Goal: Task Accomplishment & Management: Use online tool/utility

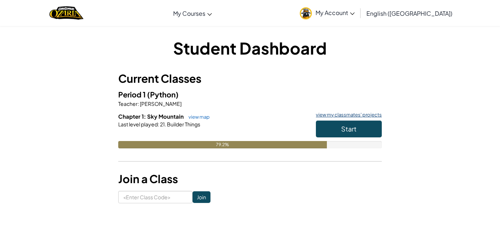
click at [355, 114] on link "view my classmates' projects" at bounding box center [347, 114] width 70 height 5
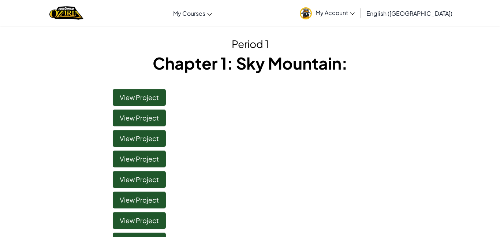
scroll to position [22, 0]
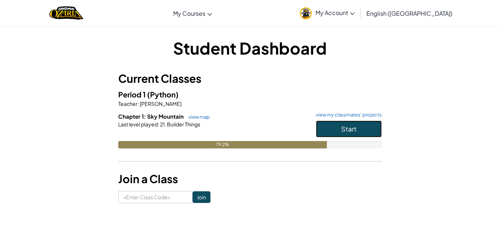
click at [369, 131] on button "Start" at bounding box center [349, 128] width 66 height 17
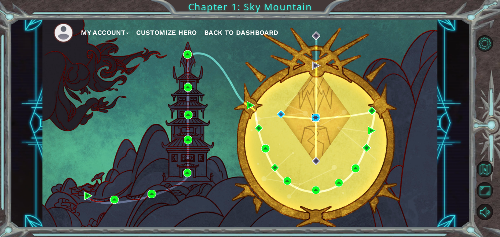
click at [319, 121] on img at bounding box center [315, 117] width 8 height 8
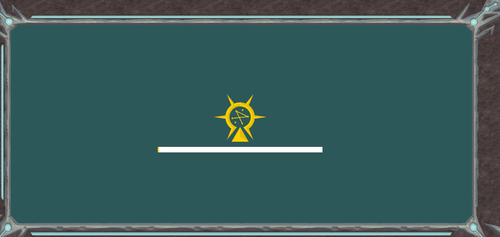
click at [319, 119] on div at bounding box center [240, 123] width 165 height 59
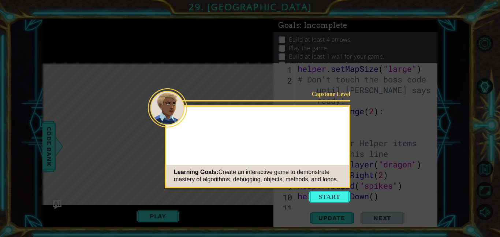
click at [338, 194] on button "Start" at bounding box center [329, 197] width 42 height 12
click at [335, 200] on icon at bounding box center [250, 118] width 500 height 237
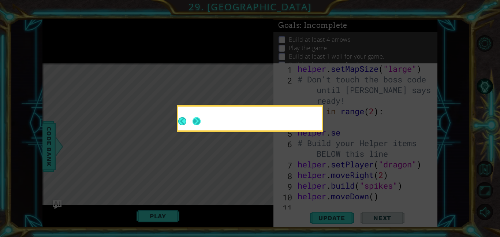
click at [195, 119] on button "Next" at bounding box center [196, 121] width 8 height 8
click at [192, 126] on icon at bounding box center [250, 118] width 500 height 237
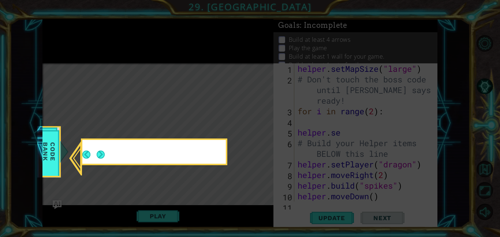
click at [112, 162] on div at bounding box center [153, 153] width 143 height 21
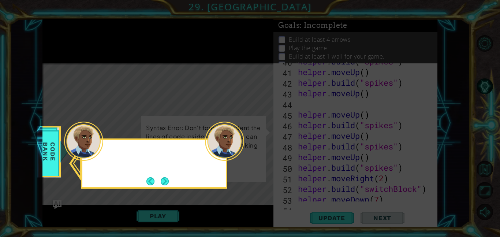
scroll to position [541, 0]
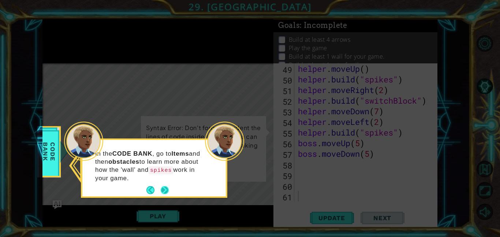
click at [168, 186] on button "Next" at bounding box center [165, 190] width 8 height 8
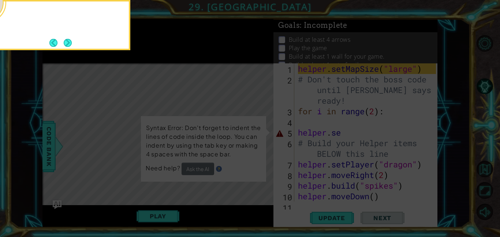
click at [168, 185] on icon at bounding box center [250, 35] width 500 height 402
click at [59, 42] on button "Back" at bounding box center [56, 43] width 14 height 8
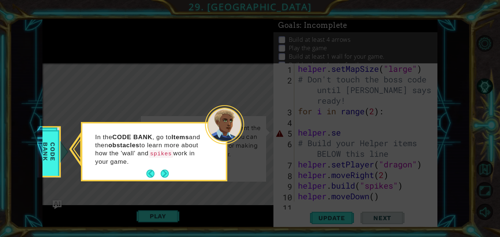
click at [70, 43] on icon at bounding box center [250, 118] width 500 height 237
click at [167, 157] on p "In the CODE BANK , go to Items and then obstacles to learn more about how the '…" at bounding box center [149, 149] width 109 height 33
click at [164, 160] on p "In the CODE BANK , go to Items and then obstacles to learn more about how the '…" at bounding box center [149, 149] width 109 height 33
click at [166, 159] on p "In the CODE BANK , go to Items and then obstacles to learn more about how the '…" at bounding box center [149, 149] width 109 height 33
click at [163, 158] on p "In the CODE BANK , go to Items and then obstacles to learn more about how the '…" at bounding box center [149, 149] width 109 height 33
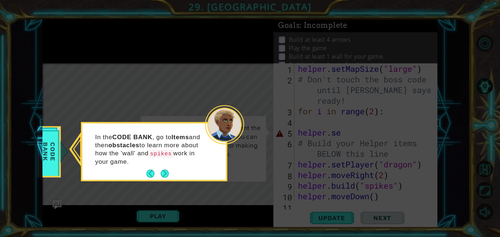
click at [165, 162] on p "In the CODE BANK , go to Items and then obstacles to learn more about how the '…" at bounding box center [149, 149] width 109 height 33
click at [165, 170] on button "Next" at bounding box center [165, 173] width 8 height 8
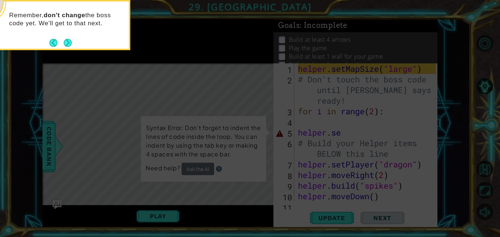
click at [168, 166] on icon at bounding box center [250, 35] width 500 height 402
click at [167, 167] on icon at bounding box center [250, 35] width 500 height 402
click at [79, 47] on div "Remember, don't change the boss code yet. We'll get to that next." at bounding box center [57, 25] width 146 height 50
click at [64, 46] on button "Next" at bounding box center [68, 43] width 8 height 8
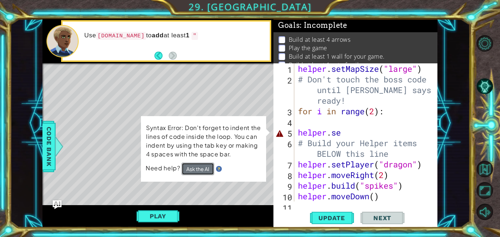
click at [188, 172] on button "Ask the AI" at bounding box center [197, 168] width 33 height 12
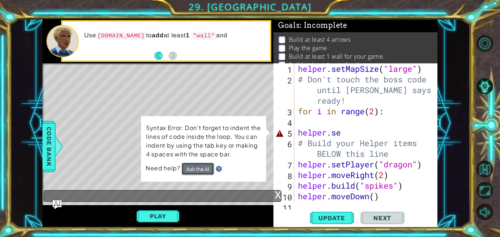
click at [185, 169] on button "Ask the AI" at bounding box center [197, 168] width 33 height 12
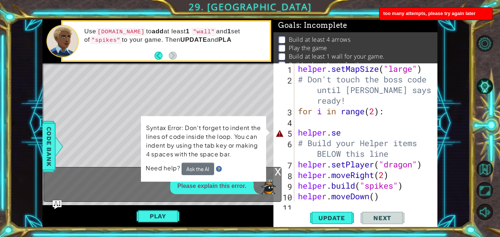
click at [359, 139] on div "helper . setMapSize ( "large" ) # Don't touch the boss code until [PERSON_NAME]…" at bounding box center [367, 142] width 143 height 159
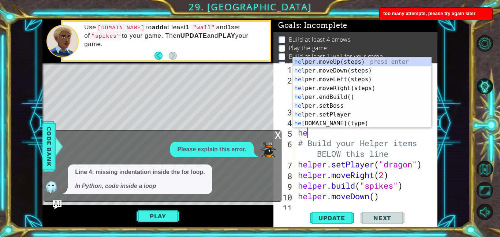
type textarea "h"
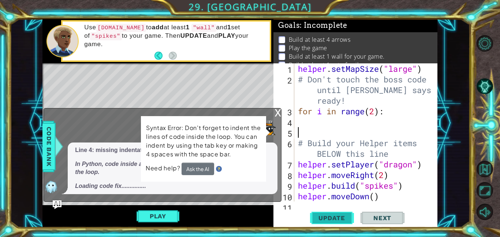
click at [338, 224] on button "Update" at bounding box center [332, 217] width 44 height 16
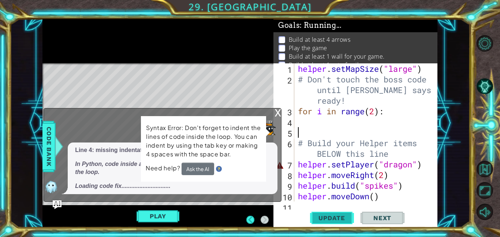
click at [345, 215] on span "Update" at bounding box center [331, 217] width 41 height 7
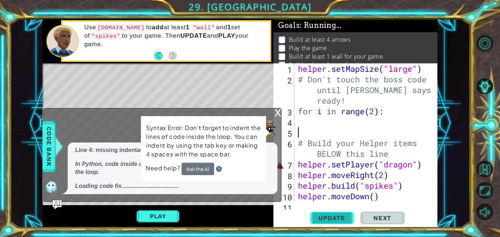
click at [342, 215] on span "Update" at bounding box center [331, 217] width 41 height 7
click at [346, 210] on button "Update" at bounding box center [332, 217] width 44 height 16
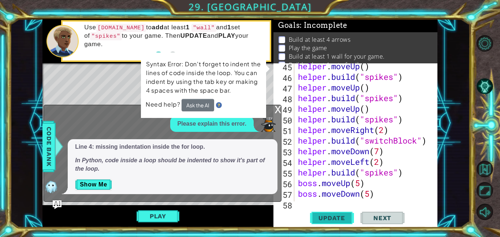
scroll to position [541, 0]
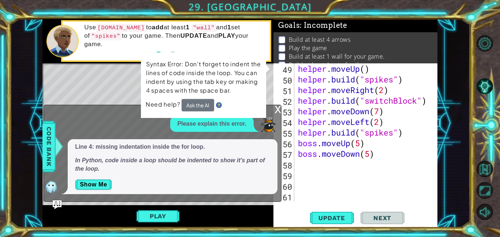
click at [391, 141] on div "helper . moveUp ( ) helper . build ( "spikes" ) helper . moveRight ( 2 ) helper…" at bounding box center [367, 142] width 143 height 159
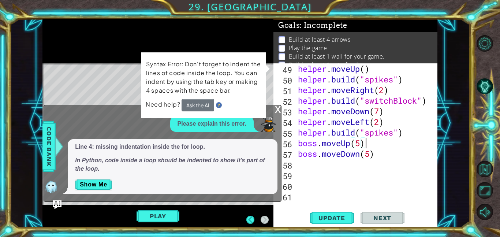
click at [383, 153] on div "helper . moveUp ( ) helper . build ( "spikes" ) helper . moveRight ( 2 ) helper…" at bounding box center [367, 142] width 143 height 159
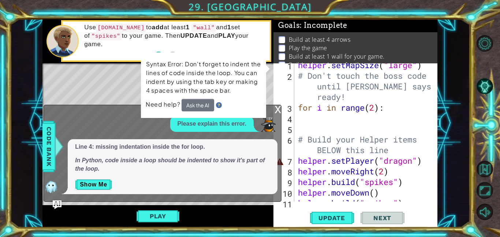
scroll to position [0, 0]
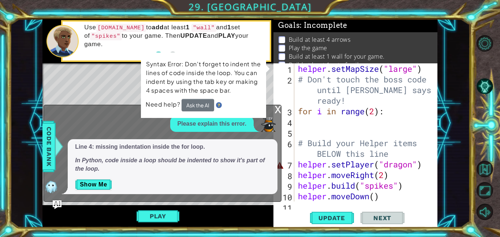
click at [423, 159] on div "helper . setMapSize ( "large" ) # Don't touch the boss code until [PERSON_NAME]…" at bounding box center [367, 142] width 143 height 159
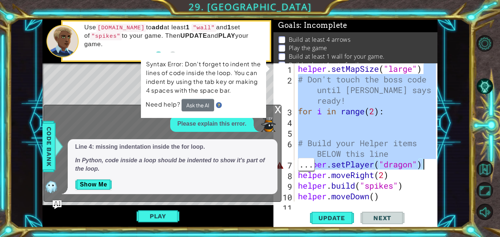
click at [455, 108] on div "1 2 3 4 helper . setMapSize ( "large" ) # Don't touch the boss code until [PERS…" at bounding box center [240, 123] width 460 height 208
click at [419, 167] on div "helper . setMapSize ( "large" ) # Don't touch the boss code until [PERSON_NAME]…" at bounding box center [367, 142] width 143 height 159
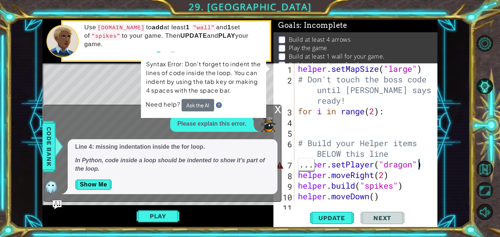
type textarea "helper.moveRight(2)"
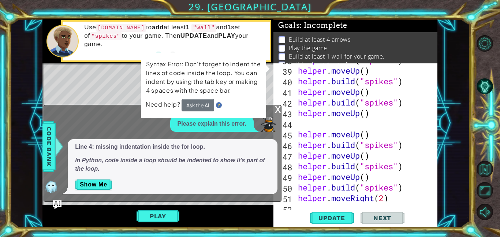
scroll to position [541, 0]
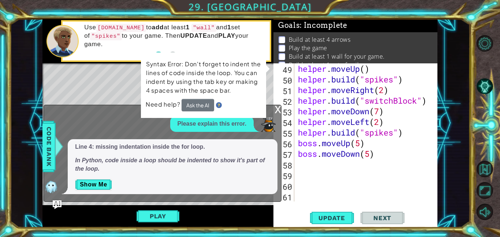
click at [383, 160] on div "helper . moveUp ( ) helper . build ( "spikes" ) helper . moveRight ( 2 ) helper…" at bounding box center [367, 142] width 143 height 159
click at [377, 140] on div "helper . moveUp ( ) helper . build ( "spikes" ) helper . moveRight ( 2 ) helper…" at bounding box center [367, 142] width 143 height 159
click at [342, 224] on button "Update" at bounding box center [332, 217] width 44 height 16
click at [343, 222] on button "Update" at bounding box center [332, 217] width 44 height 16
click at [346, 224] on button "Update" at bounding box center [332, 217] width 44 height 16
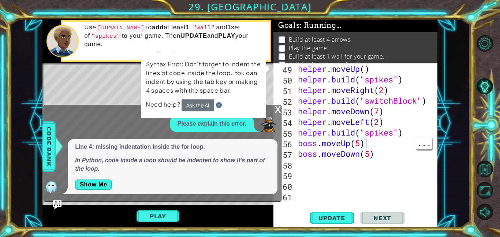
click at [382, 154] on div "helper . moveUp ( ) helper . build ( "spikes" ) helper . moveRight ( 2 ) helper…" at bounding box center [367, 142] width 143 height 159
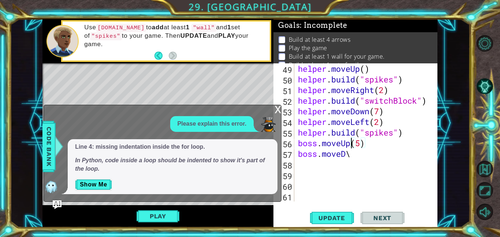
scroll to position [0, 2]
type textarea "boss.moveU(5)"
click at [359, 175] on div "helper . moveUp ( ) helper . build ( "spikes" ) helper . moveRight ( 2 ) helper…" at bounding box center [367, 142] width 143 height 159
click at [372, 162] on div "helper . moveUp ( ) helper . build ( "spikes" ) helper . moveRight ( 2 ) helper…" at bounding box center [367, 142] width 143 height 159
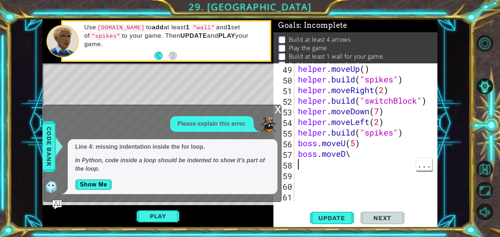
click at [361, 147] on div "helper . moveUp ( ) helper . build ( "spikes" ) helper . moveRight ( 2 ) helper…" at bounding box center [367, 142] width 143 height 159
click at [361, 158] on div "helper . moveUp ( ) helper . build ( "spikes" ) helper . moveRight ( 2 ) helper…" at bounding box center [367, 142] width 143 height 159
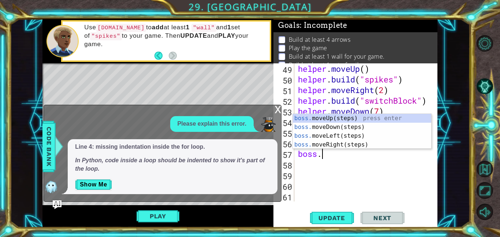
type textarea "b"
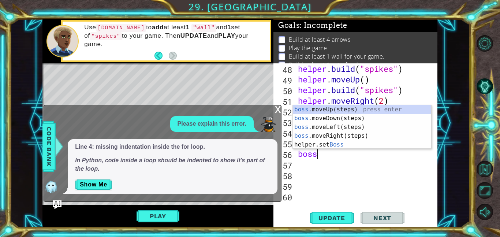
type textarea "b"
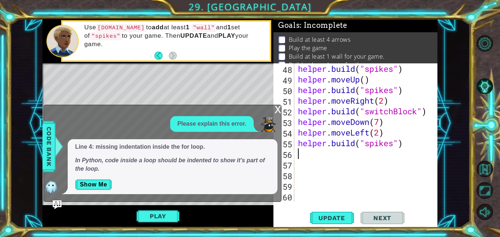
scroll to position [520, 0]
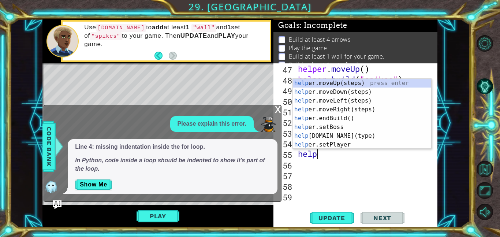
type textarea "h"
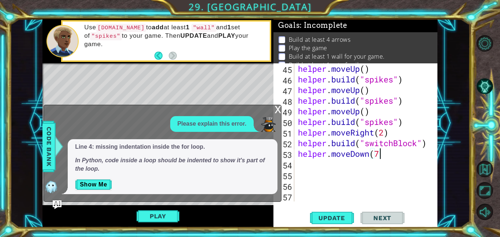
scroll to position [499, 0]
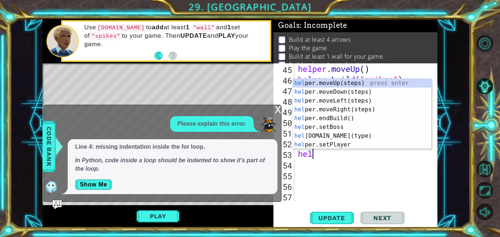
type textarea "h"
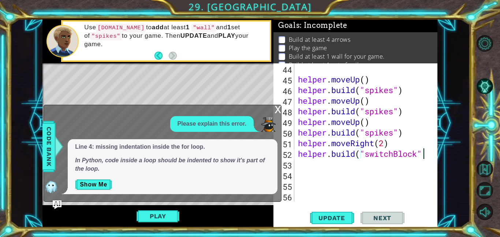
scroll to position [488, 0]
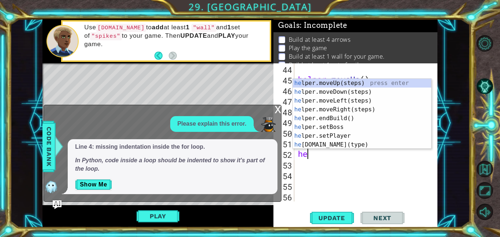
type textarea "h"
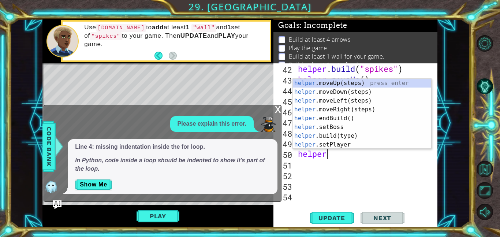
type textarea "h"
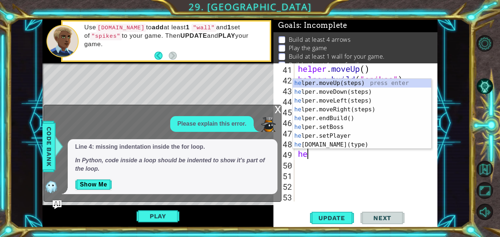
type textarea "h"
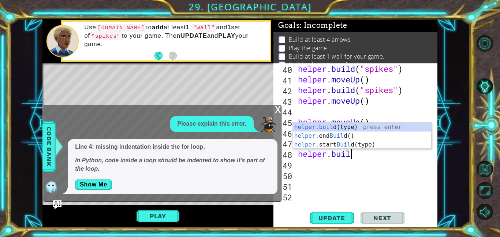
scroll to position [0, 1]
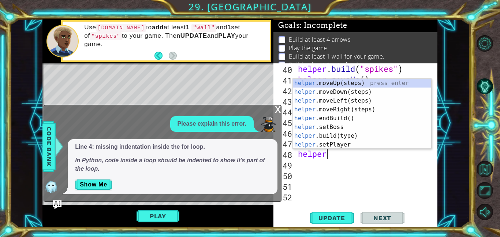
type textarea "h"
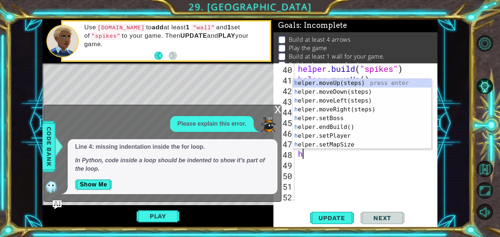
scroll to position [0, 0]
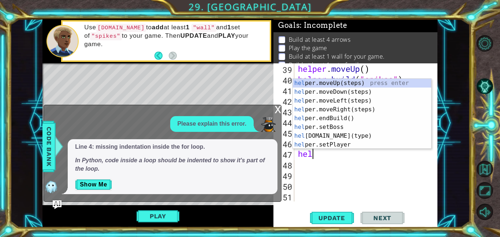
type textarea "h"
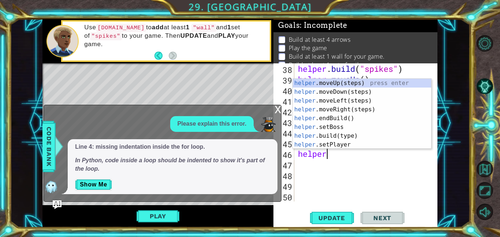
type textarea "h"
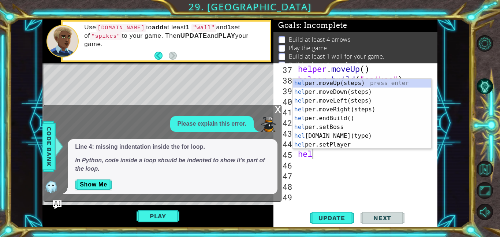
type textarea "h"
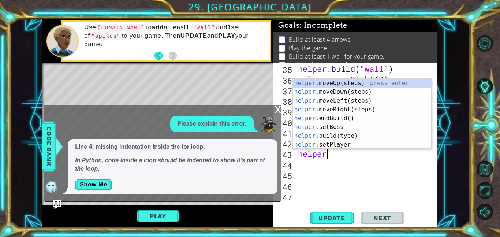
type textarea "h"
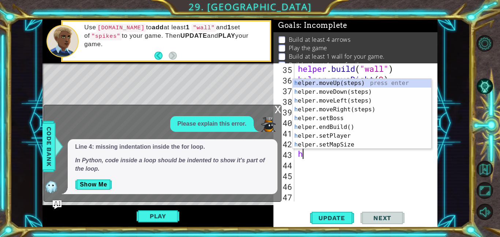
scroll to position [382, 0]
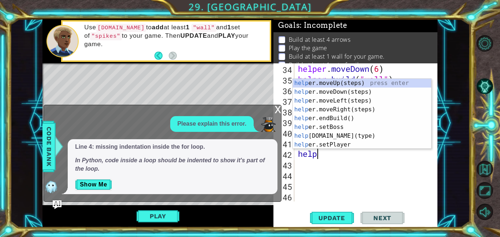
type textarea "h"
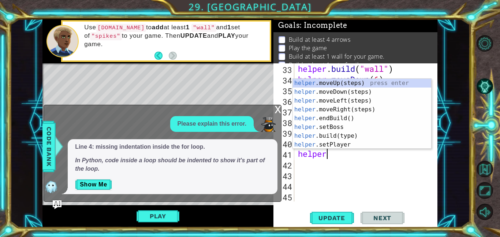
type textarea "h"
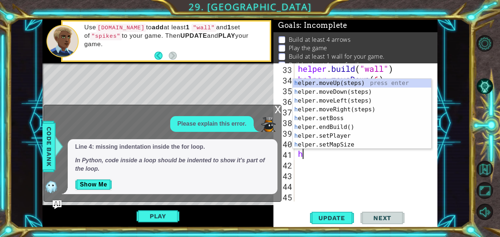
scroll to position [361, 0]
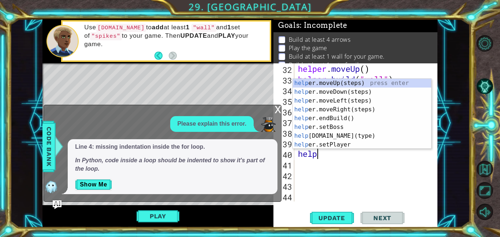
type textarea "h"
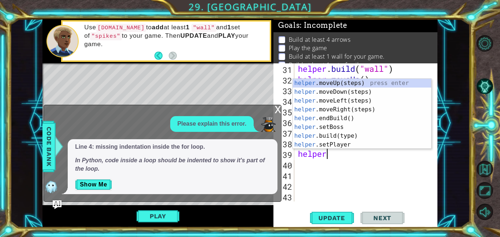
type textarea "h"
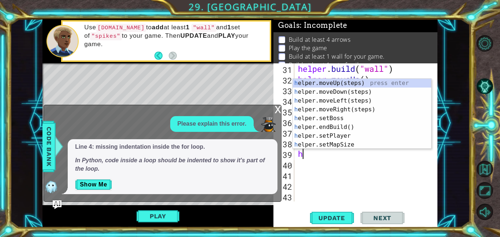
scroll to position [339, 0]
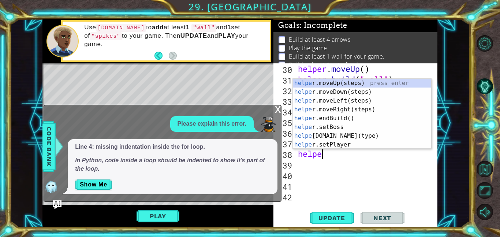
type textarea "h"
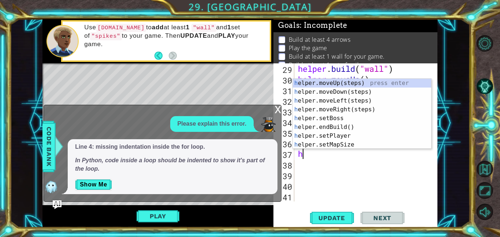
scroll to position [318, 0]
type textarea "h"
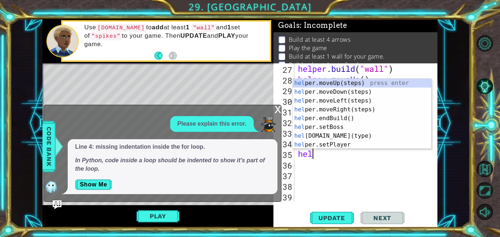
type textarea "h"
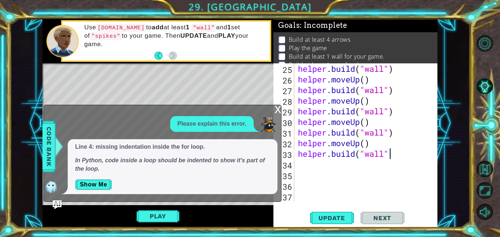
scroll to position [286, 0]
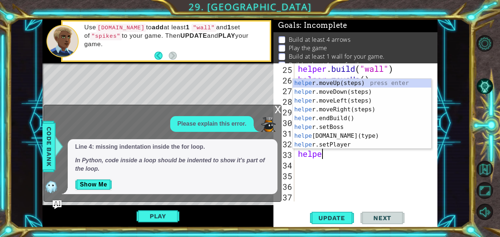
type textarea "h"
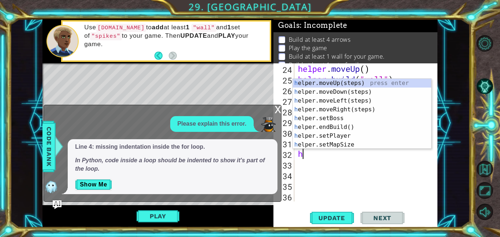
scroll to position [265, 0]
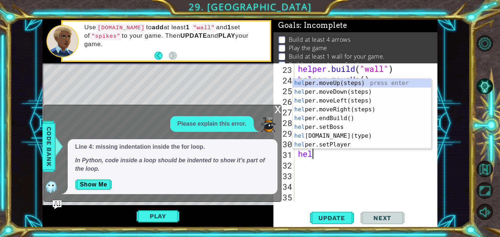
type textarea "h"
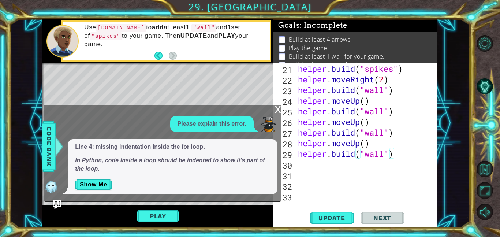
scroll to position [244, 0]
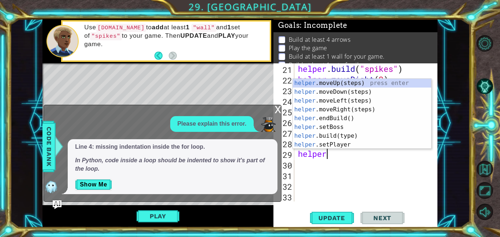
type textarea "h"
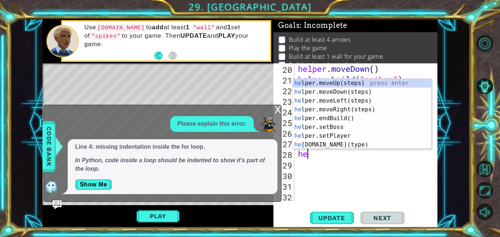
type textarea "h"
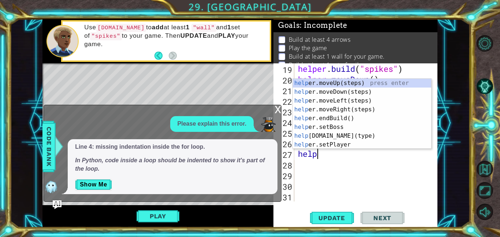
type textarea "h"
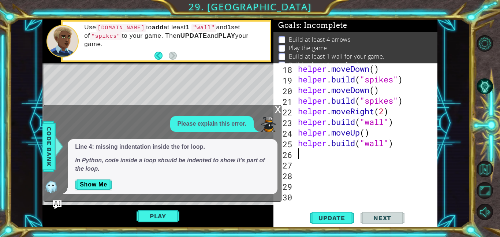
scroll to position [202, 0]
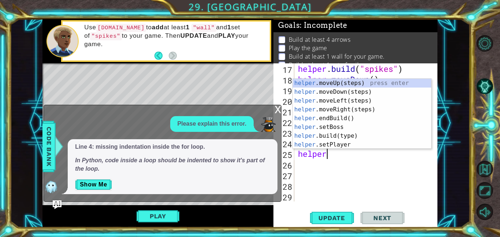
type textarea "h"
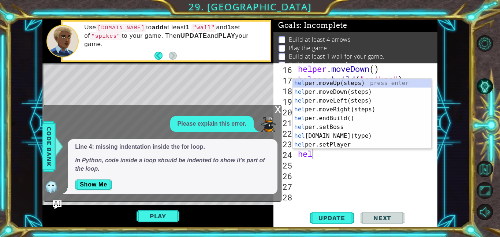
type textarea "h"
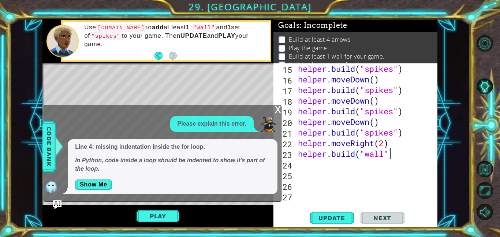
scroll to position [180, 0]
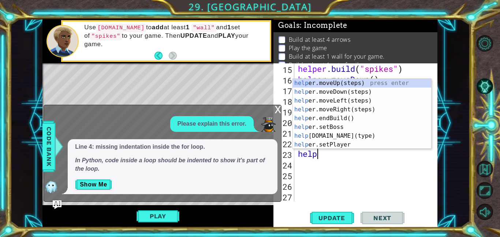
type textarea "h"
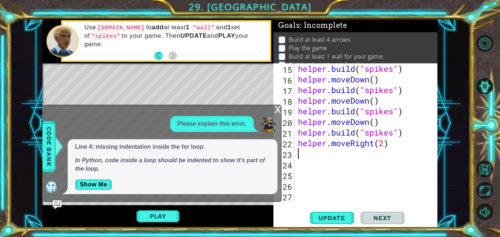
scroll to position [170, 0]
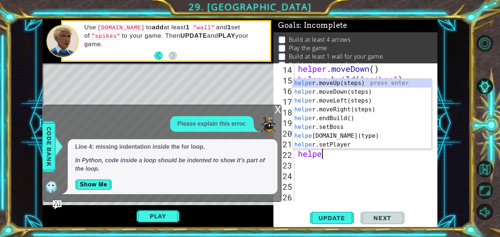
type textarea "h"
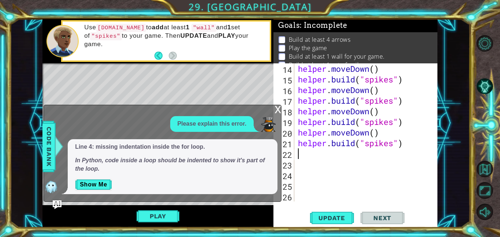
scroll to position [159, 0]
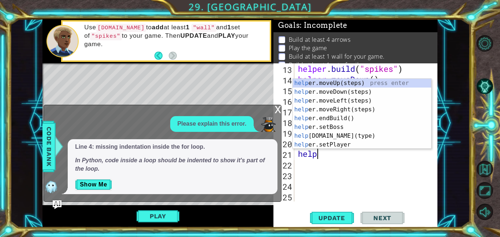
type textarea "h"
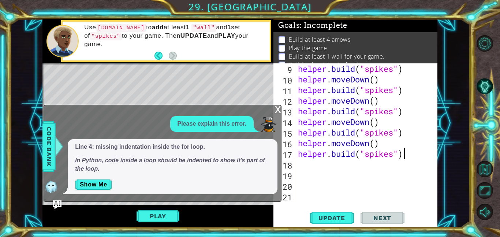
scroll to position [117, 0]
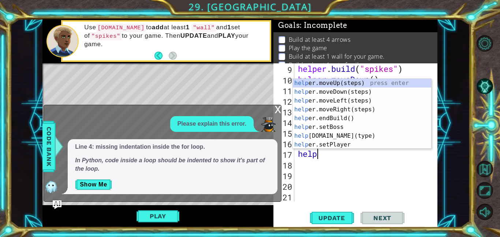
type textarea "h"
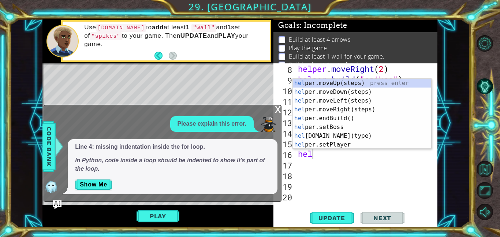
type textarea "h"
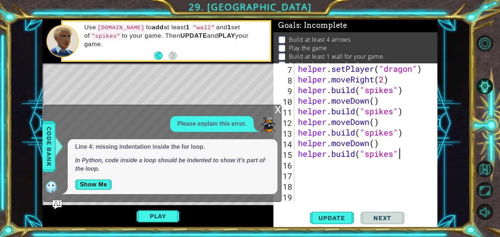
scroll to position [95, 0]
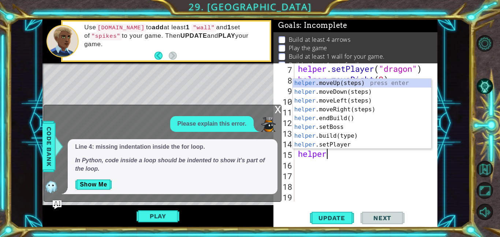
type textarea "h"
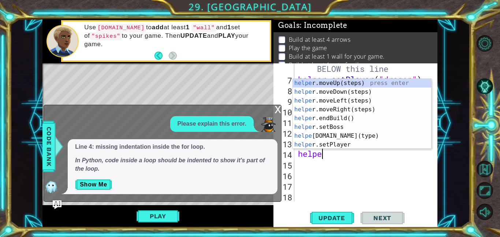
type textarea "h"
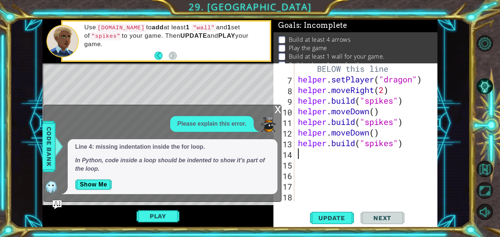
scroll to position [74, 0]
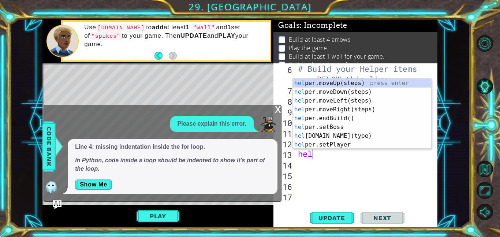
type textarea "h"
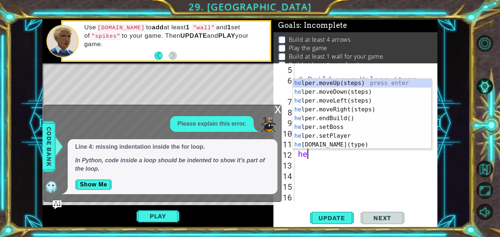
type textarea "h"
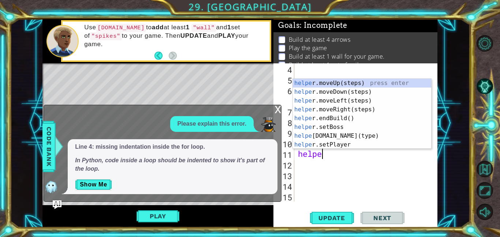
type textarea "h"
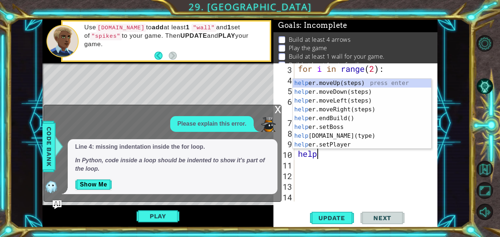
type textarea "h"
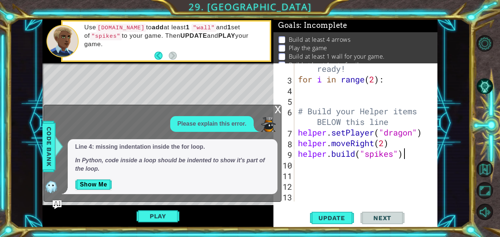
scroll to position [32, 0]
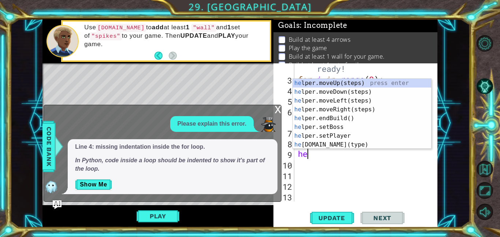
type textarea "h"
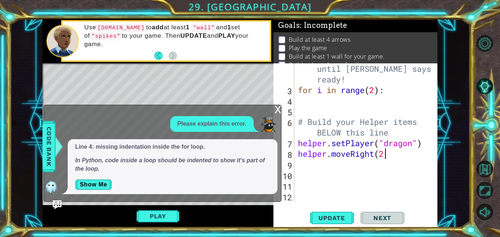
scroll to position [21, 0]
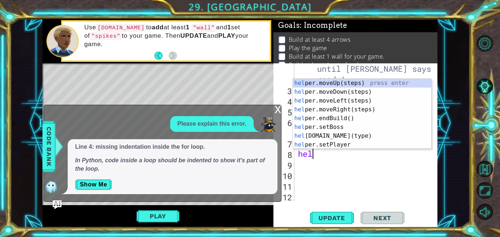
type textarea "h"
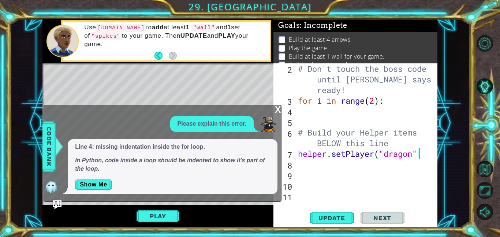
scroll to position [11, 0]
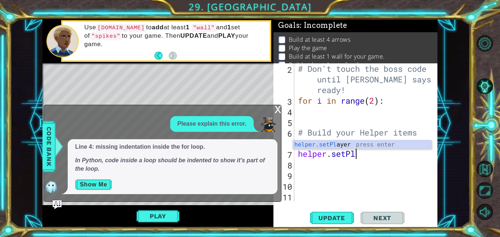
type textarea "helper.setPl"
click at [86, 184] on button "Show Me" at bounding box center [93, 185] width 37 height 12
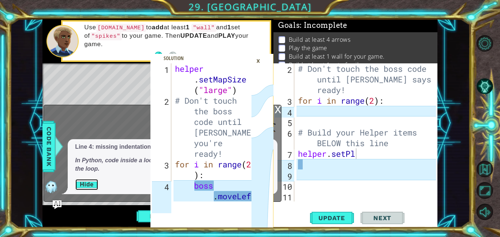
click at [261, 62] on div "×" at bounding box center [257, 61] width 11 height 12
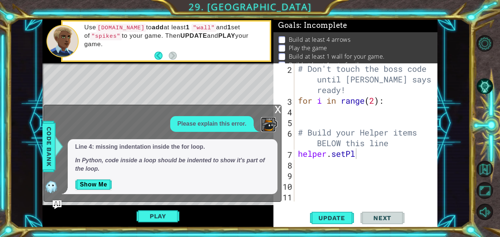
click at [273, 117] on img at bounding box center [268, 124] width 15 height 15
click at [369, 161] on div "# Don't touch the boss code until [PERSON_NAME] says you're ready! for i in ran…" at bounding box center [367, 153] width 143 height 180
click at [376, 159] on div "# Don't touch the boss code until [PERSON_NAME] says you're ready! for i in ran…" at bounding box center [367, 153] width 143 height 180
click at [272, 106] on div "x Please explain this error. Line 4: missing indentation inside the for loop. I…" at bounding box center [163, 153] width 238 height 97
click at [279, 108] on div "x" at bounding box center [277, 108] width 7 height 7
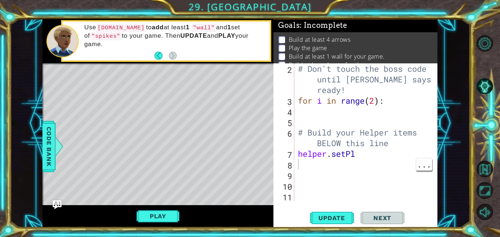
click at [387, 156] on div "# Don't touch the boss code until [PERSON_NAME] says you're ready! for i in ran…" at bounding box center [367, 153] width 143 height 180
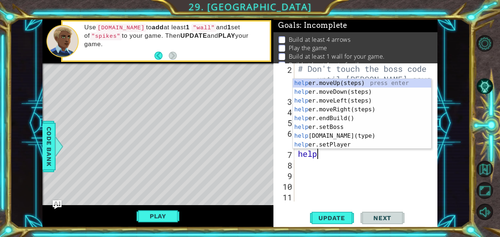
type textarea "h"
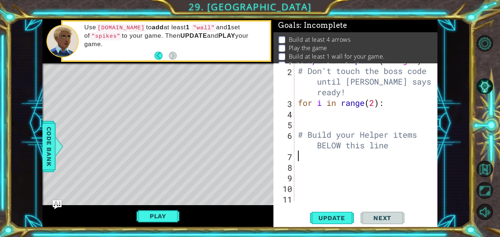
scroll to position [0, 0]
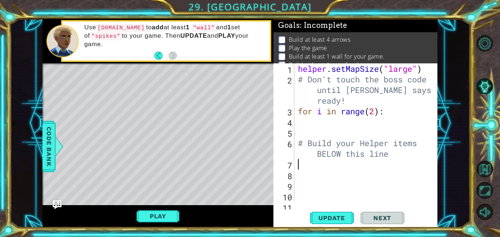
click at [396, 119] on div "helper . setMapSize ( "large" ) # Don't touch the boss code until [PERSON_NAME]…" at bounding box center [367, 142] width 143 height 159
click at [393, 110] on div "helper . setMapSize ( "large" ) # Don't touch the boss code until [PERSON_NAME]…" at bounding box center [367, 142] width 143 height 159
type textarea "f"
click at [333, 222] on button "Update" at bounding box center [332, 217] width 44 height 16
type textarea "h"
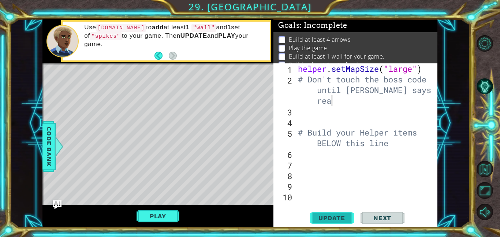
type textarea "# Don't touch the boss code until [PERSON_NAME] says you're re"
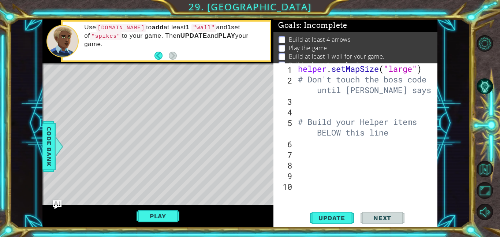
click at [347, 113] on div "helper . setMapSize ( "large" ) # Don't touch the boss code until [PERSON_NAME]…" at bounding box center [367, 142] width 143 height 159
click at [329, 108] on div "helper . setMapSize ( "large" ) # Don't touch the boss code until [PERSON_NAME]…" at bounding box center [367, 142] width 143 height 159
click at [324, 104] on div "helper . setMapSize ( "large" ) # Don't touch the boss code until [PERSON_NAME]…" at bounding box center [367, 142] width 143 height 159
click at [302, 98] on div "helper . setMapSize ( "large" ) # Don't touch the boss code until [PERSON_NAME]…" at bounding box center [367, 142] width 143 height 159
click at [302, 100] on div "helper . setMapSize ( "large" ) # Don't touch the boss code until [PERSON_NAME]…" at bounding box center [367, 142] width 143 height 159
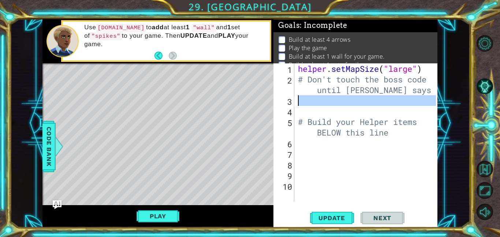
click at [288, 105] on div "3" at bounding box center [284, 101] width 19 height 11
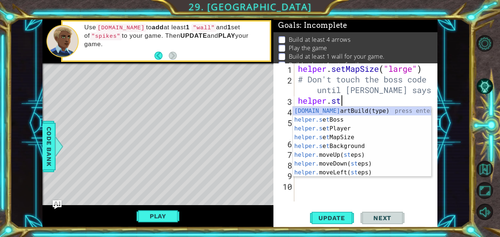
scroll to position [0, 2]
click at [339, 145] on div "[DOMAIN_NAME] artBuild(type) press enter helper.s e t Boss press enter helper.s…" at bounding box center [362, 150] width 138 height 88
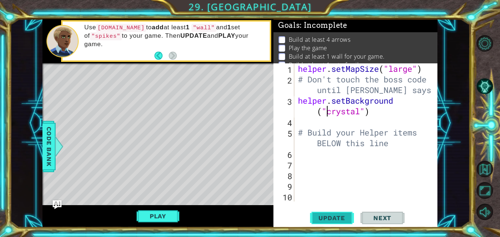
type textarea "helper.setBackground("crystal")"
click at [341, 222] on button "Update" at bounding box center [332, 217] width 44 height 16
click at [301, 150] on div "helper . setMapSize ( "large" ) # Don't touch the boss code until [PERSON_NAME]…" at bounding box center [367, 142] width 143 height 159
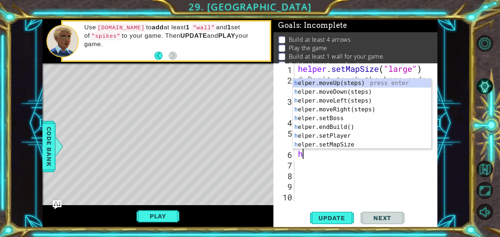
type textarea "helper"
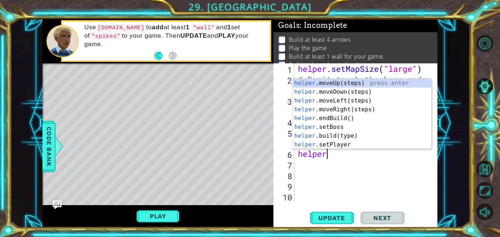
scroll to position [0, 1]
click at [347, 106] on div "helper .moveUp(steps) press enter helper .moveDown(steps) press enter helper .m…" at bounding box center [362, 123] width 138 height 88
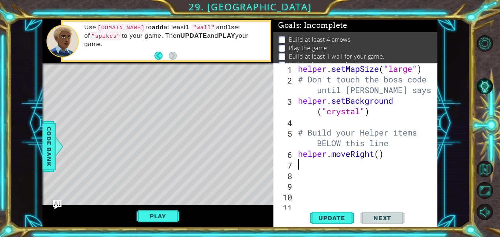
scroll to position [0, 0]
click at [379, 155] on div "helper . setMapSize ( "large" ) # Don't touch the boss code until [PERSON_NAME]…" at bounding box center [367, 142] width 143 height 159
type textarea "helper.moveRight(2)"
click at [343, 204] on div "helper.moveRight(2) 1 2 3 4 5 6 7 8 9 10 11 helper . setMapSize ( "large" ) # D…" at bounding box center [355, 145] width 164 height 164
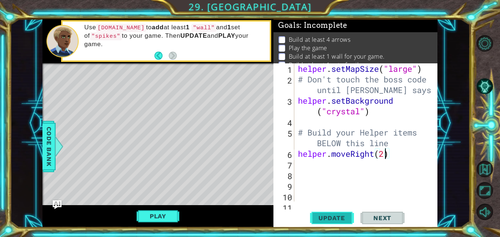
click at [336, 212] on button "Update" at bounding box center [332, 217] width 44 height 16
click at [313, 182] on div "helper . setMapSize ( "large" ) # Don't touch the boss code until [PERSON_NAME]…" at bounding box center [367, 142] width 143 height 159
click at [304, 165] on div "helper . setMapSize ( "large" ) # Don't touch the boss code until [PERSON_NAME]…" at bounding box center [367, 142] width 143 height 159
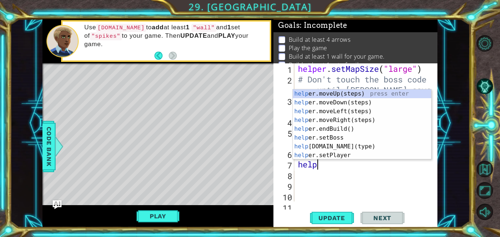
scroll to position [0, 1]
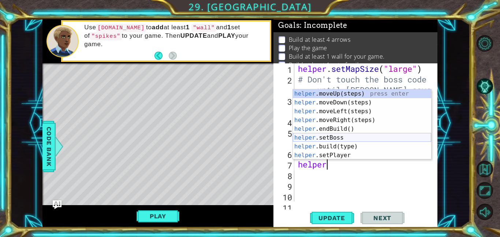
click at [339, 142] on div "helper .moveUp(steps) press enter helper .moveDown(steps) press enter helper .m…" at bounding box center [362, 133] width 138 height 88
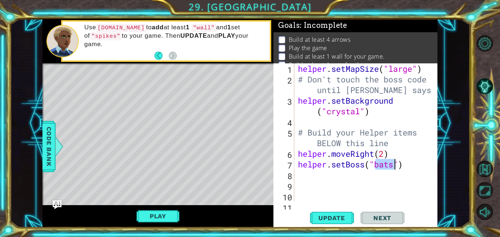
click at [406, 168] on div "helper . setMapSize ( "large" ) # Don't touch the boss code until [PERSON_NAME]…" at bounding box center [367, 142] width 143 height 159
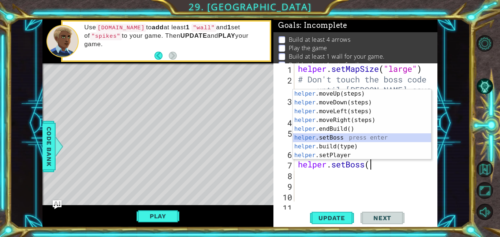
type textarea "h"
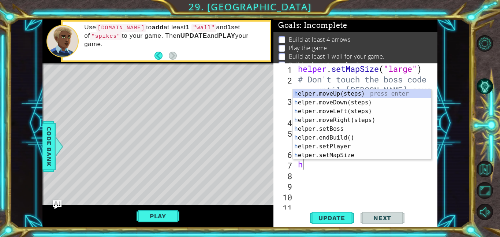
scroll to position [0, 0]
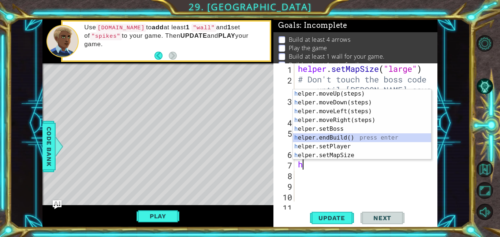
drag, startPoint x: 374, startPoint y: 137, endPoint x: 392, endPoint y: 161, distance: 29.6
click at [392, 161] on body "1 2 3 4 helper . setMapSize ( "large" ) # Don't touch the boss code until [PERS…" at bounding box center [250, 118] width 500 height 237
click at [343, 172] on div "helper . setMapSize ( "large" ) # Don't touch the boss code until [PERSON_NAME]…" at bounding box center [367, 142] width 143 height 159
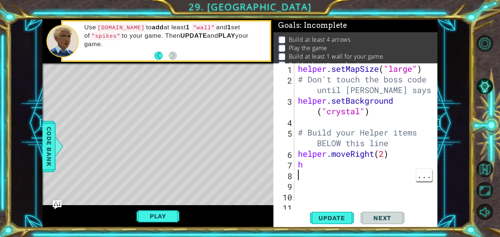
click at [320, 161] on div "helper . setMapSize ( "large" ) # Don't touch the boss code until [PERSON_NAME]…" at bounding box center [367, 142] width 143 height 159
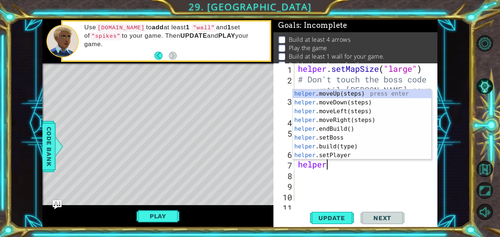
scroll to position [0, 1]
click at [340, 147] on div "helper .moveUp(steps) press enter helper .moveDown(steps) press enter helper .m…" at bounding box center [362, 133] width 138 height 88
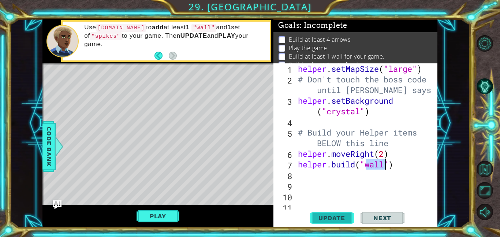
type textarea "[DOMAIN_NAME]("wall")"
click at [331, 209] on button "Update" at bounding box center [332, 217] width 44 height 16
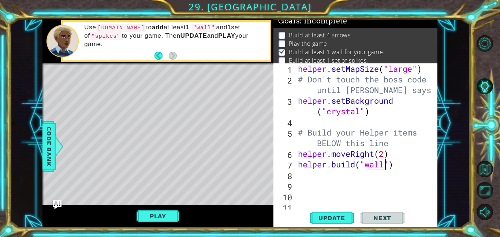
scroll to position [5, 0]
click at [300, 171] on div "helper . setMapSize ( "large" ) # Don't touch the boss code until [PERSON_NAME]…" at bounding box center [367, 142] width 143 height 159
type textarea "helper"
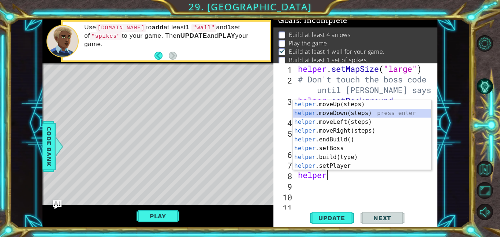
click at [364, 114] on div "helper .moveUp(steps) press enter helper .moveDown(steps) press enter helper .m…" at bounding box center [362, 144] width 138 height 88
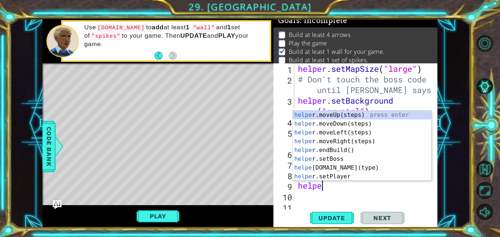
scroll to position [0, 1]
click at [364, 168] on div "helper .moveUp(steps) press enter helper .moveDown(steps) press enter helper .m…" at bounding box center [362, 154] width 138 height 88
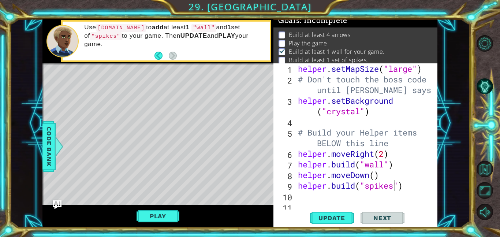
scroll to position [0, 4]
type textarea "[DOMAIN_NAME]("spikes")"
click at [350, 211] on button "Update" at bounding box center [332, 217] width 44 height 16
click at [314, 198] on div "helper . setMapSize ( "large" ) # Don't touch the boss code until [PERSON_NAME]…" at bounding box center [367, 142] width 143 height 159
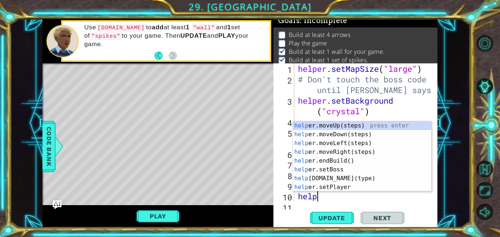
scroll to position [0, 1]
type textarea "helper"
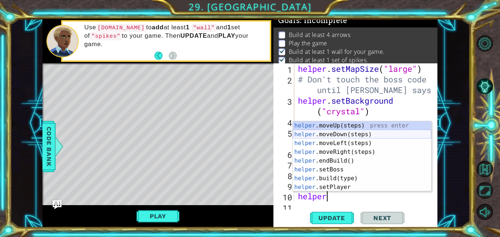
click at [367, 130] on div "helper .moveUp(steps) press enter helper .moveDown(steps) press enter helper .m…" at bounding box center [362, 165] width 138 height 88
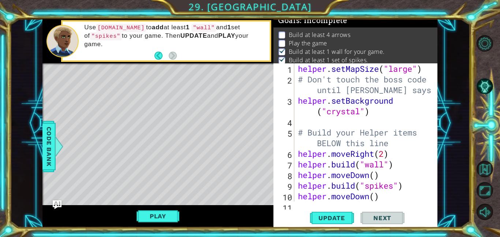
scroll to position [0, 0]
click at [298, 203] on div "1 2 3 4 5 6 7 8 9 10 11 helper . setMapSize ( "large" ) # Don't touch the boss …" at bounding box center [355, 145] width 164 height 164
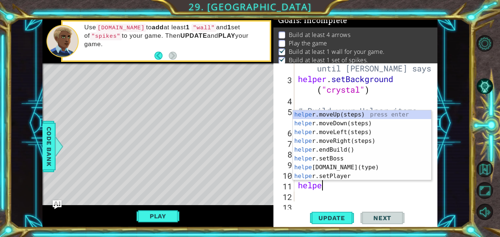
scroll to position [0, 1]
click at [327, 168] on div "helper .moveUp(steps) press enter helper .moveDown(steps) press enter helper .m…" at bounding box center [362, 154] width 138 height 88
type textarea "[DOMAIN_NAME]("wall")"
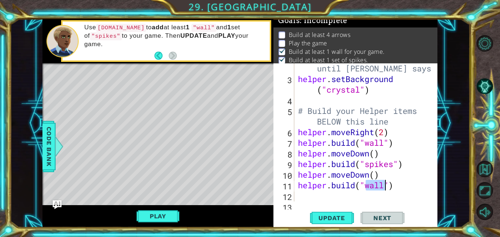
click at [322, 201] on div "# Don't touch the boss code until [PERSON_NAME] says you're re helper . setBack…" at bounding box center [367, 137] width 143 height 170
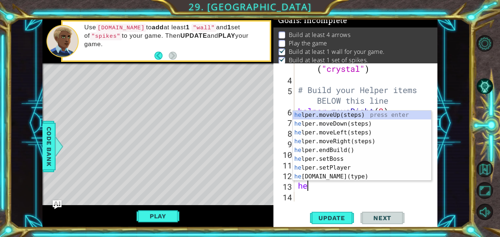
scroll to position [0, 0]
type textarea "h"
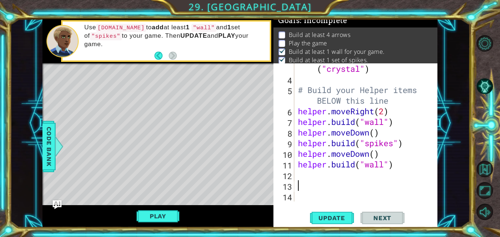
click at [298, 173] on div "helper . setBackground ( "crystal" ) # Build your Helper items BELOW this line …" at bounding box center [367, 138] width 143 height 170
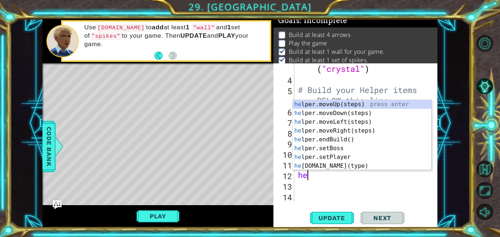
type textarea "helper"
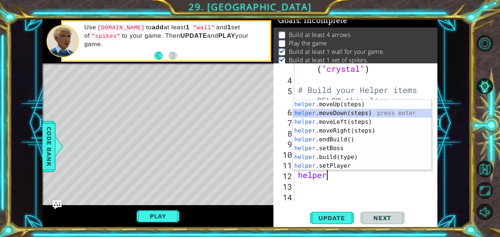
click at [337, 115] on div "helper .moveUp(steps) press enter helper .moveDown(steps) press enter helper .m…" at bounding box center [362, 144] width 138 height 88
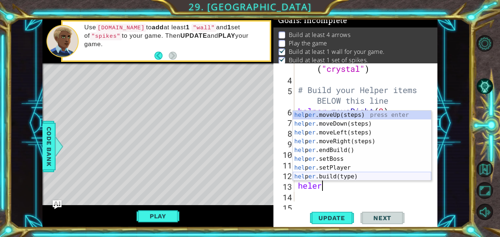
click at [347, 175] on div "hel p er .moveUp(steps) press enter hel p er .moveDown(steps) press enter hel p…" at bounding box center [362, 154] width 138 height 88
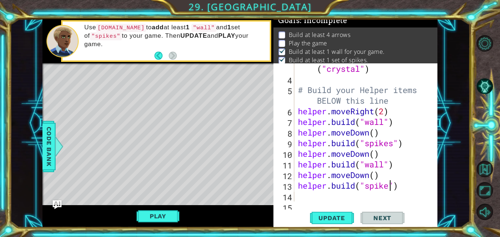
scroll to position [0, 4]
type textarea "[DOMAIN_NAME]("spikes")"
click at [346, 214] on span "Update" at bounding box center [331, 217] width 41 height 7
click at [294, 194] on div "[DOMAIN_NAME]("spikes") 3 4 5 6 7 8 9 10 11 12 13 14 15 helper . setBackground …" at bounding box center [354, 132] width 162 height 138
click at [317, 193] on div "helper . setBackground ( "crystal" ) # Build your Helper items BELOW this line …" at bounding box center [367, 138] width 143 height 170
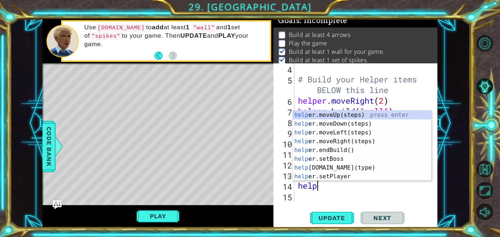
scroll to position [0, 1]
type textarea "helper"
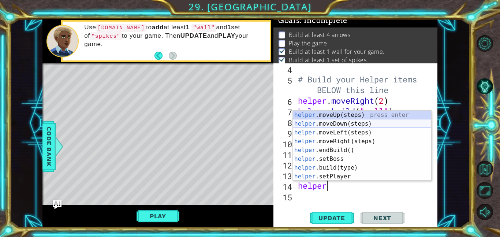
click at [339, 122] on div "helper .moveUp(steps) press enter helper .moveDown(steps) press enter helper .m…" at bounding box center [362, 154] width 138 height 88
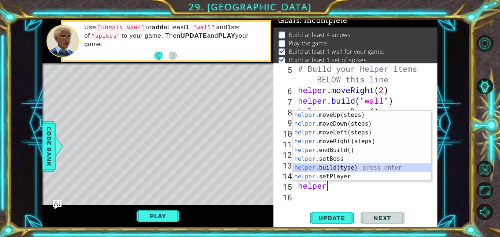
click at [357, 167] on div "helper .moveUp(steps) press enter helper .moveDown(steps) press enter helper .m…" at bounding box center [362, 154] width 138 height 88
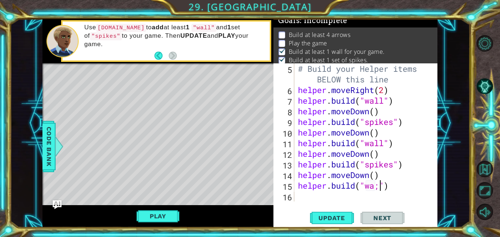
scroll to position [0, 4]
type textarea "[DOMAIN_NAME]("wall")"
click at [303, 203] on div "[DOMAIN_NAME]("wall") 5 6 7 8 9 10 11 12 13 14 15 16 # Build your Helper items …" at bounding box center [355, 145] width 164 height 164
click at [307, 200] on div "# Build your Helper items BELOW this line helper . moveRight ( 2 ) helper . bui…" at bounding box center [367, 148] width 143 height 170
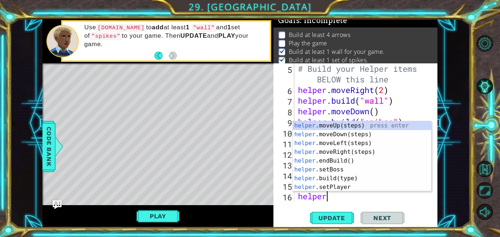
click at [344, 178] on div "helper .moveUp(steps) press enter helper .moveDown(steps) press enter helper .m…" at bounding box center [362, 165] width 138 height 88
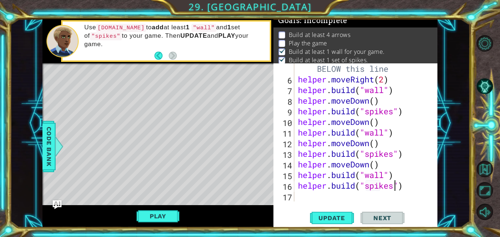
scroll to position [0, 4]
click at [337, 213] on button "Update" at bounding box center [332, 217] width 44 height 16
click at [383, 190] on div "# Build your Helper items BELOW this line helper . moveRight ( 2 ) helper . bui…" at bounding box center [367, 138] width 143 height 170
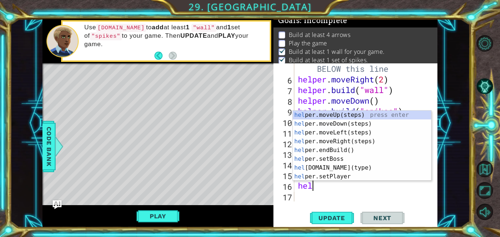
scroll to position [0, 0]
type textarea "h"
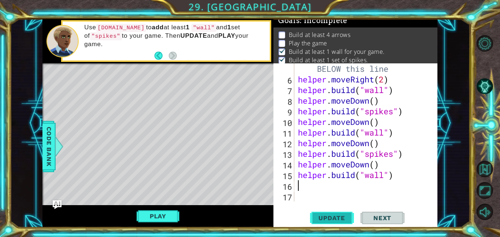
click at [331, 221] on span "Update" at bounding box center [331, 217] width 41 height 7
click at [333, 188] on div "# Build your Helper items BELOW this line helper . moveRight ( 2 ) helper . bui…" at bounding box center [367, 138] width 143 height 170
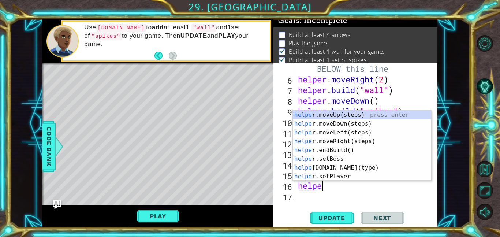
scroll to position [0, 1]
type textarea "helper"
click at [369, 123] on div "helper .moveUp(steps) press enter helper .moveDown(steps) press enter helper .m…" at bounding box center [362, 154] width 138 height 88
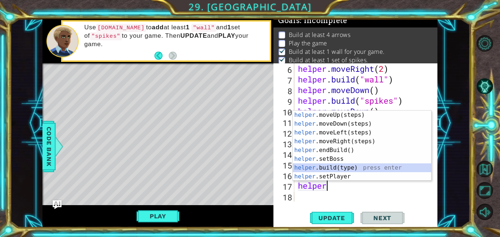
click at [363, 166] on div "helper .moveUp(steps) press enter helper .moveDown(steps) press enter helper .m…" at bounding box center [362, 154] width 138 height 88
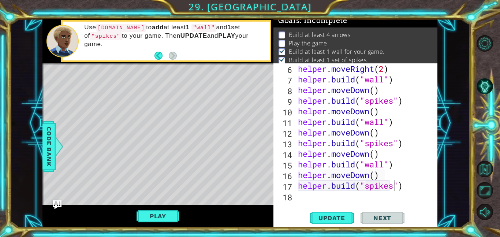
scroll to position [0, 4]
type textarea "[DOMAIN_NAME]("spikes")"
click at [339, 217] on span "Update" at bounding box center [331, 217] width 41 height 7
click at [322, 199] on div "helper . moveRight ( 2 ) helper . build ( "wall" ) helper . moveDown ( ) helper…" at bounding box center [367, 142] width 143 height 159
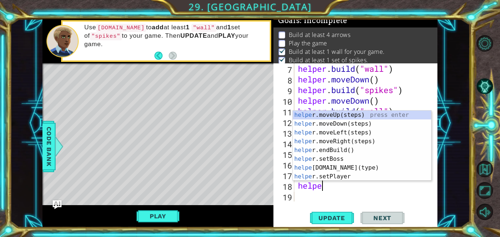
scroll to position [0, 1]
click at [337, 164] on div "helper .moveUp(steps) press enter helper .moveDown(steps) press enter helper .m…" at bounding box center [362, 154] width 138 height 88
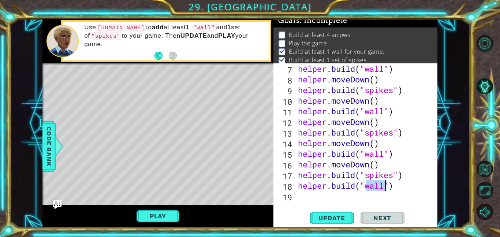
type textarea "[DOMAIN_NAME]("wall")"
click at [402, 193] on div "helper . build ( "wall" ) helper . moveDown ( ) helper . build ( "spikes" ) hel…" at bounding box center [367, 142] width 143 height 159
click at [401, 187] on div "helper . build ( "wall" ) helper . moveDown ( ) helper . build ( "spikes" ) hel…" at bounding box center [367, 142] width 143 height 159
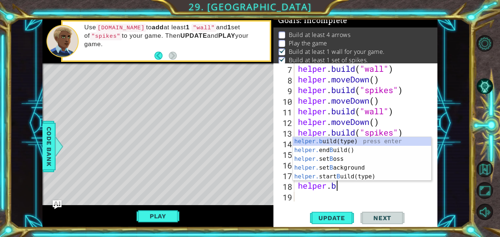
type textarea "helper."
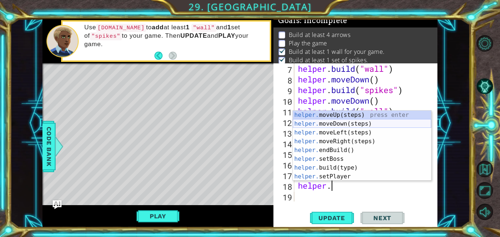
click at [323, 120] on div "helper. moveUp(steps) press enter helper. moveDown(steps) press enter helper. m…" at bounding box center [362, 154] width 138 height 88
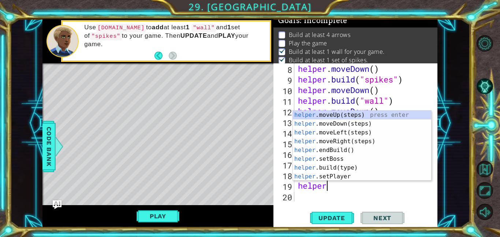
scroll to position [0, 1]
click at [355, 166] on div "helper .moveUp(steps) press enter helper .moveDown(steps) press enter helper .m…" at bounding box center [362, 154] width 138 height 88
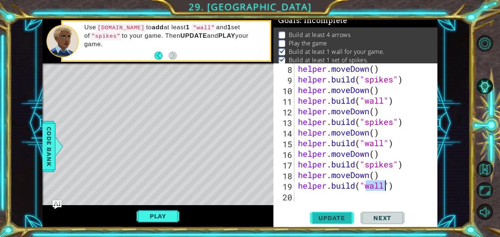
type textarea "[DOMAIN_NAME]("wall")"
click at [344, 217] on span "Update" at bounding box center [331, 217] width 41 height 7
click at [313, 195] on div "helper . moveDown ( ) helper . build ( "spikes" ) helper . moveDown ( ) helper …" at bounding box center [367, 142] width 143 height 159
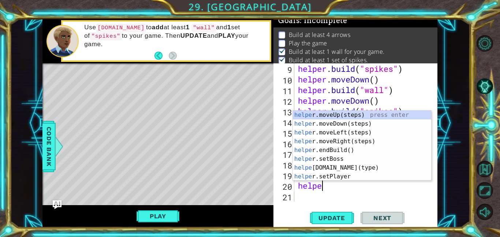
type textarea "helper"
click at [336, 131] on div "helper .moveUp(steps) press enter helper .moveDown(steps) press enter helper .m…" at bounding box center [362, 154] width 138 height 88
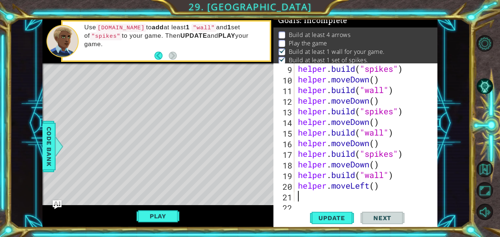
scroll to position [127, 0]
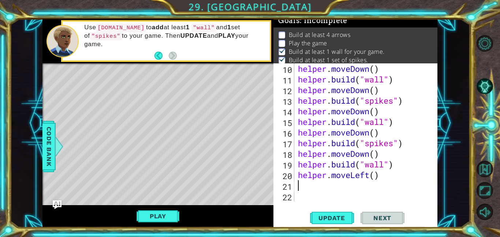
click at [372, 175] on div "helper . moveDown ( ) helper . build ( "wall" ) helper . moveDown ( ) helper . …" at bounding box center [367, 142] width 143 height 159
click at [376, 175] on div "helper . moveDown ( ) helper . build ( "wall" ) helper . moveDown ( ) helper . …" at bounding box center [367, 142] width 143 height 159
type textarea "helper.moveLeft(2)"
click at [324, 223] on button "Update" at bounding box center [332, 217] width 44 height 16
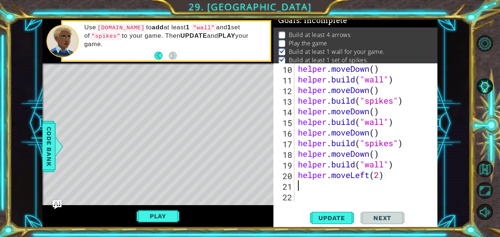
click at [300, 187] on div "helper . moveDown ( ) helper . build ( "wall" ) helper . moveDown ( ) helper . …" at bounding box center [367, 142] width 143 height 159
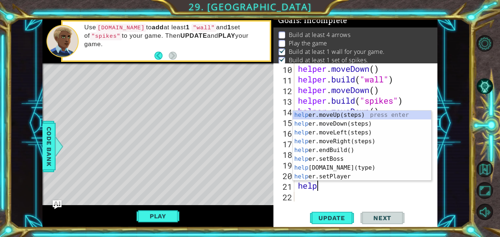
scroll to position [0, 1]
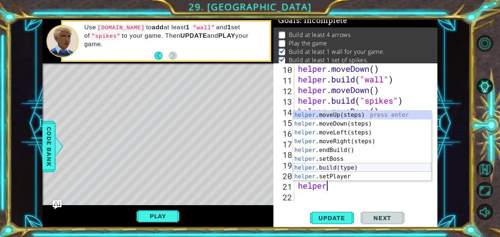
click at [344, 167] on div "helper .moveUp(steps) press enter helper .moveDown(steps) press enter helper .m…" at bounding box center [362, 154] width 138 height 88
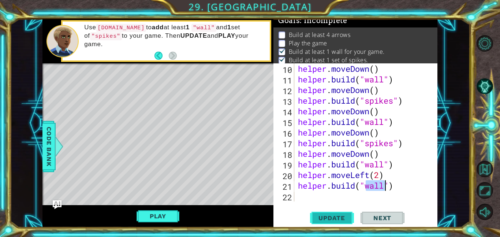
type textarea "[DOMAIN_NAME]("wall")"
click at [334, 212] on button "Update" at bounding box center [332, 217] width 44 height 16
click at [301, 186] on div "helper . moveDown ( ) helper . build ( "wall" ) helper . moveDown ( ) helper . …" at bounding box center [367, 142] width 143 height 159
click at [304, 193] on div "helper . moveDown ( ) helper . build ( "wall" ) helper . moveDown ( ) helper . …" at bounding box center [367, 142] width 143 height 159
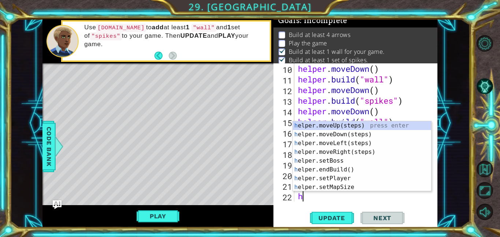
type textarea "helper"
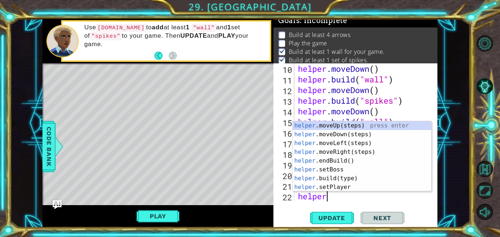
click at [356, 136] on div "helper .moveUp(steps) press enter helper .moveDown(steps) press enter helper .m…" at bounding box center [362, 165] width 138 height 88
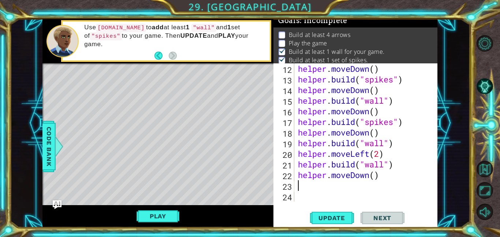
scroll to position [149, 0]
click at [335, 215] on span "Update" at bounding box center [331, 217] width 41 height 7
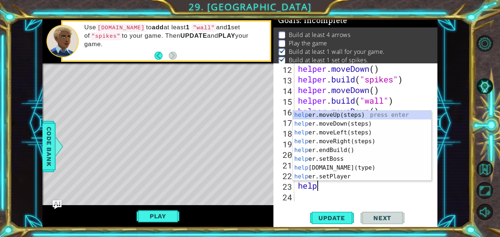
scroll to position [0, 1]
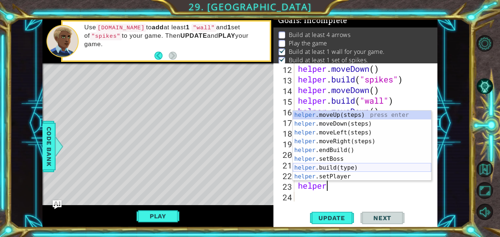
click at [351, 166] on div "helper .moveUp(steps) press enter helper .moveDown(steps) press enter helper .m…" at bounding box center [362, 154] width 138 height 88
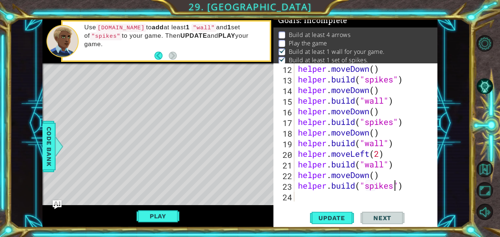
scroll to position [0, 4]
type textarea "[DOMAIN_NAME]("spikes")"
click at [329, 218] on span "Update" at bounding box center [331, 217] width 41 height 7
click at [298, 188] on div "helper . moveDown ( ) helper . build ( "spikes" ) helper . moveDown ( ) helper …" at bounding box center [367, 142] width 143 height 159
click at [300, 192] on div "helper . moveDown ( ) helper . build ( "spikes" ) helper . moveDown ( ) helper …" at bounding box center [367, 142] width 143 height 159
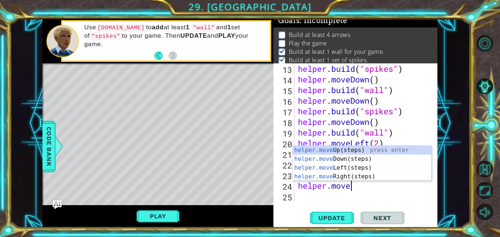
scroll to position [0, 2]
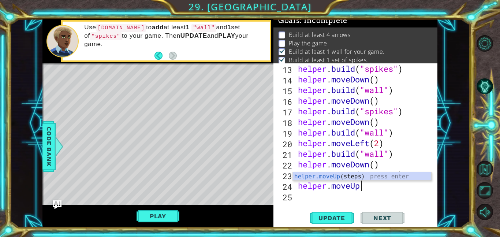
click at [379, 185] on div "helper . build ( "spikes" ) helper . moveDown ( ) helper . build ( "wall" ) hel…" at bounding box center [367, 142] width 143 height 159
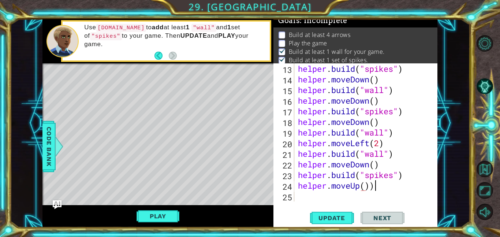
scroll to position [0, 3]
click at [348, 216] on span "Update" at bounding box center [331, 217] width 41 height 7
click at [341, 214] on span "Update" at bounding box center [331, 217] width 41 height 7
click at [364, 190] on div "helper . build ( "spikes" ) helper . moveDown ( ) helper . build ( "wall" ) hel…" at bounding box center [367, 142] width 143 height 159
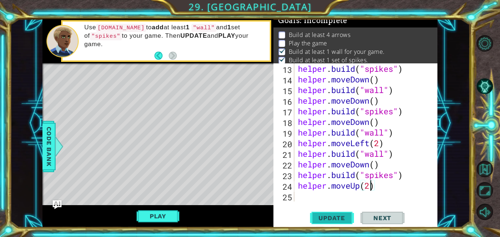
type textarea "helper.moveUp(2)"
click at [338, 218] on span "Update" at bounding box center [331, 217] width 41 height 7
click at [305, 202] on div "helper.moveUp(2) 13 14 15 16 17 18 19 20 21 22 23 24 25 helper . build ( "spike…" at bounding box center [355, 145] width 164 height 164
click at [302, 192] on div "helper . build ( "spikes" ) helper . moveDown ( ) helper . build ( "wall" ) hel…" at bounding box center [367, 142] width 143 height 159
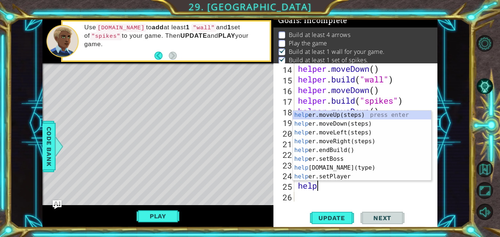
scroll to position [0, 1]
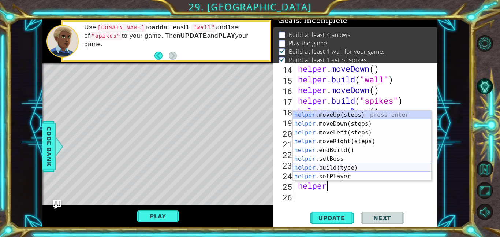
click at [316, 169] on div "helper .moveUp(steps) press enter helper .moveDown(steps) press enter helper .m…" at bounding box center [362, 154] width 138 height 88
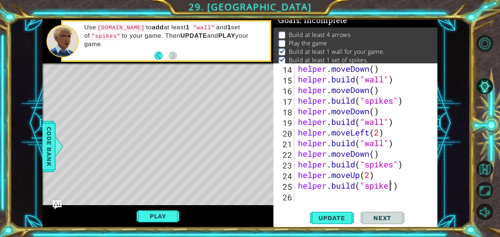
scroll to position [0, 4]
type textarea "[DOMAIN_NAME]("spikes")"
click at [336, 215] on span "Update" at bounding box center [331, 217] width 41 height 7
click at [319, 197] on div "helper . moveDown ( ) helper . build ( "wall" ) helper . moveDown ( ) helper . …" at bounding box center [367, 142] width 143 height 159
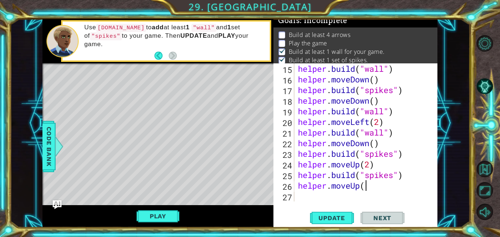
scroll to position [0, 3]
type textarea "helper.moveUp()"
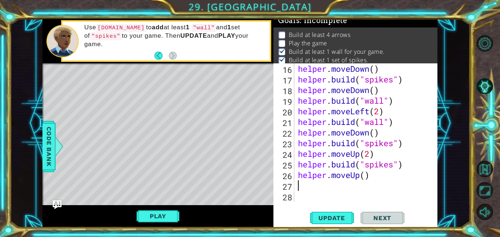
scroll to position [191, 0]
click at [312, 220] on span "Update" at bounding box center [331, 217] width 41 height 7
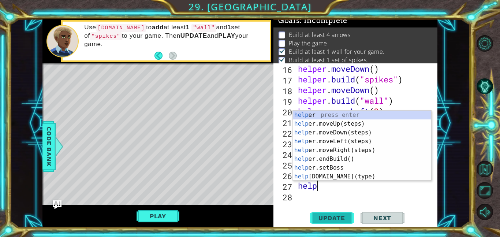
scroll to position [0, 1]
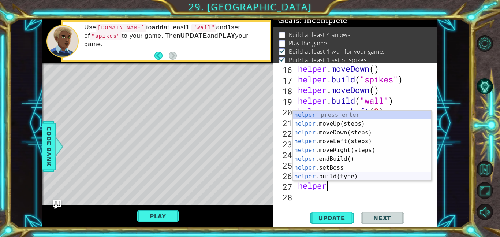
click at [350, 179] on div "helper press enter helper .moveUp(steps) press enter helper .moveDown(steps) pr…" at bounding box center [362, 154] width 138 height 88
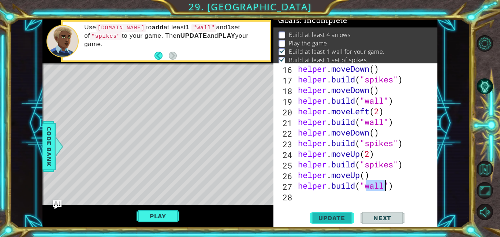
type textarea "[DOMAIN_NAME]("wall")"
click at [343, 215] on span "Update" at bounding box center [331, 217] width 41 height 7
click at [328, 193] on div "helper . moveDown ( ) helper . build ( "spikes" ) helper . moveDown ( ) helper …" at bounding box center [367, 142] width 143 height 159
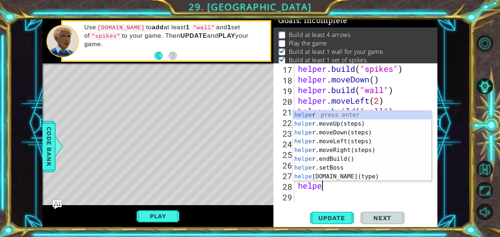
type textarea "helper"
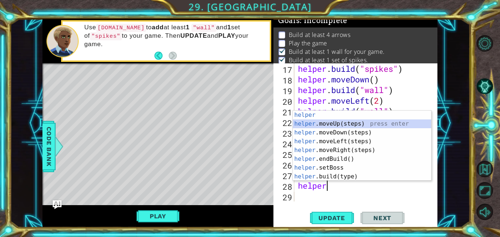
click at [341, 124] on div "helper press enter helper .moveUp(steps) press enter helper .moveDown(steps) pr…" at bounding box center [362, 154] width 138 height 88
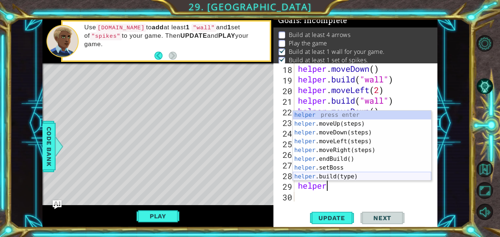
click at [350, 176] on div "helper press enter helper .moveUp(steps) press enter helper .moveDown(steps) pr…" at bounding box center [362, 154] width 138 height 88
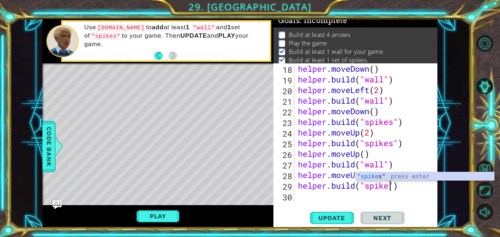
scroll to position [0, 4]
type textarea "[DOMAIN_NAME]("spikes")"
click at [341, 217] on span "Update" at bounding box center [331, 217] width 41 height 7
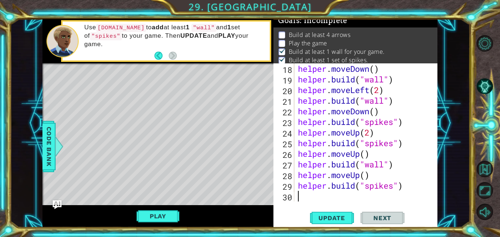
click at [308, 195] on div "helper . moveDown ( ) helper . build ( "wall" ) helper . moveLeft ( 2 ) helper …" at bounding box center [367, 142] width 143 height 159
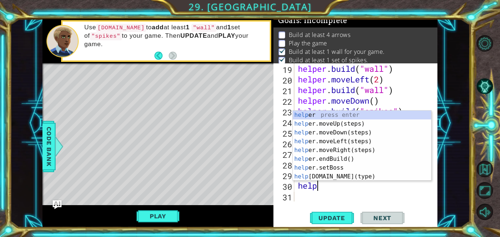
scroll to position [0, 1]
type textarea "helper"
click at [368, 122] on div "helper press enter helper .moveUp(steps) press enter helper .moveDown(steps) pr…" at bounding box center [362, 154] width 138 height 88
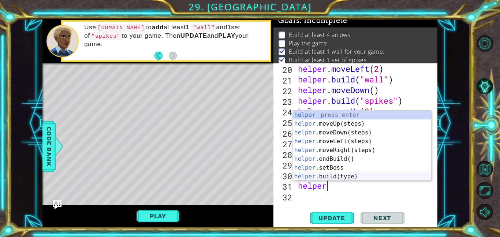
click at [340, 175] on div "helper press enter helper .moveUp(steps) press enter helper .moveDown(steps) pr…" at bounding box center [362, 154] width 138 height 88
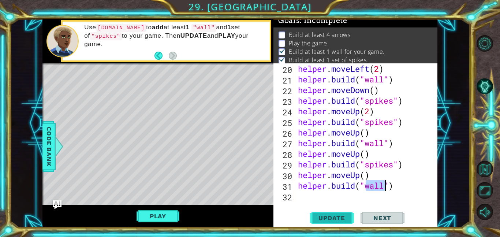
type textarea "[DOMAIN_NAME]("wall")"
click at [333, 217] on span "Update" at bounding box center [331, 217] width 41 height 7
click at [327, 198] on div "helper . moveLeft ( 2 ) helper . build ( "wall" ) helper . moveDown ( ) helper …" at bounding box center [367, 142] width 143 height 159
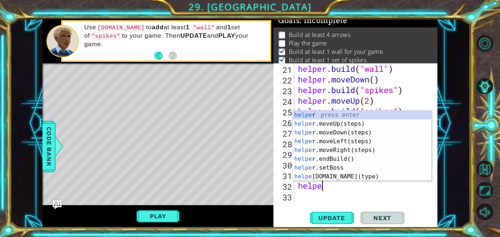
type textarea "helper"
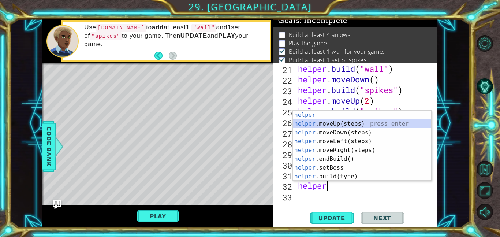
click at [341, 120] on div "helper press enter helper .moveUp(steps) press enter helper .moveDown(steps) pr…" at bounding box center [362, 154] width 138 height 88
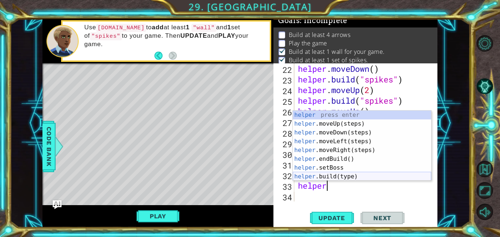
click at [355, 178] on div "helper press enter helper .moveUp(steps) press enter helper .moveDown(steps) pr…" at bounding box center [362, 154] width 138 height 88
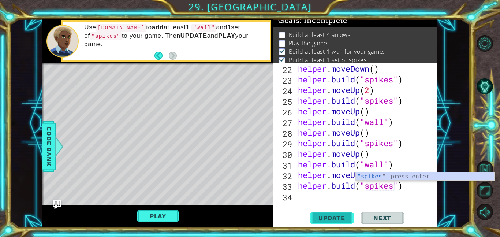
scroll to position [0, 4]
type textarea "[DOMAIN_NAME]("spikes")"
click at [332, 218] on span "Update" at bounding box center [331, 217] width 41 height 7
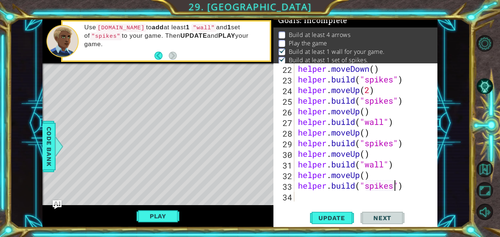
click at [312, 195] on div "helper . moveDown ( ) helper . build ( "spikes" ) helper . moveUp ( 2 ) helper …" at bounding box center [367, 142] width 143 height 159
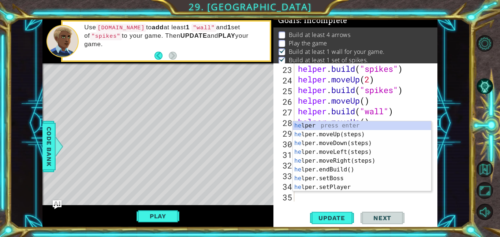
scroll to position [265, 0]
type textarea "h"
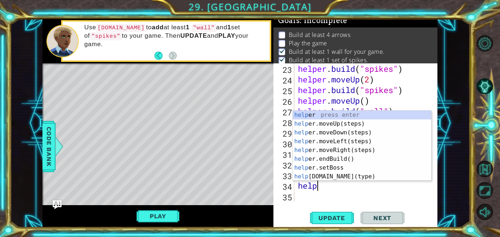
scroll to position [0, 1]
type textarea "helper"
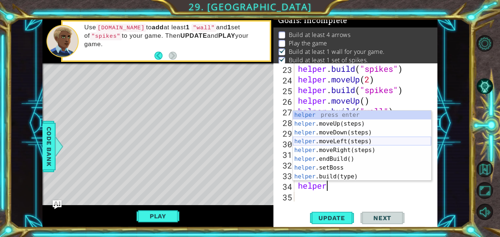
click at [341, 139] on div "helper press enter helper .moveUp(steps) press enter helper .moveDown(steps) pr…" at bounding box center [362, 154] width 138 height 88
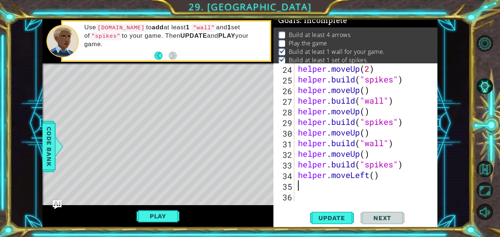
scroll to position [276, 0]
click at [369, 174] on div "helper . moveUp ( 2 ) helper . build ( "spikes" ) helper . moveUp ( ) helper . …" at bounding box center [367, 142] width 143 height 159
click at [372, 175] on div "helper . moveUp ( 2 ) helper . build ( "spikes" ) helper . moveUp ( ) helper . …" at bounding box center [367, 142] width 143 height 159
click at [376, 176] on div "helper . moveUp ( 2 ) helper . build ( "spikes" ) helper . moveUp ( ) helper . …" at bounding box center [367, 142] width 143 height 159
type textarea "helper.moveLeft(4)"
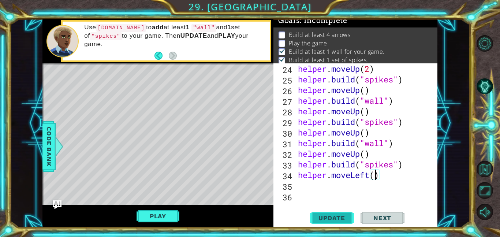
scroll to position [0, 3]
click at [311, 179] on div "helper . moveUp ( 2 ) helper . build ( "spikes" ) helper . moveUp ( ) helper . …" at bounding box center [367, 142] width 143 height 159
click at [311, 180] on div "helper . moveUp ( 2 ) helper . build ( "spikes" ) helper . moveUp ( ) helper . …" at bounding box center [367, 142] width 143 height 159
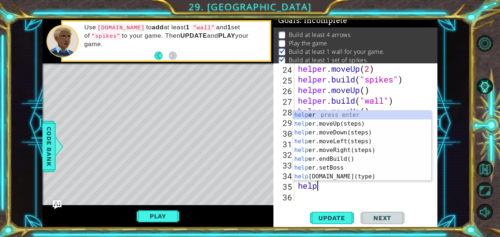
type textarea "helper"
click at [346, 123] on div "helper press enter helper .moveUp(steps) press enter helper .moveDown(steps) pr…" at bounding box center [362, 154] width 138 height 88
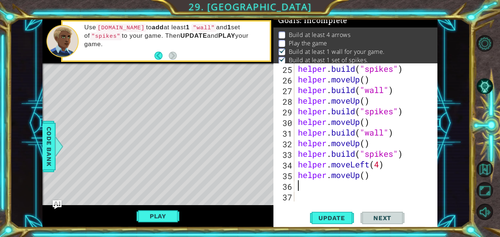
scroll to position [286, 0]
click at [329, 213] on button "Update" at bounding box center [332, 217] width 44 height 16
click at [339, 208] on div "25 26 27 28 29 30 31 32 33 34 35 36 37 helper . build ( "spikes" ) helper . mov…" at bounding box center [355, 145] width 164 height 164
click at [340, 212] on button "Update" at bounding box center [332, 217] width 44 height 16
click at [371, 165] on div "helper . build ( "spikes" ) helper . moveUp ( ) helper . build ( "wall" ) helpe…" at bounding box center [367, 142] width 143 height 159
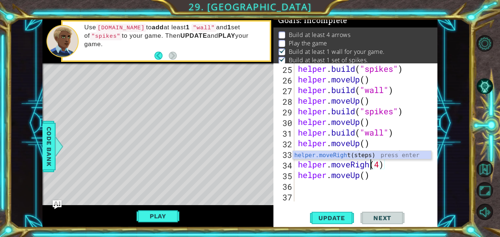
scroll to position [0, 3]
type textarea "helper.moveRight(4)"
click at [339, 219] on span "Update" at bounding box center [331, 217] width 41 height 7
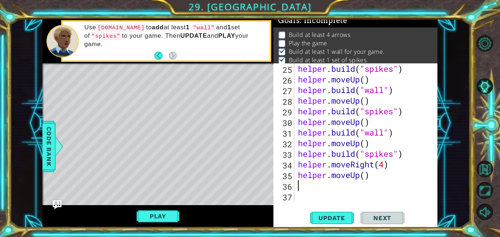
click at [324, 185] on div "helper . build ( "spikes" ) helper . moveUp ( ) helper . build ( "wall" ) helpe…" at bounding box center [367, 142] width 143 height 159
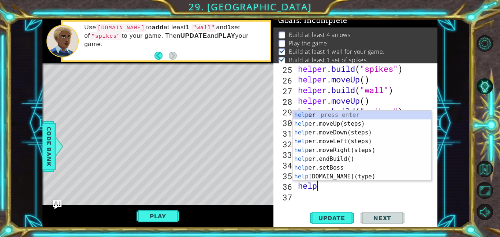
scroll to position [0, 1]
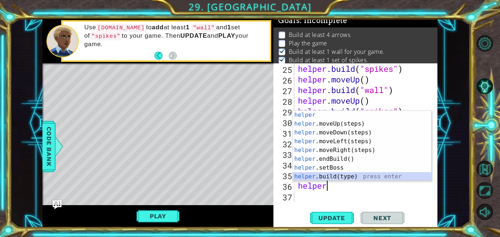
click at [353, 176] on div "helper press enter helper .moveUp(steps) press enter helper .moveDown(steps) pr…" at bounding box center [362, 154] width 138 height 88
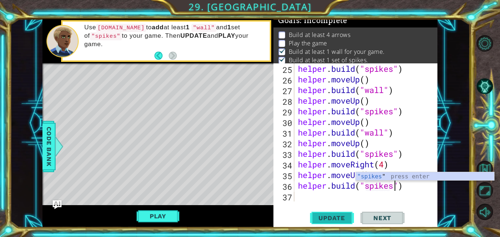
scroll to position [0, 4]
type textarea "[DOMAIN_NAME]("spikes")"
click at [343, 220] on span "Update" at bounding box center [331, 217] width 41 height 7
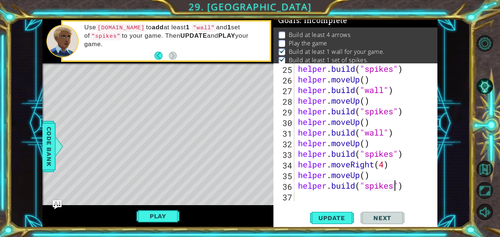
click at [324, 198] on div "helper . build ( "spikes" ) helper . moveUp ( ) helper . build ( "wall" ) helpe…" at bounding box center [367, 142] width 143 height 159
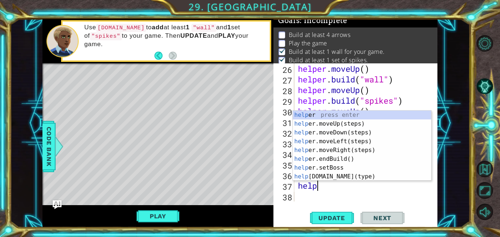
scroll to position [0, 1]
type textarea "helper"
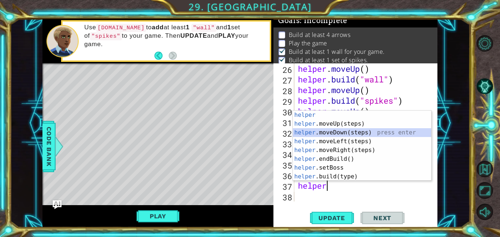
click at [342, 131] on div "helper press enter helper .moveUp(steps) press enter helper .moveDown(steps) pr…" at bounding box center [362, 154] width 138 height 88
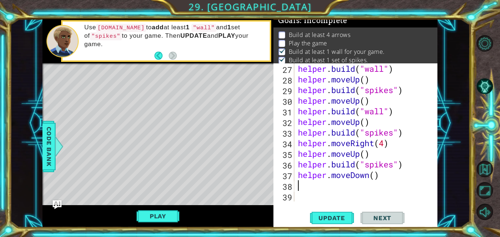
scroll to position [308, 0]
click at [334, 216] on span "Update" at bounding box center [331, 217] width 41 height 7
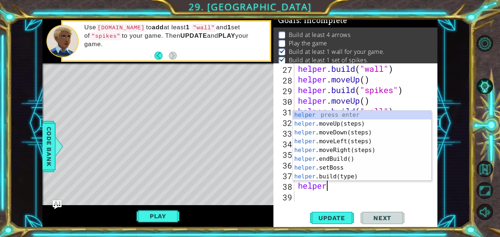
scroll to position [0, 1]
click at [331, 171] on div "helper press enter helper .moveUp(steps) press enter helper .moveDown(steps) pr…" at bounding box center [362, 154] width 138 height 88
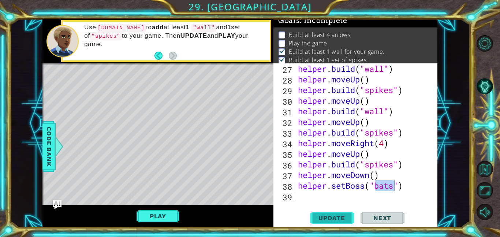
type textarea "helper.setBoss("bats")"
click at [344, 214] on span "Update" at bounding box center [331, 217] width 41 height 7
click at [306, 194] on div "helper . build ( "wall" ) helper . moveUp ( ) helper . build ( "spikes" ) helpe…" at bounding box center [367, 142] width 143 height 159
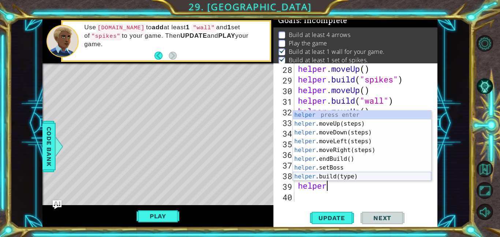
click at [328, 174] on div "helper press enter helper .moveUp(steps) press enter helper .moveDown(steps) pr…" at bounding box center [362, 154] width 138 height 88
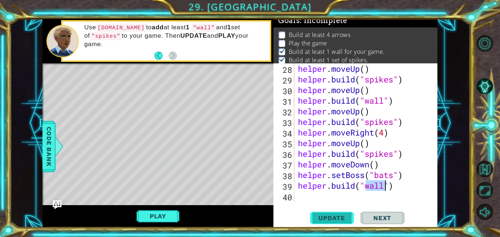
type textarea "[DOMAIN_NAME]("wall")"
click at [334, 215] on span "Update" at bounding box center [331, 217] width 41 height 7
click at [301, 192] on div "helper . moveUp ( ) helper . build ( "spikes" ) helper . moveUp ( ) helper . bu…" at bounding box center [367, 142] width 143 height 159
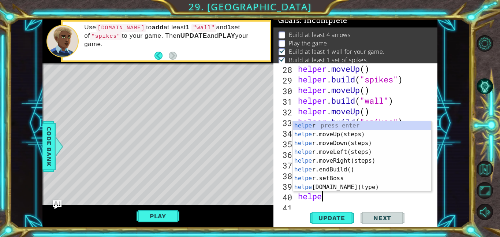
scroll to position [329, 0]
type textarea "helper"
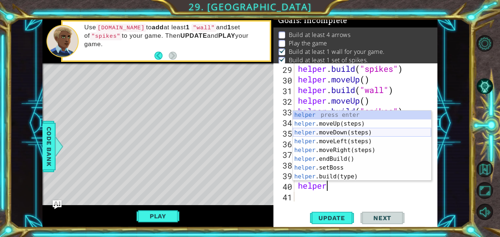
click at [347, 133] on div "helper press enter helper .moveUp(steps) press enter helper .moveDown(steps) pr…" at bounding box center [362, 154] width 138 height 88
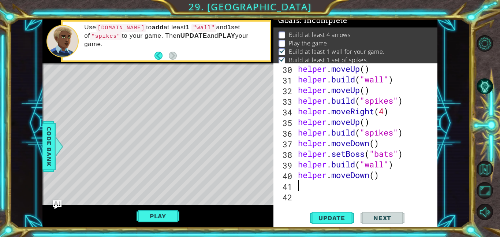
scroll to position [339, 0]
click at [330, 213] on button "Update" at bounding box center [332, 217] width 44 height 16
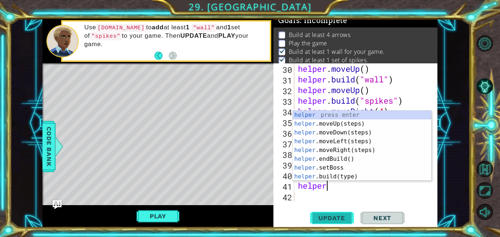
scroll to position [0, 1]
click at [353, 172] on div "helper press enter helper .moveUp(steps) press enter helper .moveDown(steps) pr…" at bounding box center [362, 154] width 138 height 88
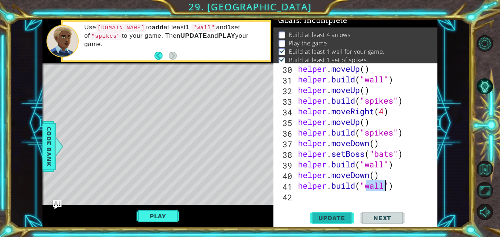
click at [346, 215] on span "Update" at bounding box center [331, 217] width 41 height 7
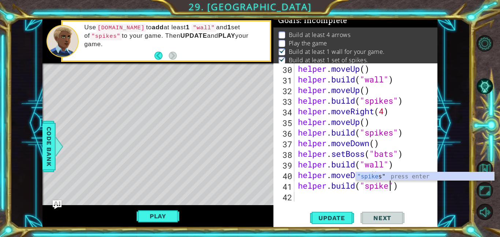
scroll to position [0, 4]
type textarea "[DOMAIN_NAME]("spikes")"
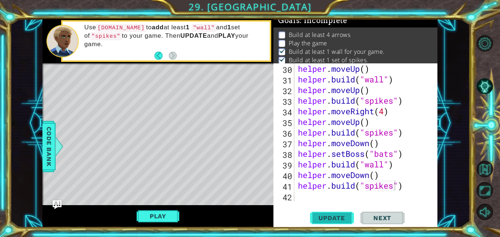
click at [338, 209] on button "Update" at bounding box center [332, 217] width 44 height 16
click at [311, 199] on div "helper . moveUp ( ) helper . build ( "wall" ) helper . moveUp ( ) helper . buil…" at bounding box center [367, 142] width 143 height 159
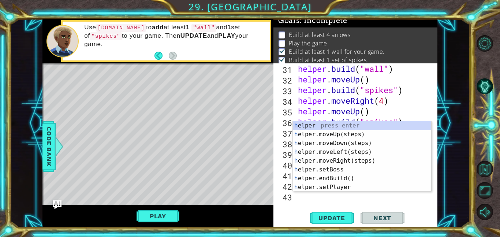
scroll to position [350, 0]
click at [230, 153] on div "Level Map" at bounding box center [211, 170] width 338 height 215
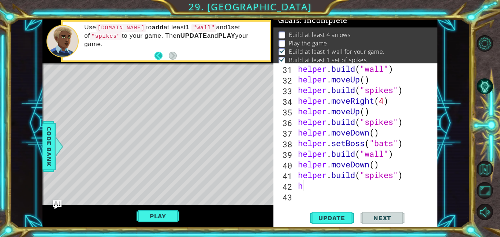
click at [158, 54] on button "Back" at bounding box center [161, 56] width 14 height 8
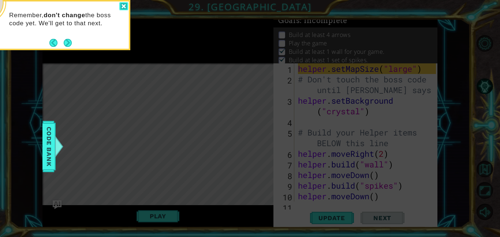
click at [126, 5] on div at bounding box center [123, 6] width 9 height 8
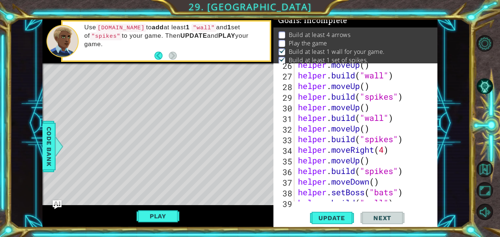
scroll to position [350, 0]
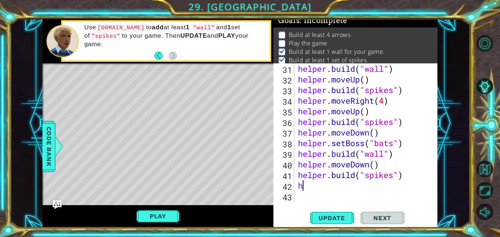
click at [322, 187] on div "helper . build ( "wall" ) helper . moveUp ( ) helper . build ( "spikes" ) helpe…" at bounding box center [367, 142] width 143 height 159
click at [334, 181] on div "helper . build ( "wall" ) helper . moveUp ( ) helper . build ( "spikes" ) helpe…" at bounding box center [367, 142] width 143 height 159
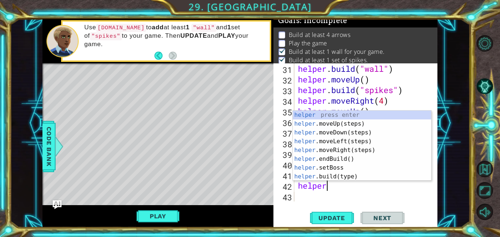
scroll to position [0, 1]
click at [339, 176] on div "helper press enter helper .moveUp(steps) press enter helper .moveDown(steps) pr…" at bounding box center [362, 154] width 138 height 88
type textarea "[DOMAIN_NAME]("wall")"
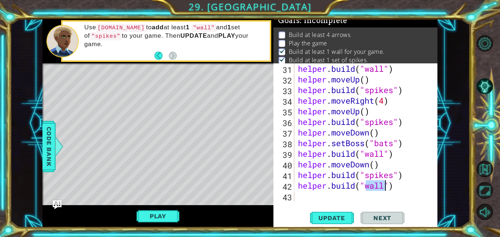
click at [402, 196] on div "helper . build ( "wall" ) helper . moveUp ( ) helper . build ( "spikes" ) helpe…" at bounding box center [367, 142] width 143 height 159
click at [404, 190] on div "helper . build ( "wall" ) helper . moveUp ( ) helper . build ( "spikes" ) helpe…" at bounding box center [367, 142] width 143 height 159
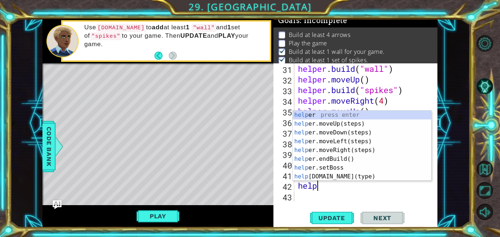
type textarea "h"
type textarea "helper"
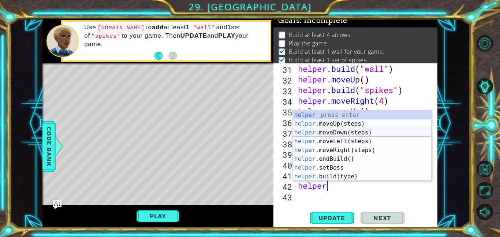
click at [397, 134] on div "helper press enter helper .moveUp(steps) press enter helper .moveDown(steps) pr…" at bounding box center [362, 154] width 138 height 88
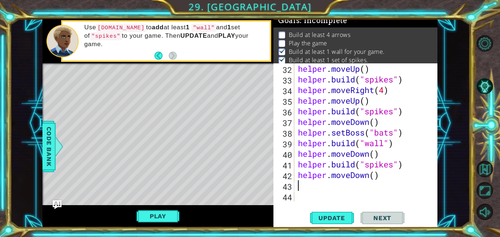
scroll to position [361, 0]
click at [338, 212] on button "Update" at bounding box center [332, 217] width 44 height 16
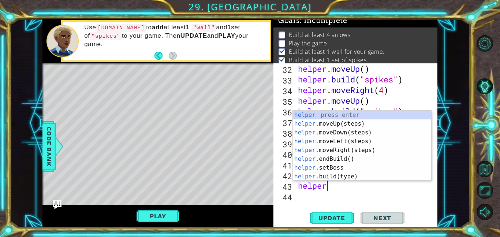
scroll to position [0, 1]
click at [330, 177] on div "helper press enter helper .moveUp(steps) press enter helper .moveDown(steps) pr…" at bounding box center [362, 154] width 138 height 88
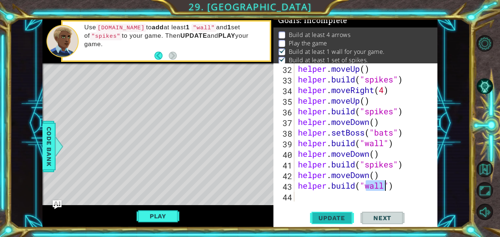
type textarea "[DOMAIN_NAME]("wall")"
click at [346, 217] on span "Update" at bounding box center [331, 217] width 41 height 7
click at [321, 194] on div "helper . moveUp ( ) helper . build ( "spikes" ) helper . moveRight ( 4 ) helper…" at bounding box center [367, 142] width 143 height 159
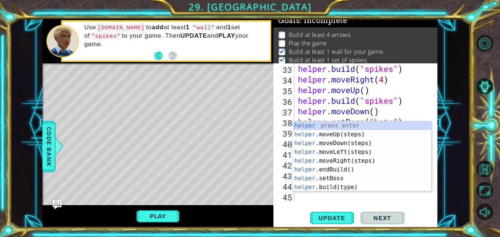
scroll to position [371, 0]
click at [329, 221] on button "Update" at bounding box center [332, 217] width 44 height 16
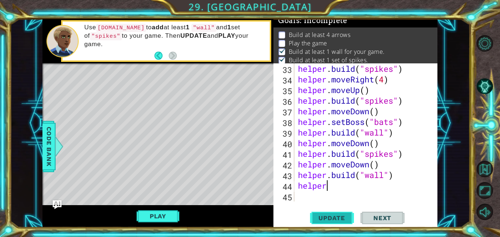
type textarea "helper."
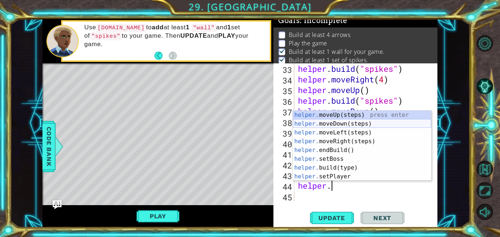
click at [315, 121] on div "helper. moveUp(steps) press enter helper. moveDown(steps) press enter helper. m…" at bounding box center [362, 154] width 138 height 88
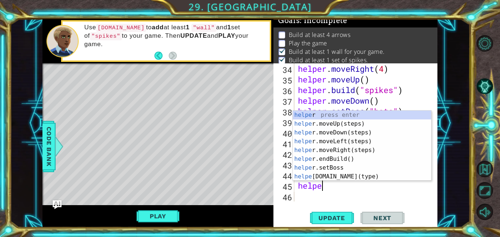
scroll to position [0, 1]
click at [338, 174] on div "helper press enter helper .moveUp(steps) press enter helper .moveDown(steps) pr…" at bounding box center [362, 154] width 138 height 88
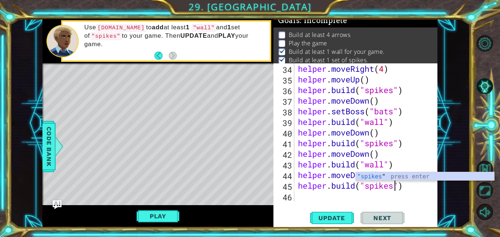
scroll to position [0, 4]
type textarea "[DOMAIN_NAME]("spikes")"
click at [338, 217] on span "Update" at bounding box center [331, 217] width 41 height 7
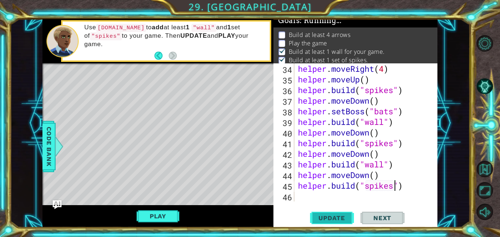
click at [338, 217] on span "Update" at bounding box center [331, 217] width 41 height 7
click at [314, 200] on div "helper . moveRight ( 4 ) helper . moveUp ( ) helper . build ( "spikes" ) helper…" at bounding box center [367, 142] width 143 height 159
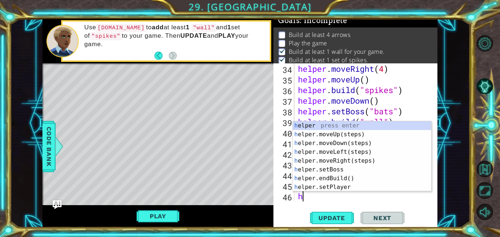
type textarea "helper"
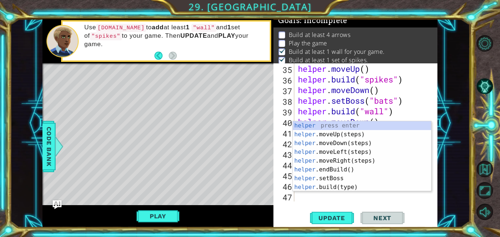
scroll to position [393, 0]
click at [345, 141] on div "helper press enter helper .moveUp(steps) press enter helper .moveDown(steps) pr…" at bounding box center [362, 165] width 138 height 88
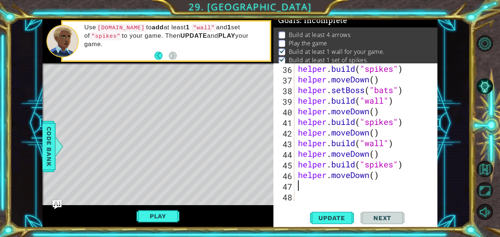
scroll to position [403, 0]
click at [335, 213] on button "Update" at bounding box center [332, 217] width 44 height 16
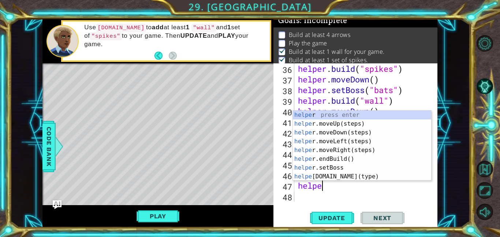
scroll to position [0, 1]
click at [376, 174] on div "helper press enter helper .moveUp(steps) press enter helper .moveDown(steps) pr…" at bounding box center [362, 154] width 138 height 88
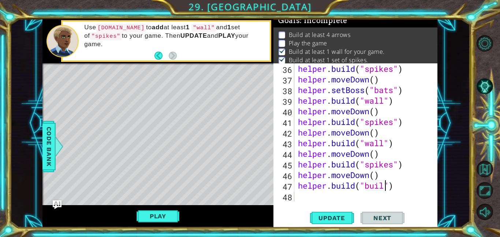
scroll to position [0, 4]
click at [305, 221] on div "Update Next" at bounding box center [357, 217] width 164 height 16
click at [313, 218] on span "Update" at bounding box center [331, 217] width 41 height 7
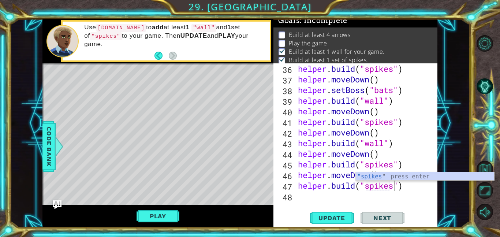
scroll to position [0, 4]
click at [326, 221] on span "Update" at bounding box center [331, 217] width 41 height 7
type textarea "[DOMAIN_NAME]("wall")"
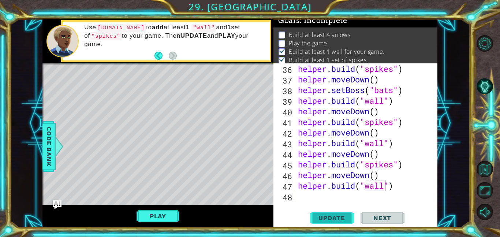
click at [337, 223] on button "Update" at bounding box center [332, 217] width 44 height 16
click at [309, 192] on div "helper . build ( "spikes" ) helper . moveDown ( ) helper . setBoss ( "bats" ) h…" at bounding box center [367, 142] width 143 height 159
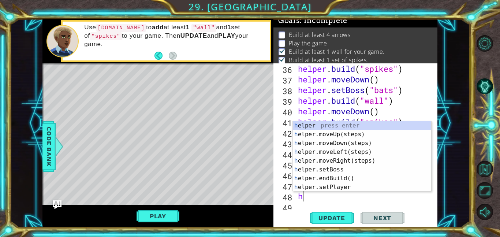
scroll to position [414, 0]
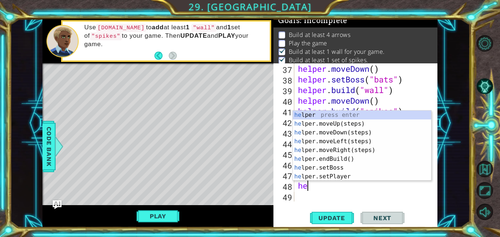
type textarea "h"
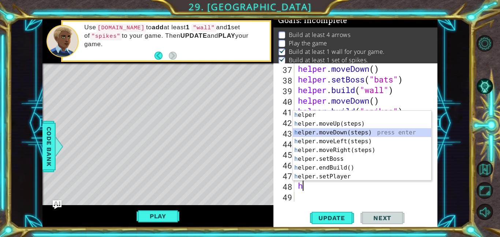
click at [347, 130] on div "h elper press enter h elper.moveUp(steps) press enter h elper.moveDown(steps) p…" at bounding box center [362, 154] width 138 height 88
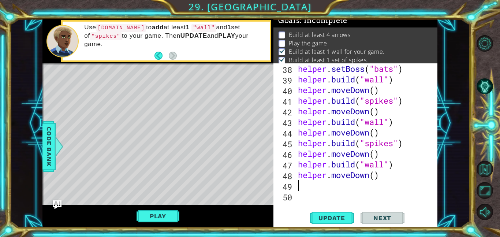
scroll to position [424, 0]
click at [330, 208] on div "38 39 40 41 42 43 44 45 46 47 48 49 50 helper . setBoss ( "bats" ) helper . bui…" at bounding box center [355, 145] width 164 height 164
click at [333, 215] on span "Update" at bounding box center [331, 217] width 41 height 7
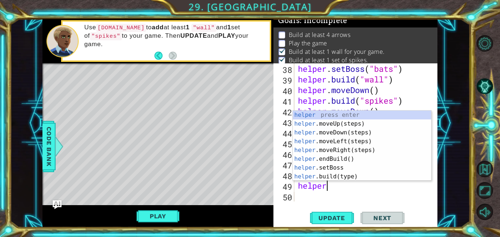
scroll to position [0, 1]
click at [353, 175] on div "helper press enter helper .moveUp(steps) press enter helper .moveDown(steps) pr…" at bounding box center [362, 154] width 138 height 88
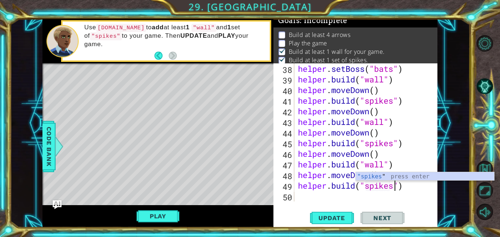
scroll to position [0, 4]
type textarea "[DOMAIN_NAME]("spikes")"
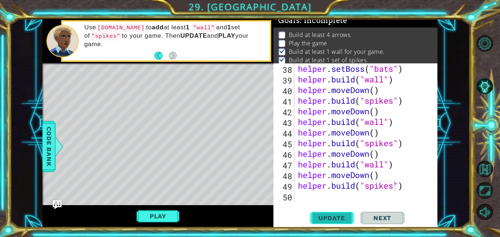
click at [318, 213] on button "Update" at bounding box center [332, 217] width 44 height 16
click at [296, 195] on div "helper . setBoss ( "bats" ) helper . build ( "wall" ) helper . moveDown ( ) hel…" at bounding box center [367, 142] width 143 height 159
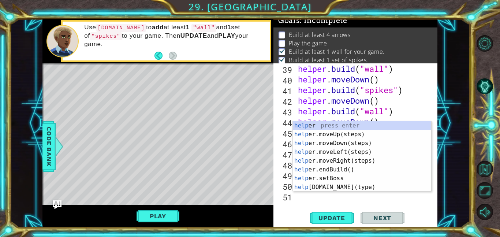
type textarea "helper"
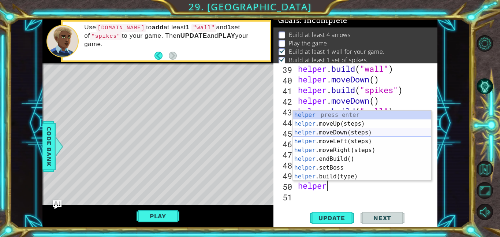
click at [361, 131] on div "helper press enter helper .moveUp(steps) press enter helper .moveDown(steps) pr…" at bounding box center [362, 154] width 138 height 88
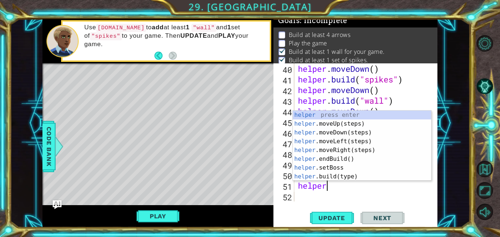
scroll to position [0, 1]
click at [366, 178] on div "helper press enter helper .moveUp(steps) press enter helper .moveDown(steps) pr…" at bounding box center [362, 154] width 138 height 88
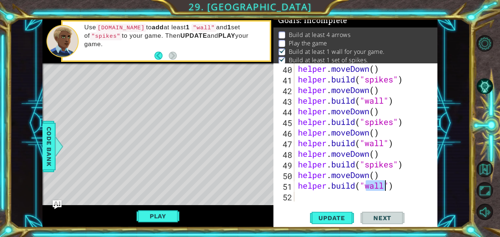
type textarea "[DOMAIN_NAME]("wall")"
click at [366, 178] on div "helper . moveDown ( ) helper . build ( "spikes" ) helper . moveDown ( ) helper …" at bounding box center [367, 142] width 143 height 159
click at [385, 185] on div "helper . moveDown ( ) helper . build ( "spikes" ) helper . moveDown ( ) helper …" at bounding box center [367, 142] width 143 height 159
type textarea "[DOMAIN_NAME]("redBlock")"
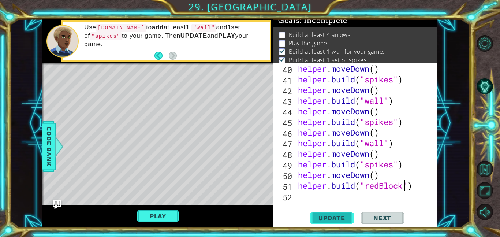
click at [322, 224] on button "Update" at bounding box center [332, 217] width 44 height 16
click at [310, 191] on div "helper . moveDown ( ) helper . build ( "spikes" ) helper . moveDown ( ) helper …" at bounding box center [367, 142] width 143 height 159
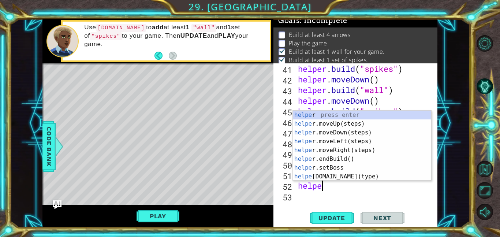
scroll to position [0, 1]
type textarea "helper"
click at [339, 125] on div "helper press enter helper .moveUp(steps) press enter helper .moveDown(steps) pr…" at bounding box center [362, 154] width 138 height 88
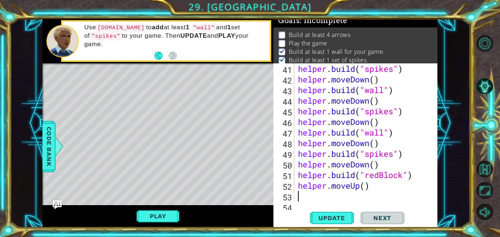
scroll to position [467, 0]
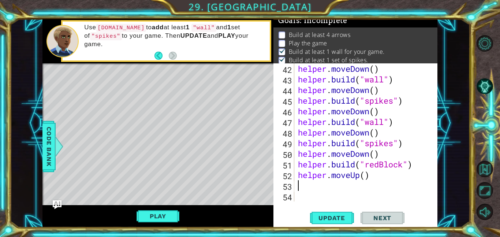
click at [365, 176] on div "helper . moveDown ( ) helper . build ( "wall" ) helper . moveDown ( ) helper . …" at bounding box center [367, 142] width 143 height 159
click at [330, 218] on span "Update" at bounding box center [331, 217] width 41 height 7
click at [330, 217] on span "Update" at bounding box center [331, 217] width 41 height 7
click at [333, 210] on button "Update" at bounding box center [332, 217] width 44 height 16
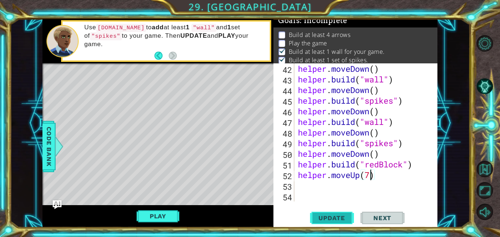
type textarea "helper.moveUp(7)"
click at [353, 213] on button "Update" at bounding box center [332, 217] width 44 height 16
click at [320, 181] on div "helper . moveDown ( ) helper . build ( "wall" ) helper . moveDown ( ) helper . …" at bounding box center [367, 142] width 143 height 159
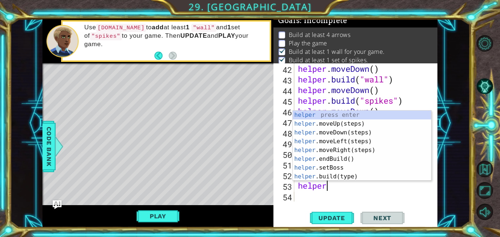
scroll to position [0, 1]
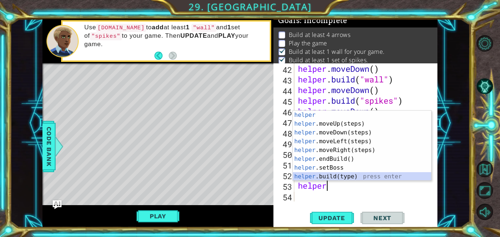
click at [340, 178] on div "helper press enter helper .moveUp(steps) press enter helper .moveDown(steps) pr…" at bounding box center [362, 154] width 138 height 88
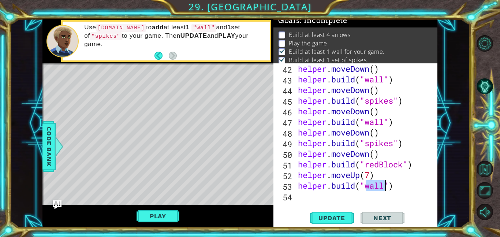
click at [396, 186] on div "helper . moveDown ( ) helper . build ( "wall" ) helper . moveDown ( ) helper . …" at bounding box center [367, 142] width 143 height 159
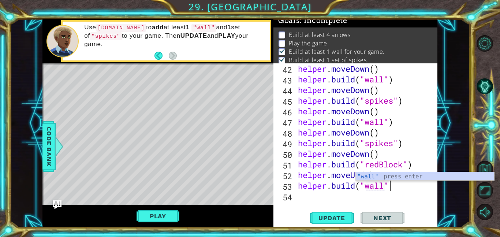
type textarea "hel"
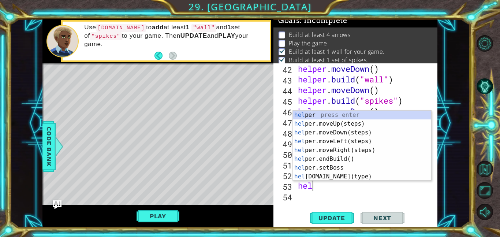
scroll to position [0, 0]
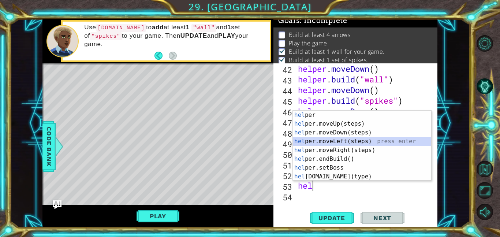
click at [374, 144] on div "hel per press enter hel per.moveUp(steps) press enter hel per.moveDown(steps) p…" at bounding box center [362, 154] width 138 height 88
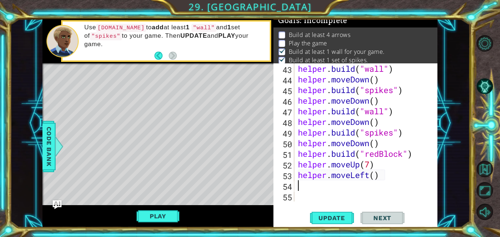
scroll to position [477, 0]
click at [337, 220] on span "Update" at bounding box center [331, 217] width 41 height 7
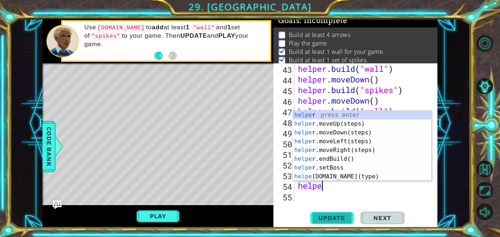
scroll to position [0, 1]
click at [357, 175] on div "helper press enter helper .moveUp(steps) press enter helper .moveDown(steps) pr…" at bounding box center [362, 154] width 138 height 88
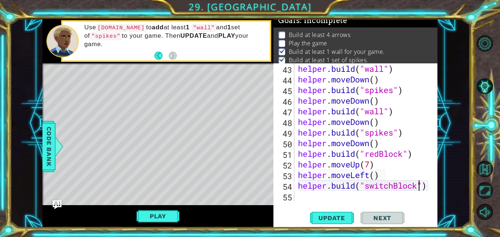
scroll to position [0, 5]
type textarea "[DOMAIN_NAME]("switchBlock")"
click at [346, 218] on span "Update" at bounding box center [331, 217] width 41 height 7
click at [296, 200] on div "[DOMAIN_NAME]("switchBlock") 43 44 45 46 47 48 49 50 51 52 53 54 55 helper . bu…" at bounding box center [354, 132] width 162 height 138
click at [299, 199] on div "helper . build ( "wall" ) helper . moveDown ( ) helper . build ( "spikes" ) hel…" at bounding box center [367, 142] width 143 height 159
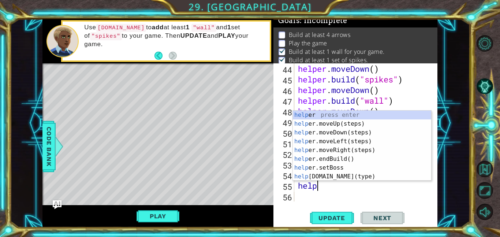
scroll to position [0, 1]
type textarea "helper"
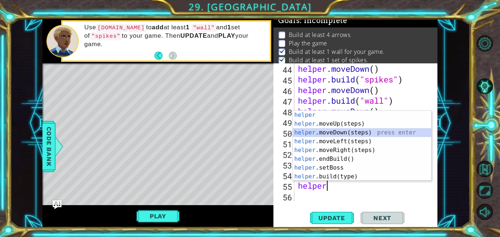
click at [368, 134] on div "helper press enter helper .moveUp(steps) press enter helper .moveDown(steps) pr…" at bounding box center [362, 154] width 138 height 88
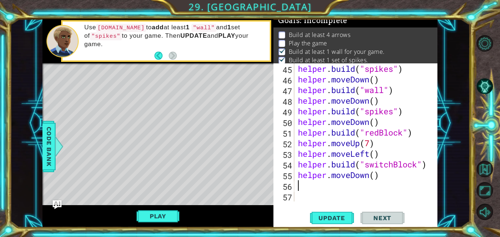
scroll to position [499, 0]
click at [378, 176] on div "helper . build ( "spikes" ) helper . moveDown ( ) helper . build ( "wall" ) hel…" at bounding box center [367, 142] width 143 height 159
click at [376, 176] on div "helper . build ( "spikes" ) helper . moveDown ( ) helper . build ( "wall" ) hel…" at bounding box center [367, 142] width 143 height 159
type textarea "helper.moveDown(8)"
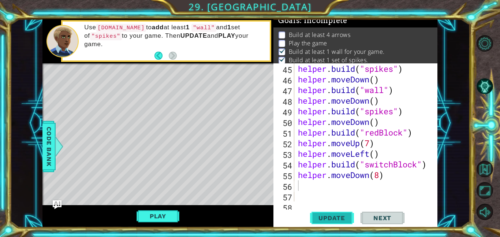
click at [320, 218] on span "Update" at bounding box center [331, 217] width 41 height 7
click at [381, 175] on div "helper . build ( "spikes" ) helper . moveDown ( ) helper . build ( "wall" ) hel…" at bounding box center [367, 142] width 143 height 159
type textarea "helper.moveDown(7)"
click at [336, 217] on span "Update" at bounding box center [331, 217] width 41 height 7
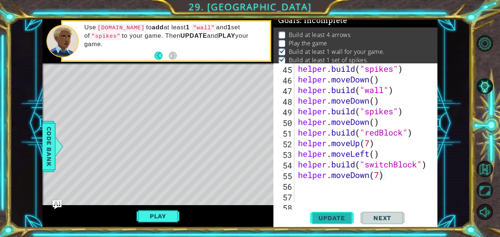
click at [336, 217] on span "Update" at bounding box center [331, 217] width 41 height 7
click at [314, 186] on div "helper . build ( "spikes" ) helper . moveDown ( ) helper . build ( "wall" ) hel…" at bounding box center [367, 142] width 143 height 159
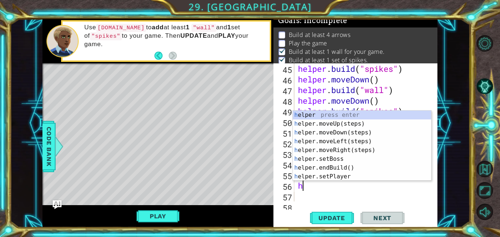
type textarea "helper"
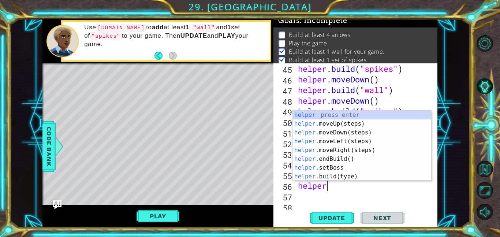
scroll to position [0, 1]
click at [343, 143] on div "helper press enter helper .moveUp(steps) press enter helper .moveDown(steps) pr…" at bounding box center [362, 154] width 138 height 88
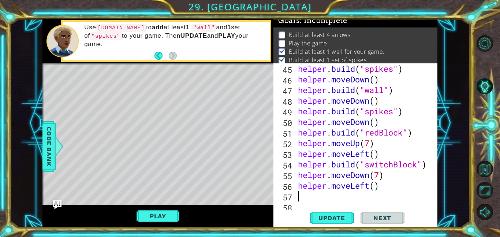
scroll to position [0, 0]
click at [324, 216] on span "Update" at bounding box center [331, 217] width 41 height 7
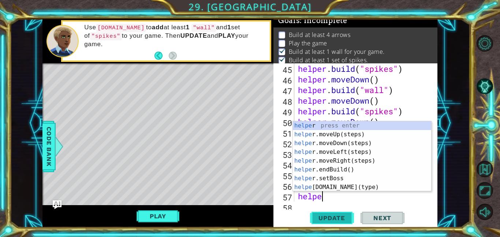
scroll to position [0, 1]
click at [356, 188] on div "helper press enter helper .moveUp(steps) press enter helper .moveDown(steps) pr…" at bounding box center [362, 165] width 138 height 88
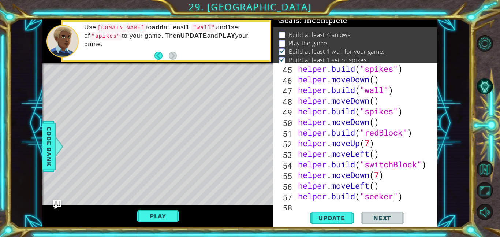
scroll to position [0, 4]
type textarea "[DOMAIN_NAME]("seeker")"
click at [341, 217] on span "Update" at bounding box center [331, 217] width 41 height 7
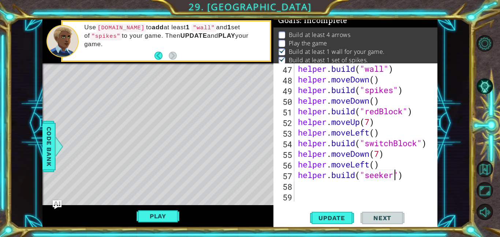
scroll to position [520, 0]
click at [320, 188] on div "helper . build ( "wall" ) helper . moveDown ( ) helper . build ( "spikes" ) hel…" at bounding box center [367, 142] width 143 height 159
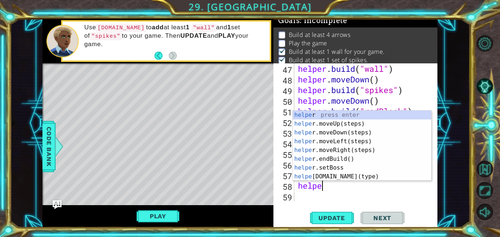
scroll to position [0, 1]
type textarea "helper"
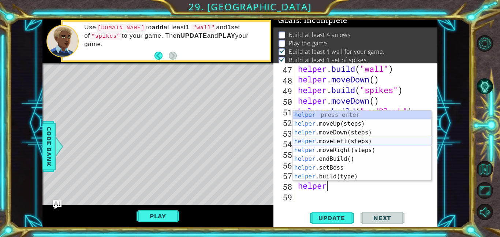
click at [349, 139] on div "helper press enter helper .moveUp(steps) press enter helper .moveDown(steps) pr…" at bounding box center [362, 154] width 138 height 88
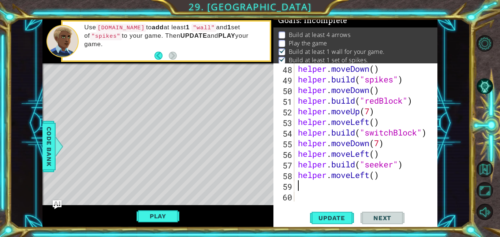
scroll to position [530, 0]
click at [332, 213] on button "Update" at bounding box center [332, 217] width 44 height 16
type textarea "helper"
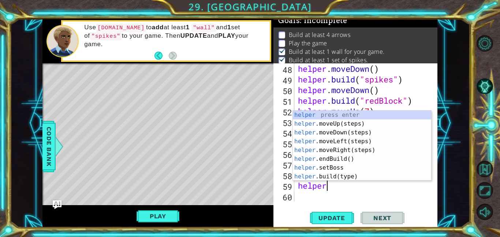
scroll to position [0, 1]
click at [329, 123] on div "helper press enter helper .moveUp(steps) press enter helper .moveDown(steps) pr…" at bounding box center [362, 154] width 138 height 88
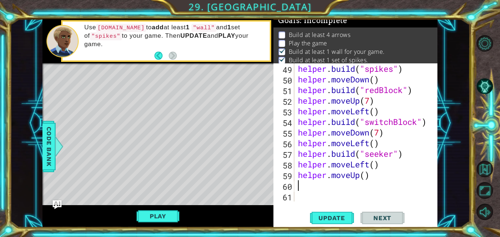
scroll to position [541, 0]
click at [365, 179] on div "helper . build ( "spikes" ) helper . moveDown ( ) helper . build ( "redBlock" )…" at bounding box center [367, 142] width 143 height 159
type textarea "helper.moveUp(7)"
click at [341, 220] on span "Update" at bounding box center [331, 217] width 41 height 7
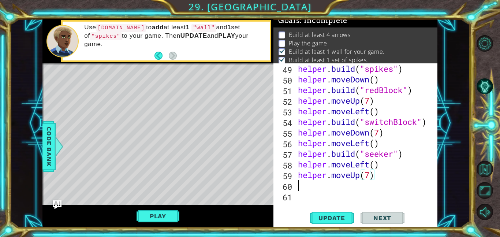
click at [312, 186] on div "helper . build ( "spikes" ) helper . moveDown ( ) helper . build ( "redBlock" )…" at bounding box center [367, 142] width 143 height 159
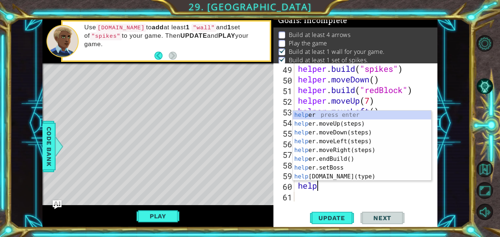
scroll to position [0, 1]
click at [360, 181] on div "helper . build ( "spikes" ) helper . moveDown ( ) helper . build ( "redBlock" )…" at bounding box center [367, 142] width 143 height 159
click at [368, 178] on div "helpe r press enter helpe [PERSON_NAME]moveUp(steps) press enter helpe r.moveDo…" at bounding box center [362, 154] width 138 height 88
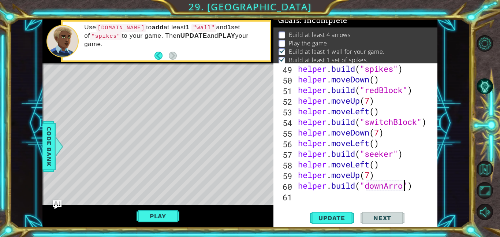
scroll to position [0, 5]
type textarea "[DOMAIN_NAME]("downArrow")"
click at [329, 221] on button "Update" at bounding box center [332, 217] width 44 height 16
click at [321, 201] on div "helper . build ( "spikes" ) helper . moveDown ( ) helper . build ( "redBlock" )…" at bounding box center [367, 142] width 143 height 159
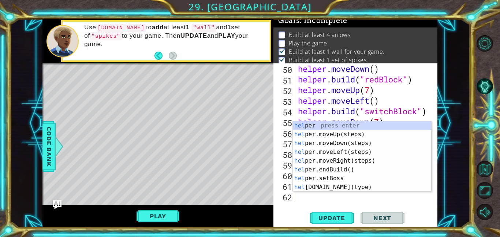
scroll to position [552, 0]
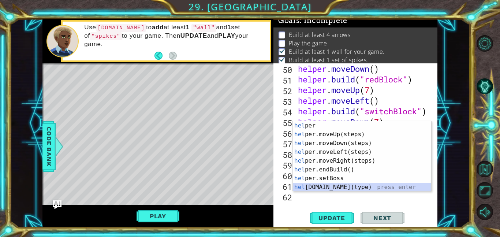
click at [326, 186] on div "hel per press enter hel per.moveUp(steps) press enter hel per.moveDown(steps) p…" at bounding box center [362, 165] width 138 height 88
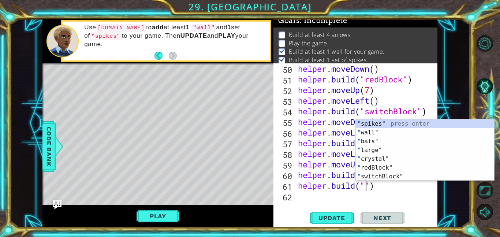
click at [393, 186] on div "helper . moveDown ( ) helper . build ( "redBlock" ) helper . moveUp ( 7 ) helpe…" at bounding box center [367, 142] width 143 height 159
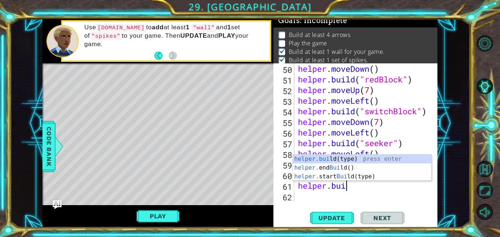
type textarea "helper."
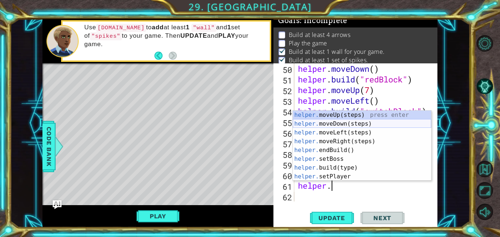
click at [345, 123] on div "helper. moveUp(steps) press enter helper. moveDown(steps) press enter helper. m…" at bounding box center [362, 154] width 138 height 88
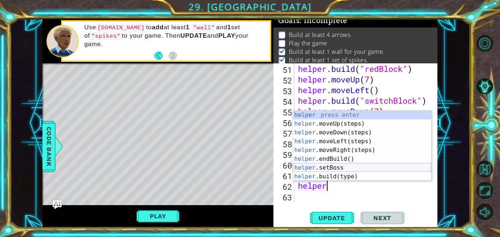
scroll to position [0, 1]
click at [350, 175] on div "helper press enter helper .moveUp(steps) press enter helper .moveDown(steps) pr…" at bounding box center [362, 154] width 138 height 88
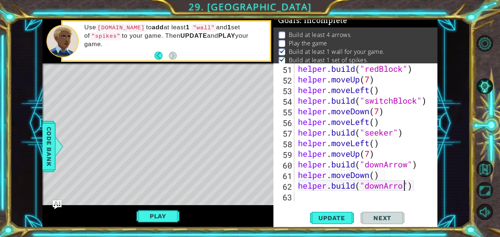
scroll to position [0, 5]
type textarea "[DOMAIN_NAME]("downArrow")"
click at [333, 213] on button "Update" at bounding box center [332, 217] width 44 height 16
click at [317, 200] on div "helper . build ( "redBlock" ) helper . moveUp ( 7 ) helper . moveLeft ( ) helpe…" at bounding box center [367, 142] width 143 height 159
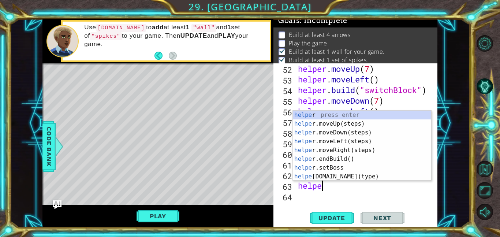
scroll to position [0, 1]
type textarea "helper"
click at [356, 129] on div "helper press enter helper .moveUp(steps) press enter helper .moveDown(steps) pr…" at bounding box center [362, 154] width 138 height 88
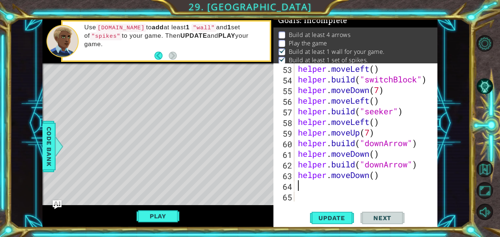
scroll to position [583, 0]
click at [302, 193] on div "helper . moveLeft ( ) helper . build ( "switchBlock" ) helper . moveDown ( 7 ) …" at bounding box center [367, 142] width 143 height 159
click at [299, 177] on div "helper . moveLeft ( ) helper . build ( "switchBlock" ) helper . moveDown ( 7 ) …" at bounding box center [367, 142] width 143 height 159
click at [301, 180] on div "helper . moveLeft ( ) helper . build ( "switchBlock" ) helper . moveDown ( 7 ) …" at bounding box center [367, 142] width 143 height 159
click at [304, 182] on div "helper . moveLeft ( ) helper . build ( "switchBlock" ) helper . moveDown ( 7 ) …" at bounding box center [367, 142] width 143 height 159
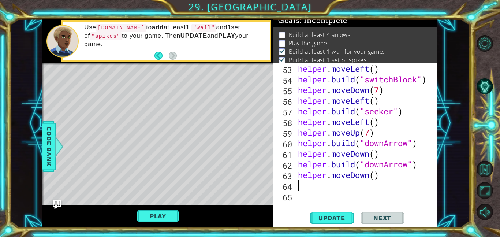
click at [303, 184] on div "helper . moveLeft ( ) helper . build ( "switchBlock" ) helper . moveDown ( 7 ) …" at bounding box center [367, 142] width 143 height 159
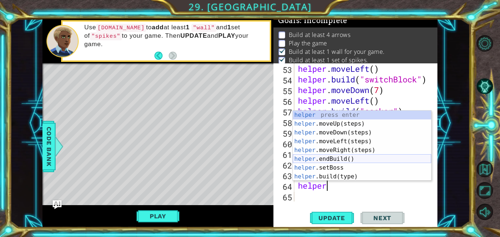
scroll to position [0, 1]
click at [353, 157] on div "helper press enter helper .moveUp(steps) press enter helper .moveDown(steps) pr…" at bounding box center [362, 154] width 138 height 88
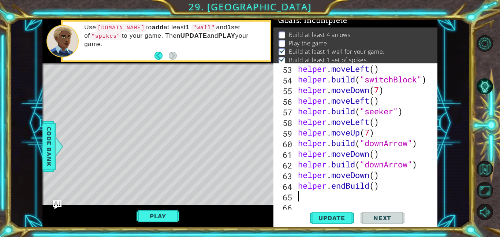
click at [406, 189] on div "helper . moveLeft ( ) helper . build ( "switchBlock" ) helper . moveDown ( 7 ) …" at bounding box center [367, 142] width 143 height 159
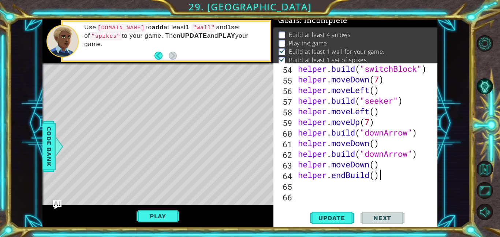
scroll to position [594, 0]
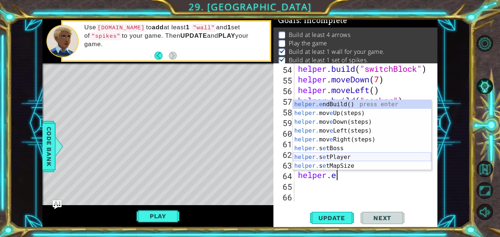
click at [344, 156] on div "helper.e ndBuild() press enter helper. mov e Up(steps) press enter helper. mov …" at bounding box center [362, 144] width 138 height 88
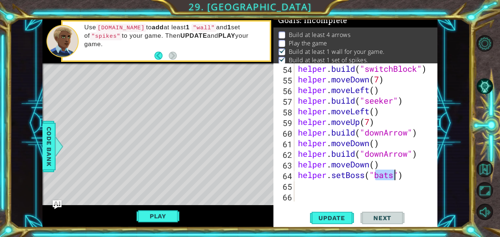
click at [402, 173] on div "helper . build ( "switchBlock" ) helper . moveDown ( 7 ) helper . moveLeft ( ) …" at bounding box center [367, 142] width 143 height 159
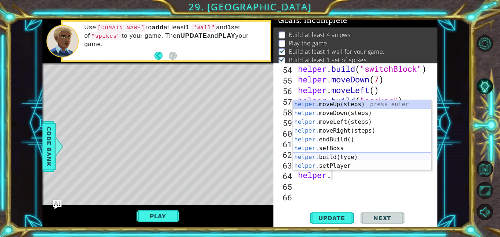
click at [329, 158] on div "helper. moveUp(steps) press enter helper. moveDown(steps) press enter helper. m…" at bounding box center [362, 144] width 138 height 88
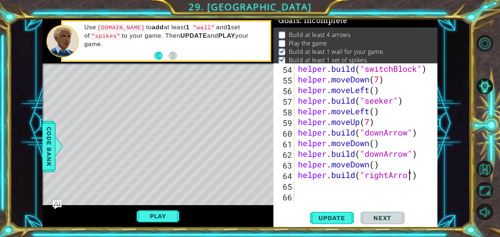
scroll to position [0, 5]
type textarea "[DOMAIN_NAME]("rightArrow")"
click at [341, 218] on span "Update" at bounding box center [331, 217] width 41 height 7
click at [310, 189] on div "helper . build ( "switchBlock" ) helper . moveDown ( 7 ) helper . moveLeft ( ) …" at bounding box center [367, 142] width 143 height 159
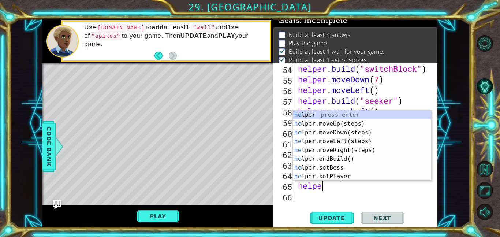
type textarea "helper"
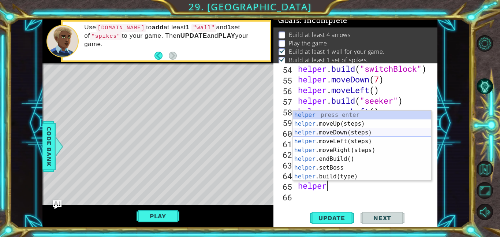
click at [326, 132] on div "helper press enter helper .moveUp(steps) press enter helper .moveDown(steps) pr…" at bounding box center [362, 154] width 138 height 88
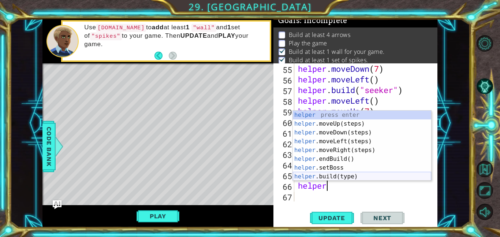
click at [354, 176] on div "helper press enter helper .moveUp(steps) press enter helper .moveDown(steps) pr…" at bounding box center [362, 154] width 138 height 88
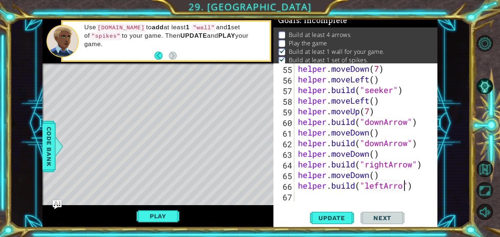
scroll to position [0, 5]
type textarea "[DOMAIN_NAME]("leftArrow")"
click at [332, 222] on button "Update" at bounding box center [332, 217] width 44 height 16
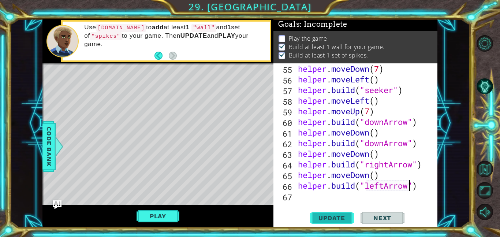
scroll to position [1, 0]
click at [330, 216] on span "Update" at bounding box center [331, 217] width 41 height 7
click at [304, 198] on div "helper . moveDown ( 7 ) helper . moveLeft ( ) helper . build ( "seeker" ) helpe…" at bounding box center [367, 142] width 143 height 159
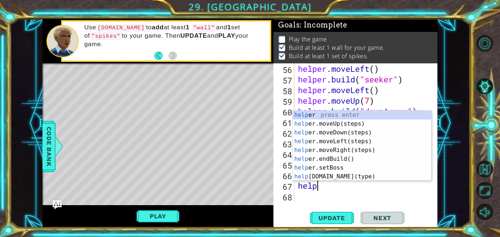
scroll to position [0, 1]
type textarea "helper"
click at [359, 150] on div "helper press enter helper .moveUp(steps) press enter helper .moveDown(steps) pr…" at bounding box center [362, 154] width 138 height 88
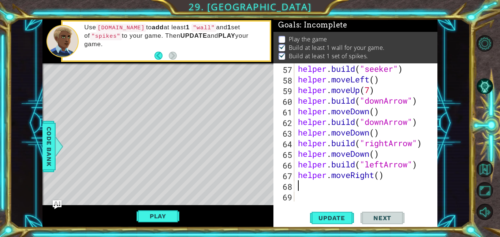
scroll to position [626, 0]
click at [381, 181] on div "helper . build ( "seeker" ) helper . moveLeft ( ) helper . moveUp ( 7 ) helper …" at bounding box center [367, 142] width 143 height 159
click at [381, 180] on div "helper . build ( "seeker" ) helper . moveLeft ( ) helper . moveUp ( 7 ) helper …" at bounding box center [367, 142] width 143 height 159
click at [382, 179] on div "helper . build ( "seeker" ) helper . moveLeft ( ) helper . moveUp ( 7 ) helper …" at bounding box center [367, 142] width 143 height 159
type textarea "helper.moveRight(5)"
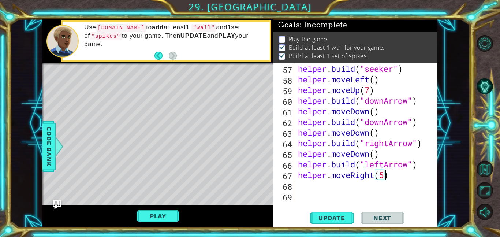
scroll to position [0, 4]
click at [336, 223] on button "Update" at bounding box center [332, 217] width 44 height 16
click at [384, 174] on div "helper . build ( "seeker" ) helper . moveLeft ( ) helper . moveUp ( 7 ) helper …" at bounding box center [367, 142] width 143 height 159
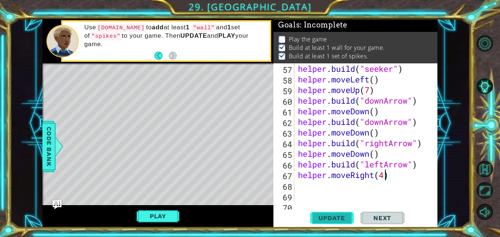
type textarea "helper.moveRight(4)"
click at [339, 215] on span "Update" at bounding box center [331, 217] width 41 height 7
click at [329, 183] on div "helper . build ( "seeker" ) helper . moveLeft ( ) helper . moveUp ( 7 ) helper …" at bounding box center [367, 142] width 143 height 159
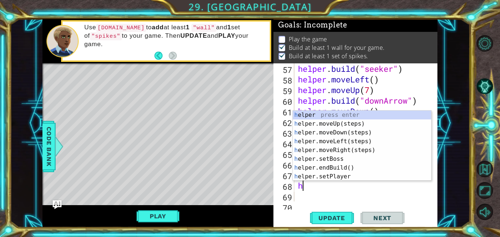
type textarea "helper"
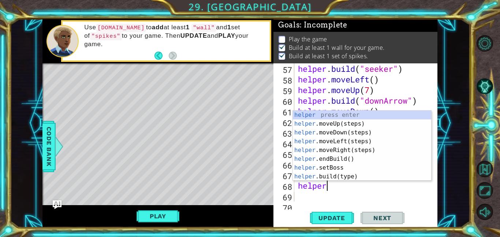
scroll to position [0, 1]
click at [371, 194] on div "helper . build ( "seeker" ) helper . moveLeft ( ) helper . moveUp ( 7 ) helper …" at bounding box center [367, 142] width 143 height 159
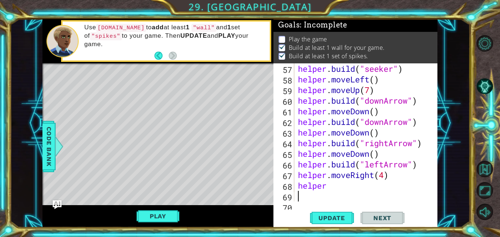
scroll to position [0, 0]
click at [387, 178] on div "helper . build ( "seeker" ) helper . moveLeft ( ) helper . moveUp ( 7 ) helper …" at bounding box center [367, 142] width 143 height 159
click at [355, 190] on div "helper . build ( "seeker" ) helper . moveLeft ( ) helper . moveUp ( 7 ) helper …" at bounding box center [367, 142] width 143 height 159
type textarea "helper."
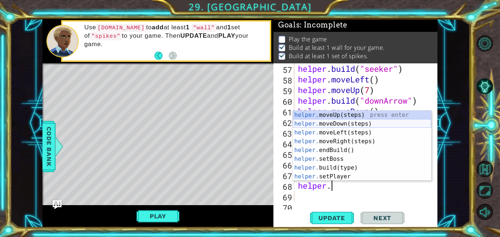
click at [358, 120] on div "helper. moveUp(steps) press enter helper. moveDown(steps) press enter helper. m…" at bounding box center [362, 154] width 138 height 88
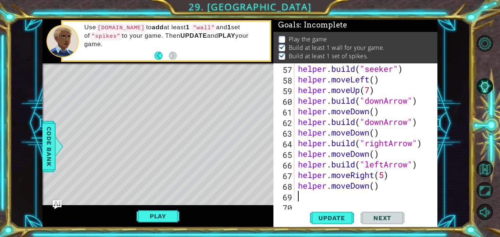
scroll to position [0, 0]
click at [370, 188] on div "helper . build ( "seeker" ) helper . moveLeft ( ) helper . moveUp ( 7 ) helper …" at bounding box center [367, 142] width 143 height 159
click at [339, 219] on span "Update" at bounding box center [331, 217] width 41 height 7
click at [375, 183] on div "helper . build ( "seeker" ) helper . moveLeft ( ) helper . moveUp ( 7 ) helper …" at bounding box center [367, 142] width 143 height 159
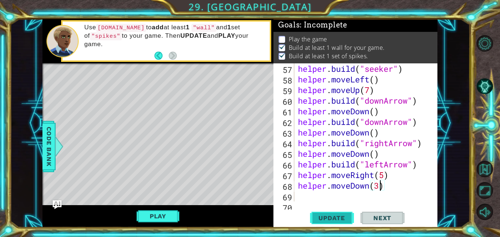
type textarea "helper.moveDown(3)"
click at [329, 222] on button "Update" at bounding box center [332, 217] width 44 height 16
click at [337, 195] on div "helper . build ( "seeker" ) helper . moveLeft ( ) helper . moveUp ( 7 ) helper …" at bounding box center [367, 142] width 143 height 159
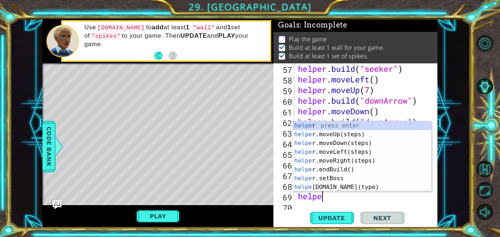
scroll to position [0, 1]
click at [357, 187] on div "helper press enter helper .moveUp(steps) press enter helper .moveDown(steps) pr…" at bounding box center [362, 165] width 138 height 88
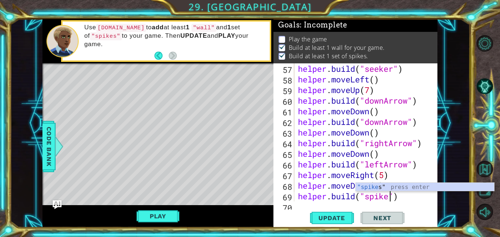
scroll to position [0, 4]
type textarea "[DOMAIN_NAME]("spikes")"
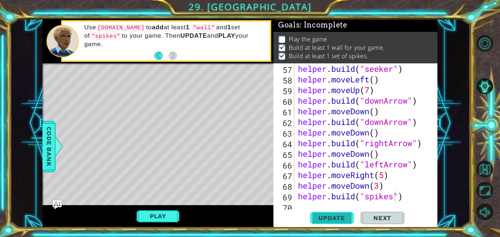
click at [345, 211] on button "Update" at bounding box center [332, 217] width 44 height 16
click at [309, 204] on div "[DOMAIN_NAME]("spikes") 57 58 59 60 61 62 63 64 65 66 67 68 69 70 helper . buil…" at bounding box center [355, 145] width 164 height 164
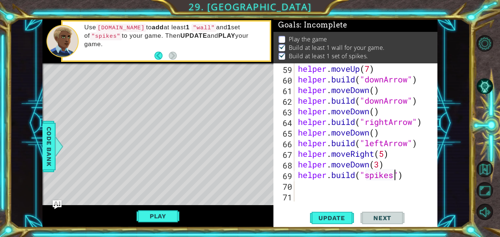
scroll to position [647, 0]
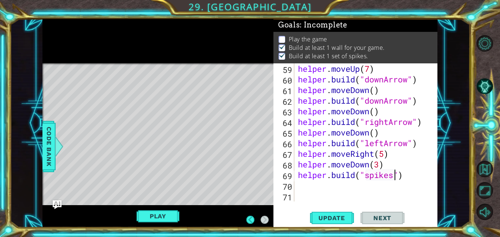
click at [314, 187] on div "helper . moveUp ( 7 ) helper . build ( "downArrow" ) helper . moveDown ( ) help…" at bounding box center [367, 142] width 143 height 159
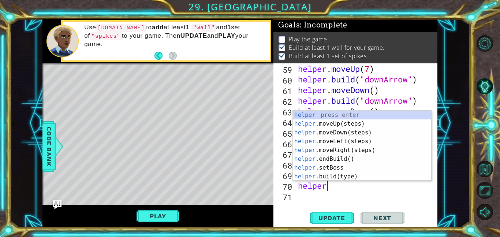
scroll to position [0, 1]
click at [334, 174] on div "helper press enter helper .moveUp(steps) press enter helper .moveDown(steps) pr…" at bounding box center [362, 154] width 138 height 88
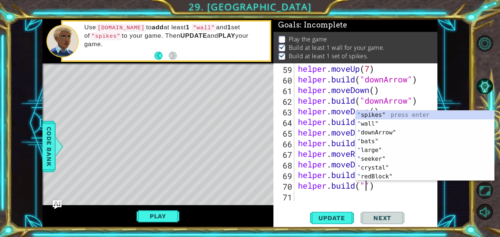
click at [377, 189] on div "helper . moveUp ( 7 ) helper . build ( "downArrow" ) helper . moveDown ( ) help…" at bounding box center [367, 142] width 143 height 159
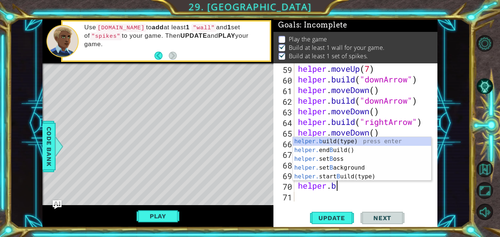
type textarea "helper."
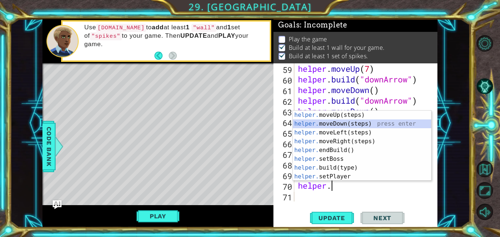
click at [364, 124] on div "helper. moveUp(steps) press enter helper. moveDown(steps) press enter helper. m…" at bounding box center [362, 154] width 138 height 88
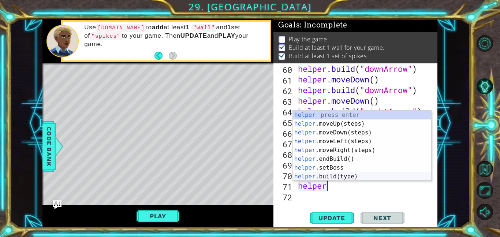
click at [348, 174] on div "helper press enter helper .moveUp(steps) press enter helper .moveDown(steps) pr…" at bounding box center [362, 154] width 138 height 88
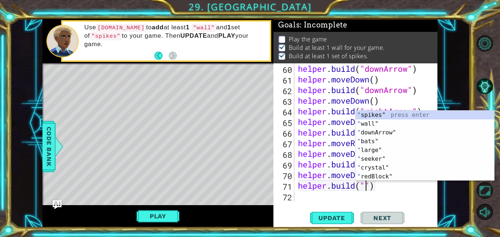
type textarea "[DOMAIN_NAME](")"
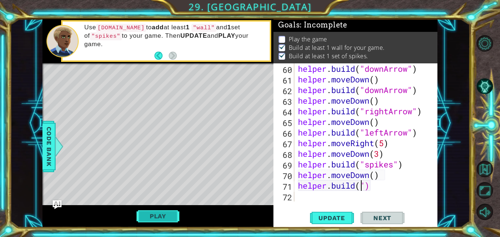
click at [156, 216] on button "Play" at bounding box center [157, 216] width 43 height 14
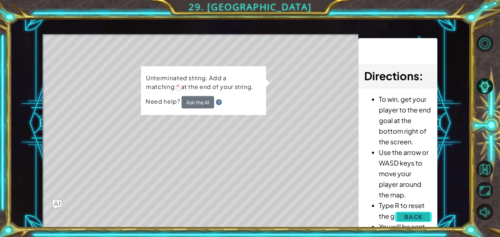
click at [422, 213] on span "Back" at bounding box center [413, 216] width 19 height 7
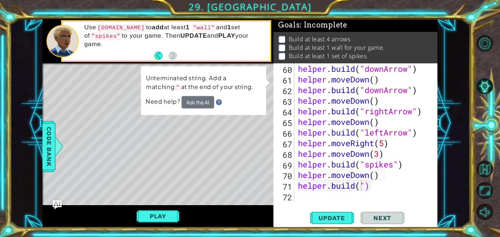
scroll to position [0, 0]
click at [373, 181] on div "helper . build ( "downArrow" ) helper . moveDown ( ) helper . build ( "downArro…" at bounding box center [367, 142] width 143 height 159
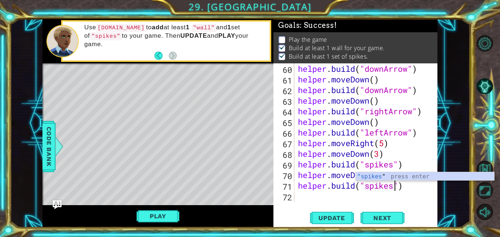
scroll to position [0, 4]
type textarea "[DOMAIN_NAME]("spikes")"
click at [349, 215] on span "Update" at bounding box center [331, 217] width 41 height 7
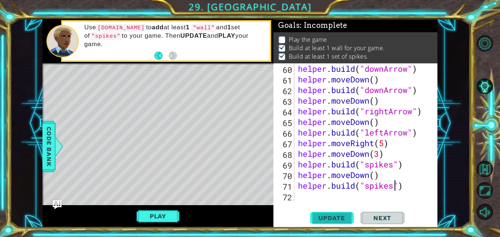
scroll to position [0, 0]
click at [149, 216] on button "Play" at bounding box center [157, 216] width 43 height 14
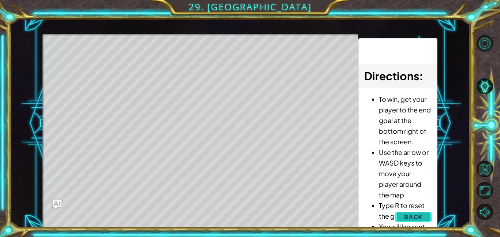
click at [405, 223] on button "Back" at bounding box center [413, 216] width 37 height 15
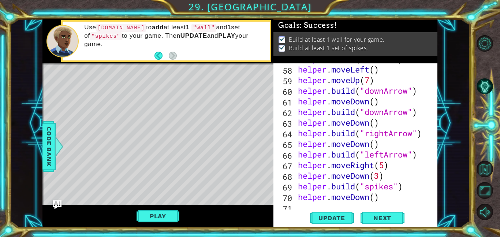
scroll to position [658, 0]
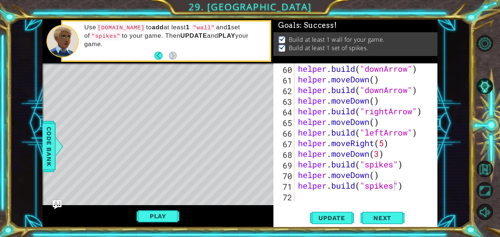
click at [316, 195] on div "helper . build ( "downArrow" ) helper . moveDown ( ) helper . build ( "downArro…" at bounding box center [367, 142] width 143 height 159
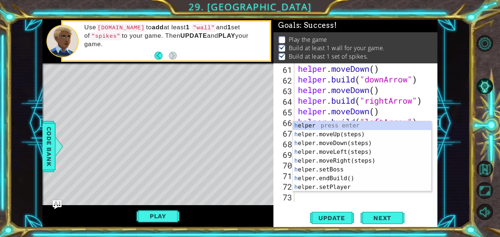
scroll to position [668, 0]
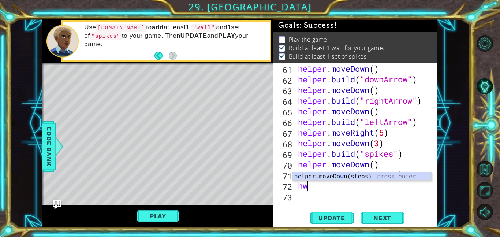
type textarea "h"
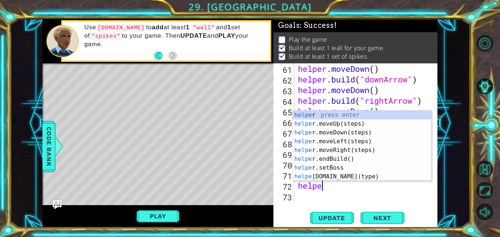
scroll to position [0, 1]
type textarea "helper"
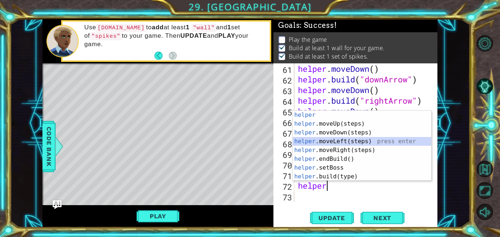
click at [335, 139] on div "helper press enter helper .moveUp(steps) press enter helper .moveDown(steps) pr…" at bounding box center [362, 154] width 138 height 88
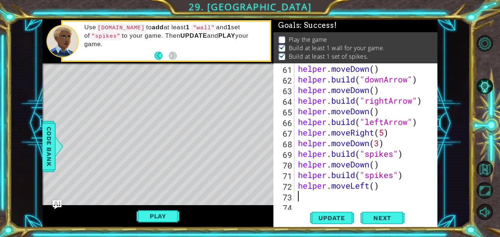
scroll to position [679, 0]
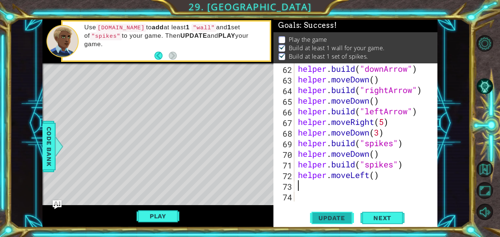
click at [344, 218] on span "Update" at bounding box center [331, 217] width 41 height 7
click at [377, 174] on div "helper . build ( "downArrow" ) helper . moveDown ( ) helper . build ( "rightArr…" at bounding box center [367, 142] width 143 height 159
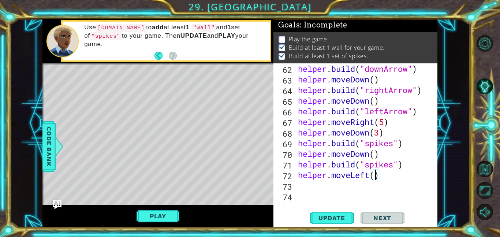
scroll to position [0, 3]
type textarea "helper.moveLeft(7)"
click at [335, 216] on span "Update" at bounding box center [331, 217] width 41 height 7
click at [322, 191] on div "helper . build ( "downArrow" ) helper . moveDown ( ) helper . build ( "rightArr…" at bounding box center [367, 142] width 143 height 159
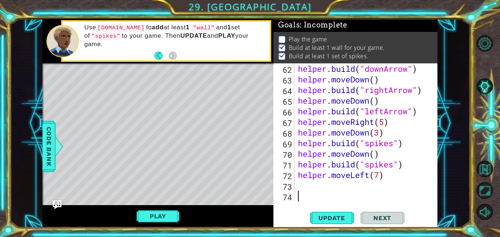
click at [305, 182] on div "helper . build ( "downArrow" ) helper . moveDown ( ) helper . build ( "rightArr…" at bounding box center [367, 142] width 143 height 159
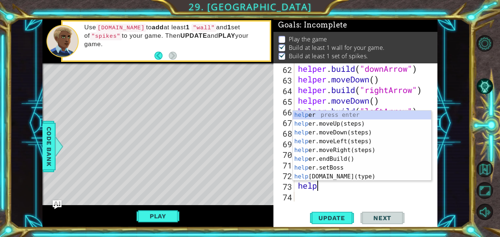
scroll to position [0, 1]
type textarea "helper"
click at [346, 125] on div "helper press enter helper .moveUp(steps) press enter helper .moveDown(steps) pr…" at bounding box center [362, 154] width 138 height 88
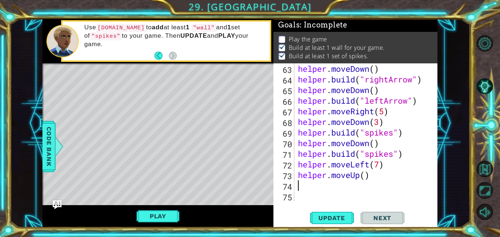
scroll to position [690, 0]
click at [364, 177] on div "helper . moveDown ( ) helper . build ( "rightArrow" ) helper . moveDown ( ) hel…" at bounding box center [367, 142] width 143 height 159
click at [342, 219] on span "Update" at bounding box center [331, 217] width 41 height 7
type textarea "helper.moveUp(4)"
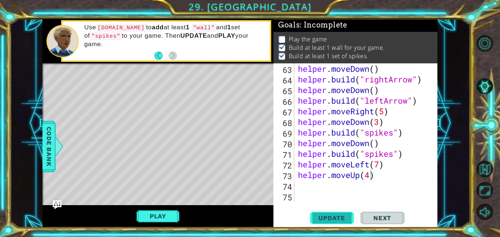
click at [333, 216] on span "Update" at bounding box center [331, 217] width 41 height 7
click at [316, 184] on div "helper . moveDown ( ) helper . build ( "rightArrow" ) helper . moveDown ( ) hel…" at bounding box center [367, 142] width 143 height 159
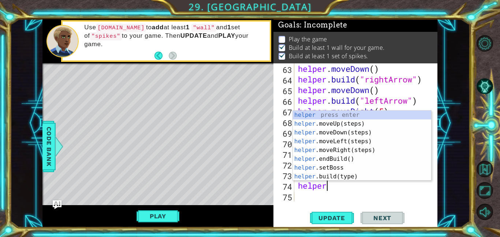
scroll to position [0, 1]
click at [333, 175] on div "helper press enter helper .moveUp(steps) press enter helper .moveDown(steps) pr…" at bounding box center [362, 154] width 138 height 88
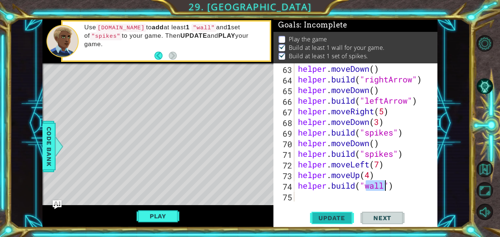
type textarea "[DOMAIN_NAME]("wall")"
click at [320, 213] on button "Update" at bounding box center [332, 217] width 44 height 16
click at [307, 194] on div "helper . moveDown ( ) helper . build ( "rightArrow" ) helper . moveDown ( ) hel…" at bounding box center [367, 142] width 143 height 159
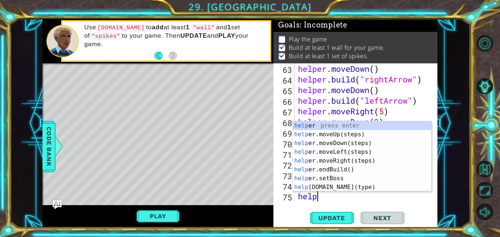
type textarea "helper"
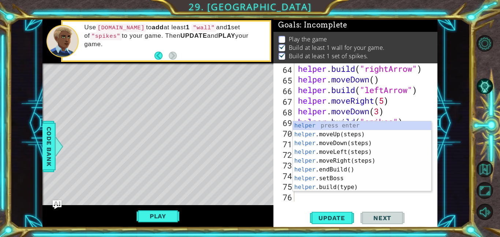
scroll to position [700, 0]
click at [359, 162] on div "helper press enter helper .moveUp(steps) press enter helper .moveDown(steps) pr…" at bounding box center [362, 165] width 138 height 88
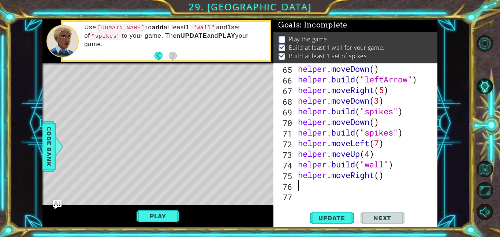
scroll to position [711, 0]
click at [381, 171] on div "helper . moveDown ( ) helper . build ( "leftArrow" ) helper . moveRight ( 5 ) h…" at bounding box center [367, 142] width 143 height 159
type textarea "helper.moveRight(2)"
click at [320, 218] on span "Update" at bounding box center [331, 217] width 41 height 7
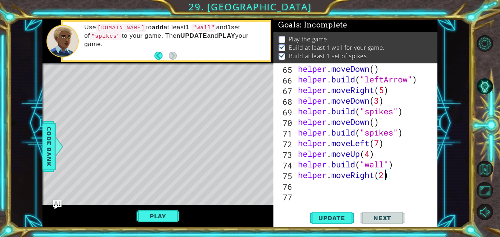
click at [302, 191] on div "helper . moveDown ( ) helper . build ( "leftArrow" ) helper . moveRight ( 5 ) h…" at bounding box center [367, 142] width 143 height 159
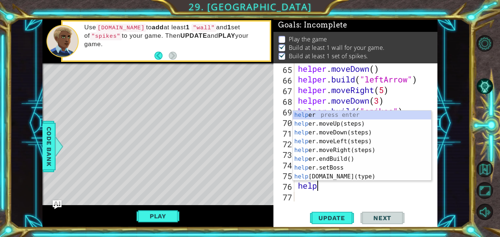
scroll to position [0, 1]
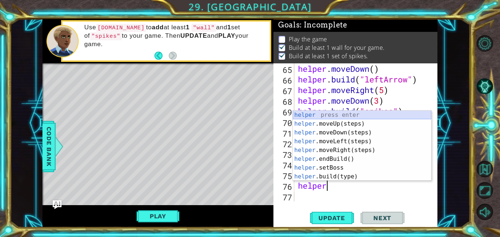
click at [333, 118] on div "helper press enter helper .moveUp(steps) press enter helper .moveDown(steps) pr…" at bounding box center [362, 154] width 138 height 88
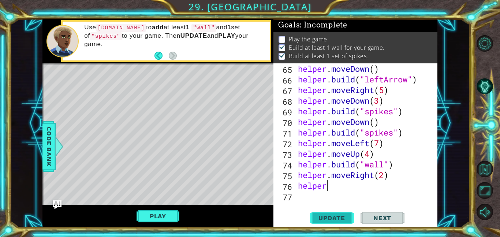
click at [337, 213] on button "Update" at bounding box center [332, 217] width 44 height 16
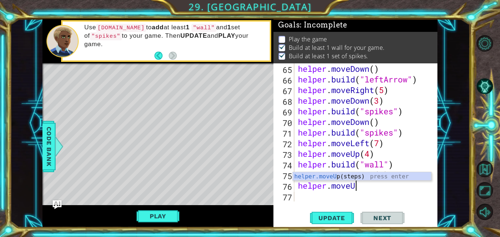
scroll to position [0, 2]
click at [341, 218] on span "Update" at bounding box center [331, 217] width 41 height 7
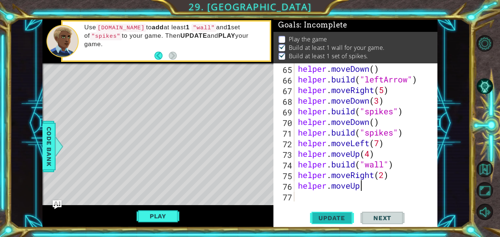
click at [341, 218] on span "Update" at bounding box center [331, 217] width 41 height 7
type textarea "helper.moveUp()"
click at [344, 222] on button "Update" at bounding box center [332, 217] width 44 height 16
click at [301, 199] on div "helper . moveDown ( ) helper . build ( "leftArrow" ) helper . moveRight ( 5 ) h…" at bounding box center [367, 142] width 143 height 159
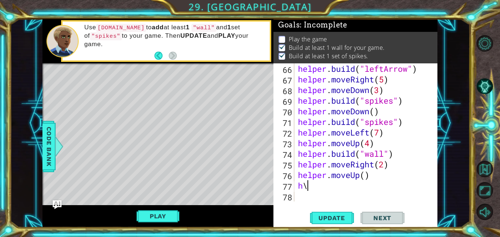
scroll to position [721, 0]
type textarea "h"
click at [386, 164] on div "helper . build ( "leftArrow" ) helper . moveRight ( 5 ) helper . moveDown ( 3 )…" at bounding box center [367, 142] width 143 height 159
click at [387, 164] on div "helper . build ( "leftArrow" ) helper . moveRight ( 5 ) helper . moveDown ( 3 )…" at bounding box center [367, 142] width 143 height 159
click at [318, 154] on div "helper . build ( "leftArrow" ) helper . moveRight ( 5 ) helper . moveDown ( 3 )…" at bounding box center [367, 142] width 143 height 159
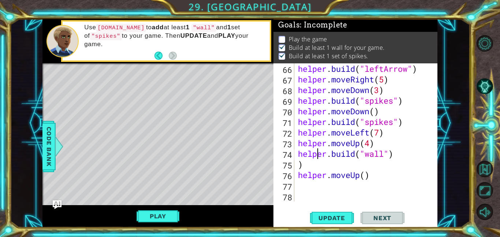
click at [316, 162] on div "helper . build ( "leftArrow" ) helper . moveRight ( 5 ) helper . moveDown ( 3 )…" at bounding box center [367, 142] width 143 height 159
type textarea ")"
click at [362, 177] on div "helper . build ( "leftArrow" ) helper . moveRight ( 5 ) helper . moveDown ( 3 )…" at bounding box center [367, 142] width 143 height 159
type textarea "helper.moveUp()"
click at [335, 211] on button "Update" at bounding box center [332, 217] width 44 height 16
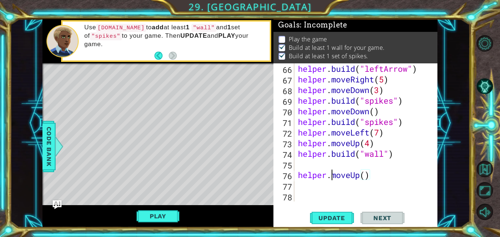
click at [330, 178] on div "helper . build ( "leftArrow" ) helper . moveRight ( 5 ) helper . moveDown ( 3 )…" at bounding box center [367, 142] width 143 height 159
click at [304, 183] on div "helper . build ( "leftArrow" ) helper . moveRight ( 5 ) helper . moveDown ( 3 )…" at bounding box center [367, 142] width 143 height 159
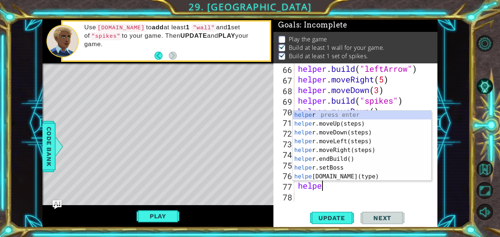
scroll to position [0, 1]
click at [341, 175] on div "helper press enter helper .moveUp(steps) press enter helper .moveDown(steps) pr…" at bounding box center [362, 154] width 138 height 88
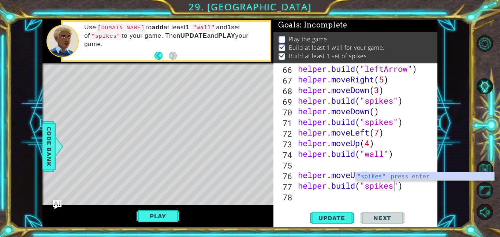
scroll to position [0, 4]
type textarea "[DOMAIN_NAME]("spikes")"
click at [338, 212] on button "Update" at bounding box center [332, 217] width 44 height 16
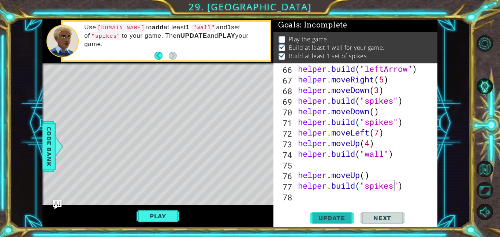
click at [338, 212] on button "Update" at bounding box center [332, 217] width 44 height 16
click at [308, 162] on div "helper . build ( "leftArrow" ) helper . moveRight ( 5 ) helper . moveDown ( 3 )…" at bounding box center [367, 142] width 143 height 159
click at [168, 221] on button "Play" at bounding box center [157, 216] width 43 height 14
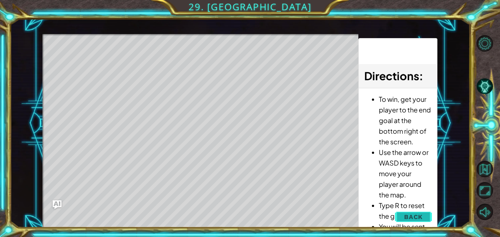
click at [418, 217] on span "Back" at bounding box center [413, 216] width 19 height 7
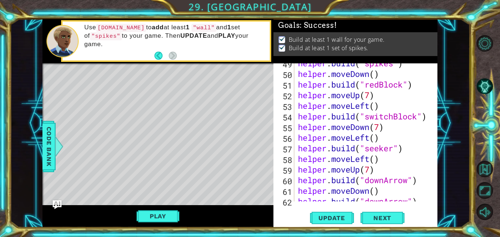
scroll to position [547, 0]
click at [397, 154] on div "helper . build ( "spikes" ) helper . moveDown ( ) helper . build ( "redBlock" )…" at bounding box center [367, 137] width 143 height 159
click at [393, 150] on div "helper . build ( "spikes" ) helper . moveDown ( ) helper . build ( "redBlock" )…" at bounding box center [367, 137] width 143 height 159
click at [405, 152] on div "helper . build ( "spikes" ) helper . moveDown ( ) helper . build ( "redBlock" )…" at bounding box center [367, 137] width 143 height 159
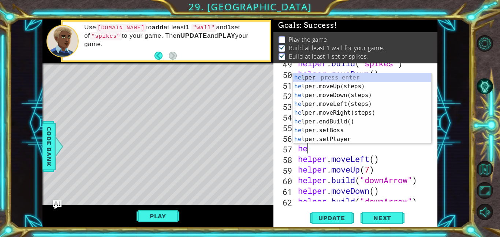
type textarea "h"
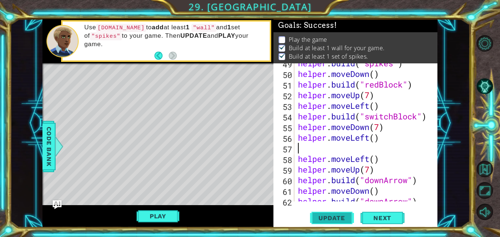
click at [337, 215] on span "Update" at bounding box center [331, 217] width 41 height 7
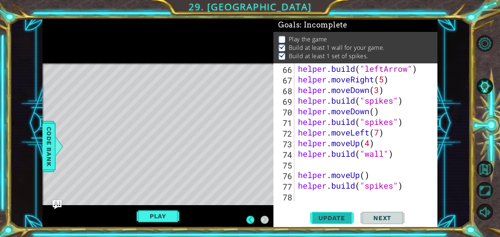
scroll to position [721, 0]
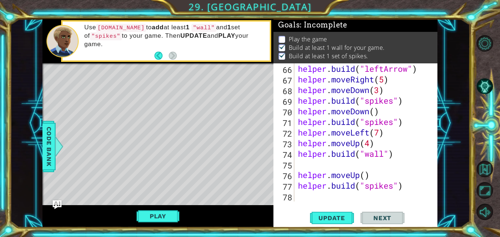
click at [312, 199] on div "helper . build ( "leftArrow" ) helper . moveRight ( 5 ) helper . moveDown ( 3 )…" at bounding box center [367, 142] width 143 height 159
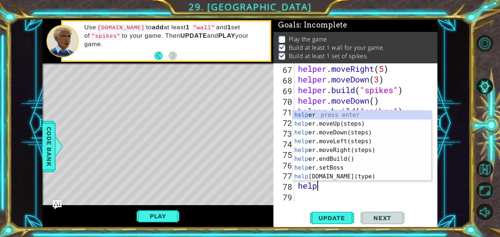
scroll to position [0, 1]
type textarea "helper"
click at [355, 147] on div "helper press enter helper .moveUp(steps) press enter helper .moveDown(steps) pr…" at bounding box center [362, 154] width 138 height 88
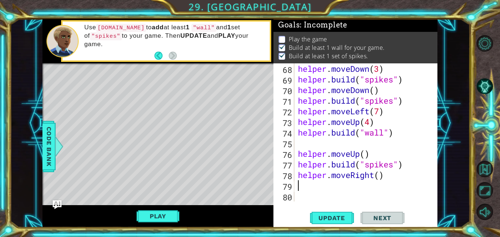
scroll to position [743, 0]
click at [377, 175] on div "helper . moveDown ( 3 ) helper . build ( "spikes" ) helper . moveDown ( ) helpe…" at bounding box center [367, 142] width 143 height 159
click at [380, 176] on div "helper . moveDown ( 3 ) helper . build ( "spikes" ) helper . moveDown ( ) helpe…" at bounding box center [367, 142] width 143 height 159
type textarea "helper.moveRight(6)"
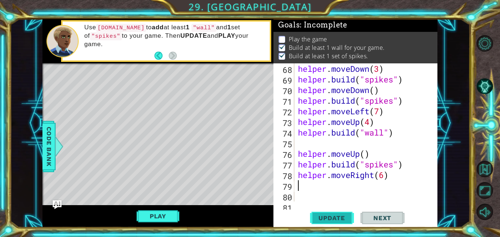
click at [329, 213] on button "Update" at bounding box center [332, 217] width 44 height 16
click at [385, 175] on div "helper . moveDown ( 3 ) helper . build ( "spikes" ) helper . moveDown ( ) helpe…" at bounding box center [367, 142] width 143 height 159
type textarea "helper.moveRight(7)"
click at [335, 211] on button "Update" at bounding box center [332, 217] width 44 height 16
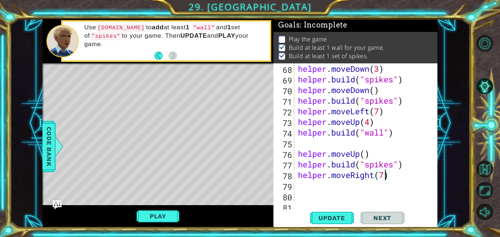
click at [314, 191] on div "helper . moveDown ( 3 ) helper . build ( "spikes" ) helper . moveDown ( ) helpe…" at bounding box center [367, 142] width 143 height 159
click at [310, 188] on div "helper . moveDown ( 3 ) helper . build ( "spikes" ) helper . moveDown ( ) helpe…" at bounding box center [367, 142] width 143 height 159
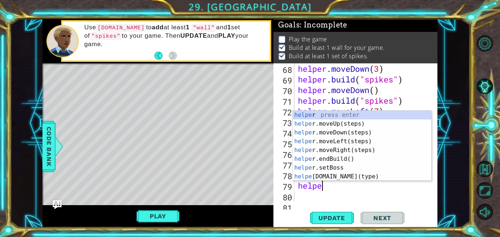
scroll to position [0, 1]
type textarea "helper"
click at [365, 135] on div "helper press enter helper .moveUp(steps) press enter helper .moveDown(steps) pr…" at bounding box center [362, 154] width 138 height 88
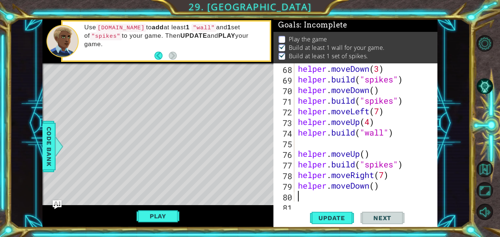
scroll to position [0, 0]
click at [374, 188] on div "helper . moveDown ( 3 ) helper . build ( "spikes" ) helper . moveDown ( ) helpe…" at bounding box center [367, 142] width 143 height 159
type textarea "helper.moveDown(4)"
click at [339, 213] on button "Update" at bounding box center [332, 217] width 44 height 16
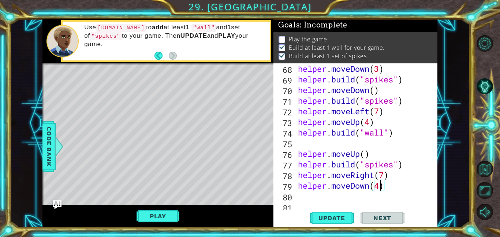
click at [303, 195] on div "helper . moveDown ( 3 ) helper . build ( "spikes" ) helper . moveDown ( ) helpe…" at bounding box center [367, 142] width 143 height 159
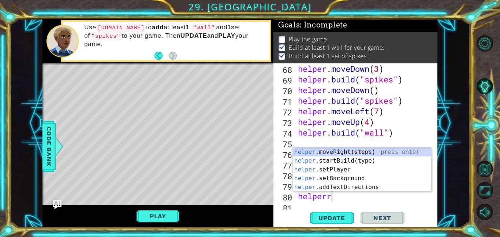
scroll to position [0, 1]
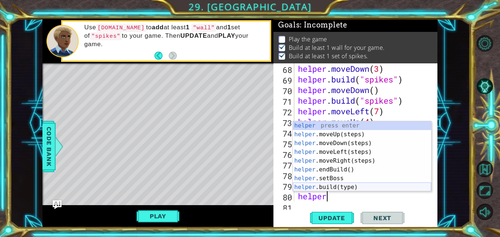
click at [352, 188] on div "helper press enter helper .moveUp(steps) press enter helper .moveDown(steps) pr…" at bounding box center [362, 165] width 138 height 88
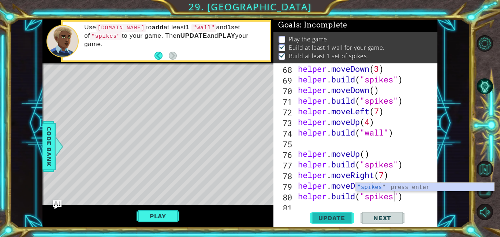
scroll to position [0, 4]
type textarea "[DOMAIN_NAME]("spikes")"
click at [334, 219] on span "Update" at bounding box center [331, 217] width 41 height 7
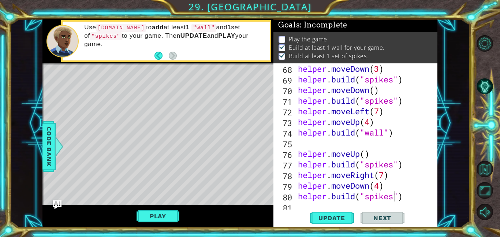
click at [301, 203] on div "[DOMAIN_NAME]("spikes") 68 69 70 71 72 73 74 75 76 77 78 79 80 81 helper . move…" at bounding box center [355, 145] width 164 height 164
click at [304, 204] on div "[DOMAIN_NAME]("spikes") 68 69 70 71 72 73 74 75 76 77 78 79 80 81 helper . move…" at bounding box center [355, 145] width 164 height 164
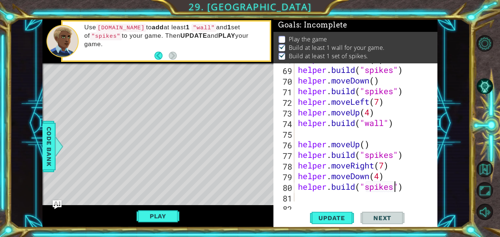
scroll to position [764, 0]
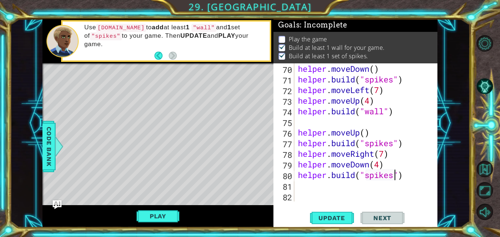
click at [313, 184] on div "helper . moveDown ( ) helper . build ( "spikes" ) helper . moveLeft ( 7 ) helpe…" at bounding box center [367, 142] width 143 height 159
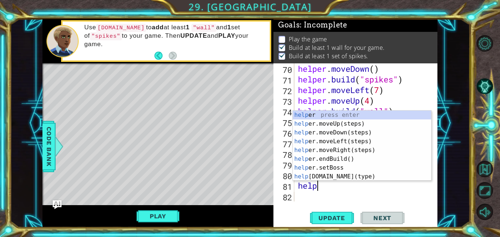
scroll to position [0, 1]
click at [357, 180] on div "helper press enter helper .moveUp(steps) press enter helper .moveDown(steps) pr…" at bounding box center [362, 154] width 138 height 88
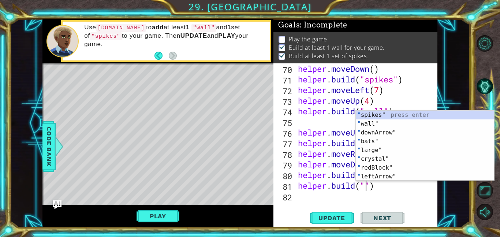
click at [394, 188] on div "helper . moveDown ( ) helper . build ( "spikes" ) helper . moveLeft ( 7 ) helpe…" at bounding box center [367, 142] width 143 height 159
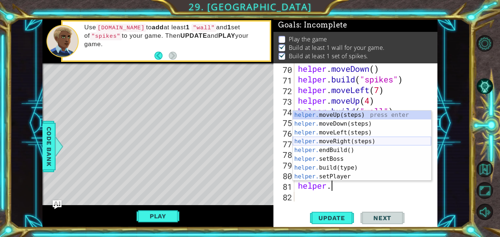
click at [361, 143] on div "helper. moveUp(steps) press enter helper. moveDown(steps) press enter helper. m…" at bounding box center [362, 154] width 138 height 88
click at [367, 142] on div "helper . moveDown ( ) helper . build ( "spikes" ) helper . moveLeft ( 7 ) helpe…" at bounding box center [367, 142] width 143 height 159
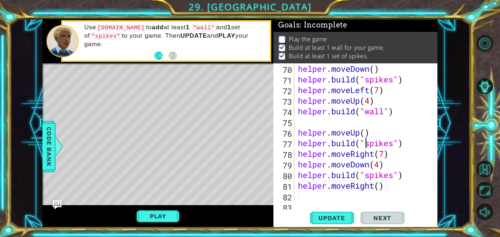
scroll to position [0, 0]
type textarea "[DOMAIN_NAME]("spikes")"
click at [343, 213] on button "Update" at bounding box center [332, 217] width 44 height 16
click at [312, 192] on div "helper . moveDown ( ) helper . build ( "spikes" ) helper . moveLeft ( 7 ) helpe…" at bounding box center [367, 142] width 143 height 159
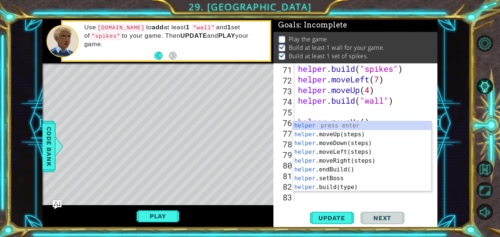
scroll to position [774, 0]
click at [352, 185] on div "helper press enter helper .moveUp(steps) press enter helper .moveDown(steps) pr…" at bounding box center [362, 165] width 138 height 88
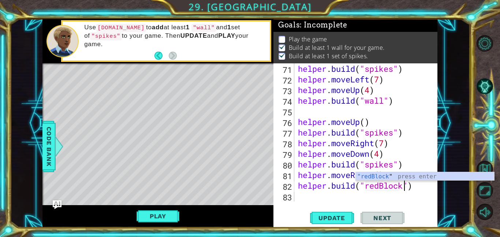
scroll to position [0, 5]
type textarea "[DOMAIN_NAME]("redBlock")"
click at [345, 215] on span "Update" at bounding box center [331, 217] width 41 height 7
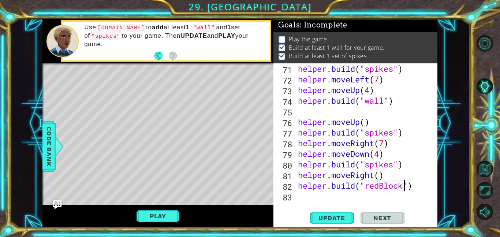
click at [312, 195] on div "helper . build ( "spikes" ) helper . moveLeft ( 7 ) helper . moveUp ( 4 ) helpe…" at bounding box center [367, 142] width 143 height 159
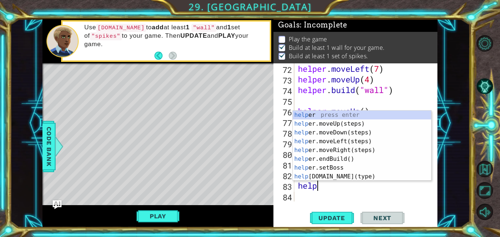
scroll to position [0, 1]
type textarea "helper"
click at [344, 124] on div "helper press enter helper .moveUp(steps) press enter helper .moveDown(steps) pr…" at bounding box center [362, 154] width 138 height 88
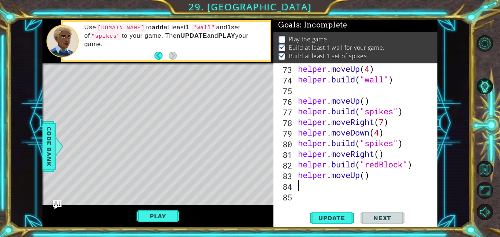
scroll to position [796, 0]
click at [367, 180] on div "helper . moveUp ( 4 ) helper . build ( "wall" ) helper . moveUp ( ) helper . bu…" at bounding box center [367, 142] width 143 height 159
click at [333, 221] on span "Update" at bounding box center [331, 217] width 41 height 7
type textarea "helper.moveUp(6)"
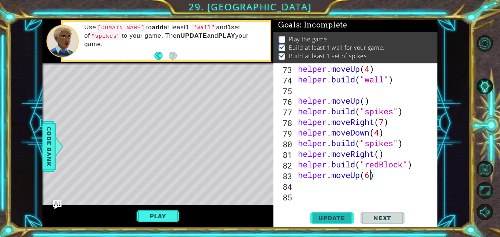
click at [340, 211] on button "Update" at bounding box center [332, 217] width 44 height 16
click at [303, 185] on div "helper . moveUp ( 4 ) helper . build ( "wall" ) helper . moveUp ( ) helper . bu…" at bounding box center [367, 142] width 143 height 159
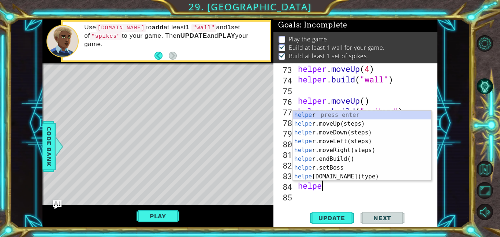
scroll to position [0, 1]
click at [343, 177] on div "helper press enter helper .moveUp(steps) press enter helper .moveDown(steps) pr…" at bounding box center [362, 154] width 138 height 88
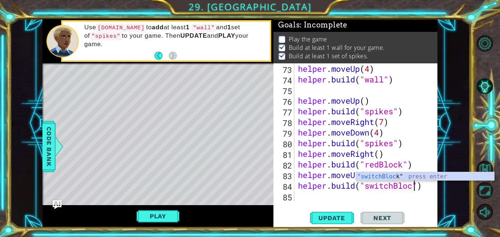
scroll to position [0, 5]
type textarea "[DOMAIN_NAME]("switchBlock")"
click at [327, 215] on span "Update" at bounding box center [331, 217] width 41 height 7
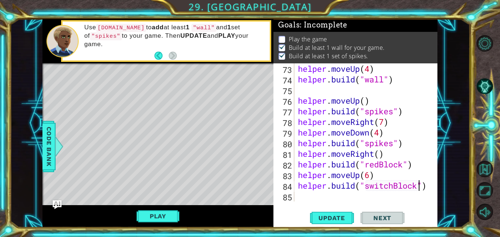
click at [300, 199] on div "helper . moveUp ( 4 ) helper . build ( "wall" ) helper . moveUp ( ) helper . bu…" at bounding box center [367, 142] width 143 height 159
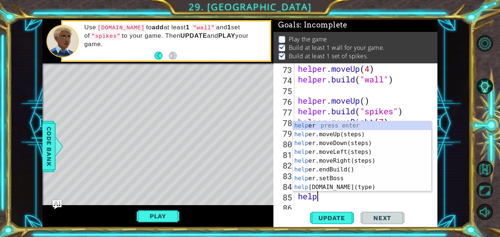
type textarea "helper"
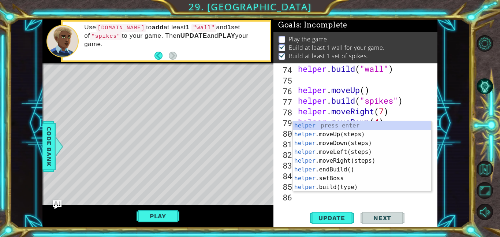
scroll to position [806, 0]
click at [343, 149] on div "helper press enter helper .moveUp(steps) press enter helper .moveDown(steps) pr…" at bounding box center [362, 165] width 138 height 88
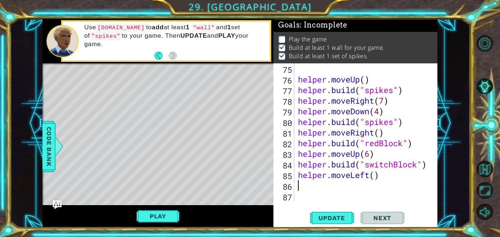
scroll to position [817, 0]
click at [375, 178] on div "helper . moveUp ( ) helper . build ( "spikes" ) helper . moveRight ( 7 ) helper…" at bounding box center [367, 142] width 143 height 159
type textarea "helper.moveLeft(2)"
click at [341, 215] on span "Update" at bounding box center [331, 217] width 41 height 7
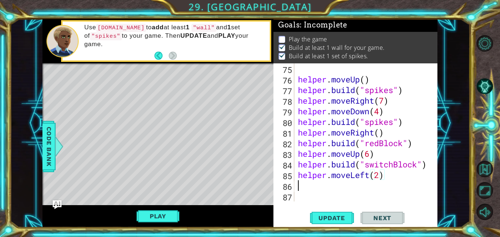
click at [335, 190] on div "helper . moveUp ( ) helper . build ( "spikes" ) helper . moveRight ( 7 ) helper…" at bounding box center [367, 142] width 143 height 159
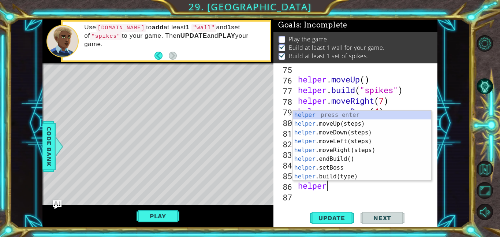
scroll to position [0, 1]
click at [353, 176] on div "helper press enter helper .moveUp(steps) press enter helper .moveDown(steps) pr…" at bounding box center [362, 154] width 138 height 88
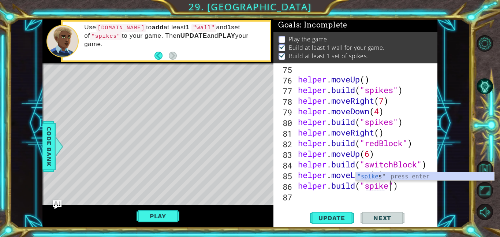
scroll to position [0, 4]
type textarea "[DOMAIN_NAME]("spikes")"
click at [331, 219] on span "Update" at bounding box center [331, 217] width 41 height 7
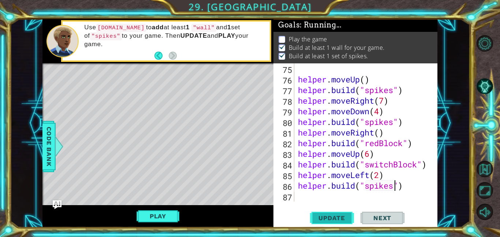
scroll to position [0, 4]
click at [323, 191] on div "helper . moveUp ( ) helper . build ( "spikes" ) helper . moveRight ( 7 ) helper…" at bounding box center [367, 142] width 143 height 159
click at [314, 198] on div "helper . moveUp ( ) helper . build ( "spikes" ) helper . moveRight ( 7 ) helper…" at bounding box center [367, 142] width 143 height 159
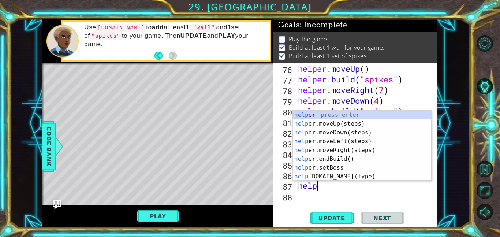
scroll to position [0, 1]
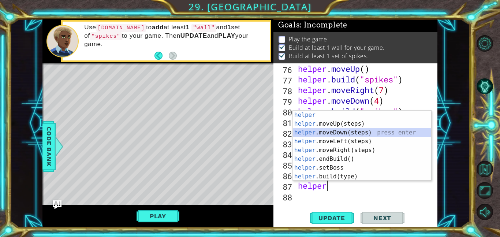
click at [358, 132] on div "helper press enter helper .moveUp(steps) press enter helper .moveDown(steps) pr…" at bounding box center [362, 154] width 138 height 88
click at [358, 132] on div "helper . moveUp ( ) helper . build ( "spikes" ) helper . moveRight ( 7 ) helper…" at bounding box center [367, 142] width 143 height 159
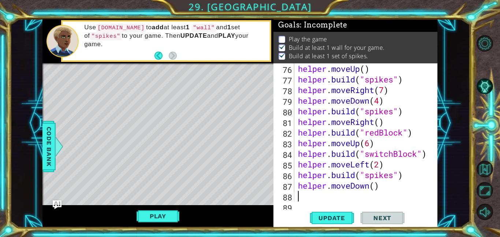
scroll to position [0, 0]
click at [337, 213] on button "Update" at bounding box center [332, 217] width 44 height 16
click at [314, 189] on div "helper . moveUp ( ) helper . build ( "spikes" ) helper . moveRight ( 7 ) helper…" at bounding box center [367, 142] width 143 height 159
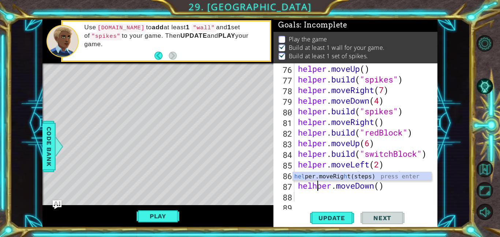
type textarea "helper.moveDown()"
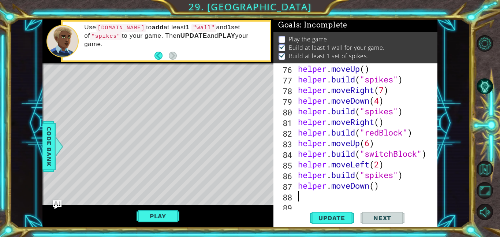
click at [298, 194] on div "helper . moveUp ( ) helper . build ( "spikes" ) helper . moveRight ( 7 ) helper…" at bounding box center [367, 142] width 143 height 159
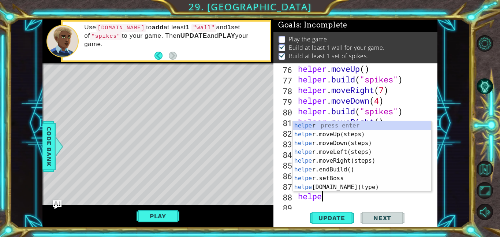
type textarea "helper"
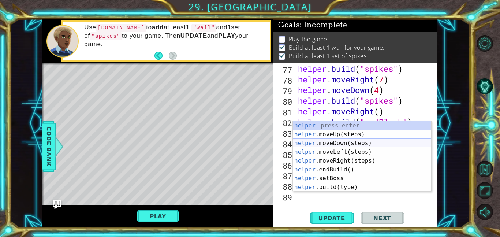
scroll to position [838, 0]
click at [346, 141] on div "helper press enter helper .moveUp(steps) press enter helper .moveDown(steps) pr…" at bounding box center [362, 165] width 138 height 88
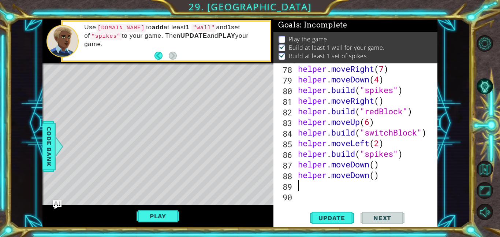
scroll to position [849, 0]
click at [383, 181] on div "helper . moveRight ( 7 ) helper . moveDown ( 4 ) helper . build ( "spikes" ) he…" at bounding box center [367, 142] width 143 height 159
click at [382, 178] on div "helper . moveRight ( 7 ) helper . moveDown ( 4 ) helper . build ( "spikes" ) he…" at bounding box center [367, 142] width 143 height 159
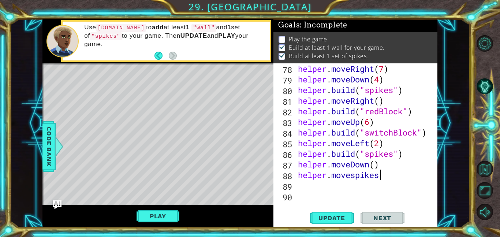
scroll to position [0, 3]
click at [344, 217] on span "Update" at bounding box center [331, 217] width 41 height 7
click at [352, 173] on div "helper . moveRight ( 7 ) helper . moveDown ( 4 ) helper . build ( "spikes" ) he…" at bounding box center [367, 142] width 143 height 159
click at [393, 177] on div "helper . moveRight ( 7 ) helper . moveDown ( 4 ) helper . build ( "spikes" ) he…" at bounding box center [367, 142] width 143 height 159
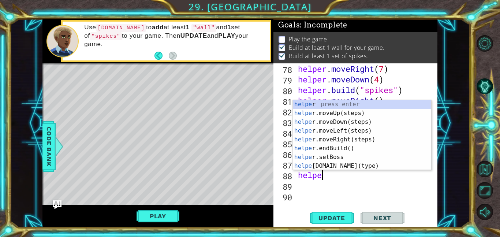
scroll to position [0, 1]
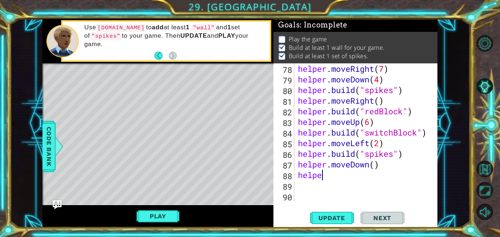
click at [280, 180] on div "88" at bounding box center [284, 175] width 19 height 11
type textarea "helpe"
click at [349, 185] on div "helper . moveRight ( 7 ) helper . moveDown ( 4 ) helper . build ( "spikes" ) he…" at bounding box center [367, 142] width 143 height 159
click at [338, 180] on div "helper . moveRight ( 7 ) helper . moveDown ( 4 ) helper . build ( "spikes" ) he…" at bounding box center [367, 142] width 143 height 159
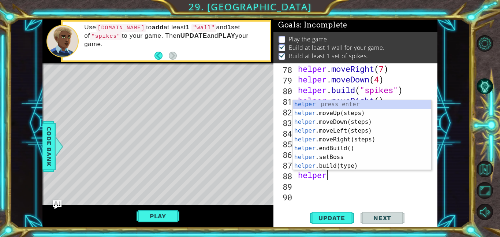
scroll to position [0, 1]
click at [337, 163] on div "helper press enter helper .moveUp(steps) press enter helper .moveDown(steps) pr…" at bounding box center [362, 144] width 138 height 88
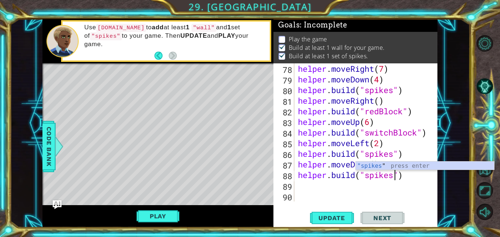
scroll to position [0, 4]
type textarea "[DOMAIN_NAME]("spikes")"
click at [328, 214] on span "Update" at bounding box center [331, 217] width 41 height 7
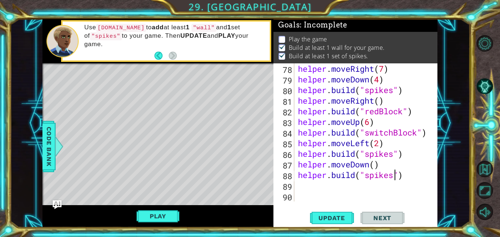
click at [310, 187] on div "helper . moveRight ( 7 ) helper . moveDown ( 4 ) helper . build ( "spikes" ) he…" at bounding box center [367, 142] width 143 height 159
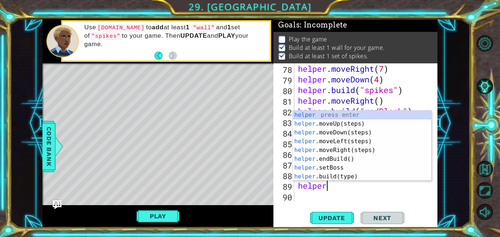
scroll to position [0, 1]
click at [348, 177] on div "helper press enter helper .moveUp(steps) press enter helper .moveDown(steps) pr…" at bounding box center [362, 154] width 138 height 88
type textarea "[DOMAIN_NAME]("wall")"
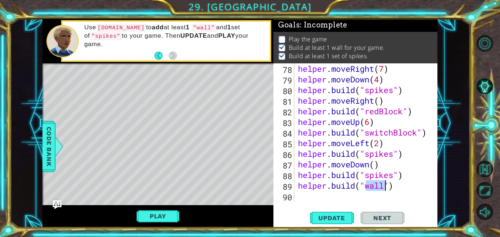
click at [413, 194] on div "helper . moveRight ( 7 ) helper . moveDown ( 4 ) helper . build ( "spikes" ) he…" at bounding box center [367, 142] width 143 height 159
click at [413, 193] on div "helper . moveRight ( 7 ) helper . moveDown ( 4 ) helper . build ( "spikes" ) he…" at bounding box center [367, 142] width 143 height 159
click at [401, 187] on div "helper . moveRight ( 7 ) helper . moveDown ( 4 ) helper . build ( "spikes" ) he…" at bounding box center [367, 142] width 143 height 159
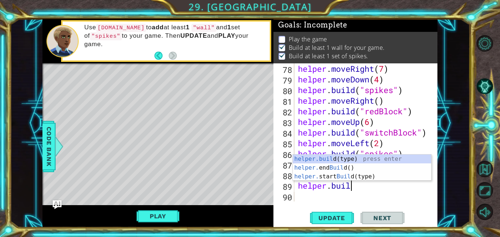
type textarea "he"
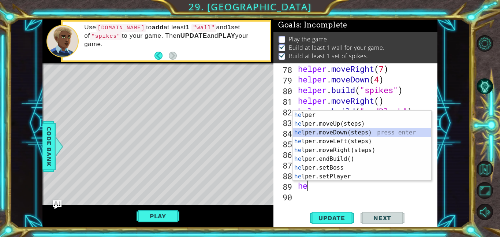
click at [351, 132] on div "he lper press enter he lper.moveUp(steps) press enter he lper.moveDown(steps) p…" at bounding box center [362, 154] width 138 height 88
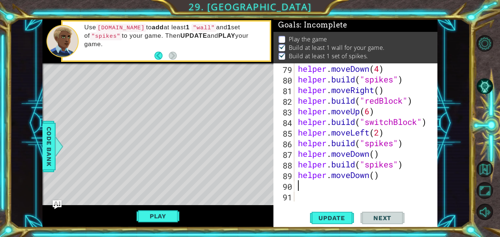
scroll to position [859, 0]
click at [338, 211] on button "Update" at bounding box center [332, 217] width 44 height 16
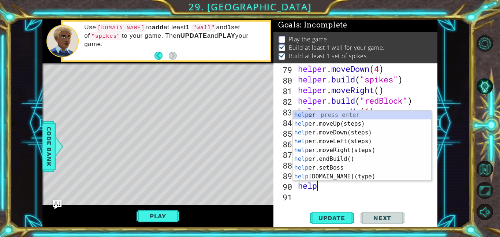
scroll to position [0, 1]
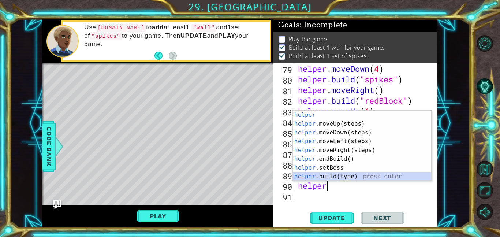
click at [350, 177] on div "helper press enter helper .moveUp(steps) press enter helper .moveDown(steps) pr…" at bounding box center [362, 154] width 138 height 88
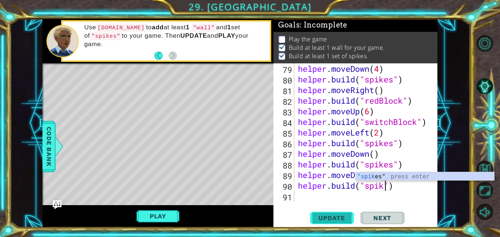
scroll to position [0, 4]
type textarea "[DOMAIN_NAME]("spikes")"
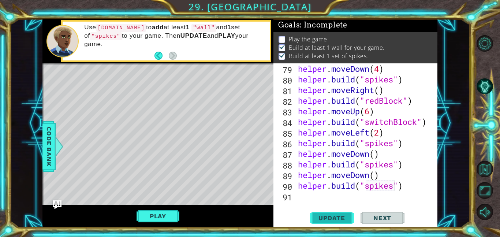
click at [348, 218] on span "Update" at bounding box center [331, 217] width 41 height 7
click at [164, 220] on button "Play" at bounding box center [157, 216] width 43 height 14
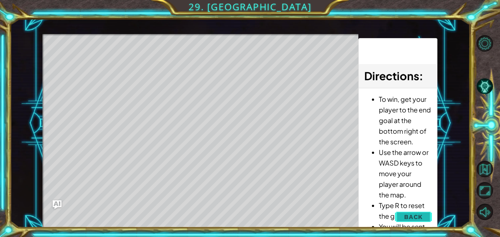
click at [428, 210] on button "Back" at bounding box center [413, 216] width 37 height 15
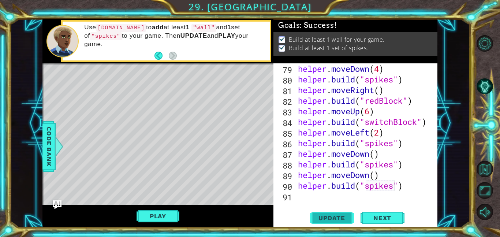
click at [330, 216] on span "Update" at bounding box center [331, 217] width 41 height 7
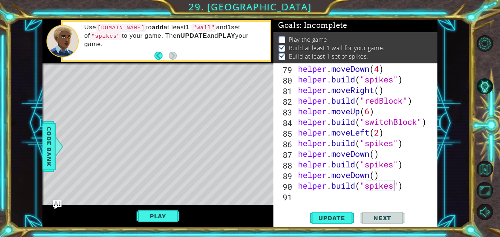
scroll to position [0, 0]
click at [317, 187] on div "helper . moveDown ( 4 ) helper . build ( "spikes" ) helper . moveRight ( ) help…" at bounding box center [367, 142] width 143 height 159
click at [315, 197] on div "helper . moveDown ( 4 ) helper . build ( "spikes" ) helper . moveRight ( ) help…" at bounding box center [367, 142] width 143 height 159
click at [380, 102] on div "helper . moveDown ( 4 ) helper . build ( "spikes" ) helper . moveRight ( ) help…" at bounding box center [367, 142] width 143 height 159
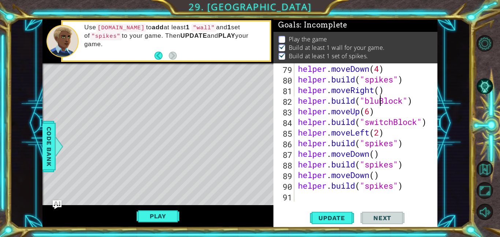
scroll to position [0, 4]
click at [318, 224] on button "Update" at bounding box center [332, 217] width 44 height 16
click at [319, 222] on button "Update" at bounding box center [332, 217] width 44 height 16
click at [327, 218] on span "Update" at bounding box center [331, 217] width 41 height 7
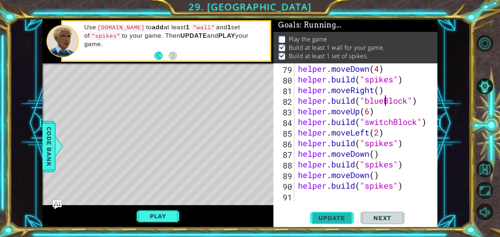
click at [327, 218] on span "Update" at bounding box center [331, 217] width 41 height 7
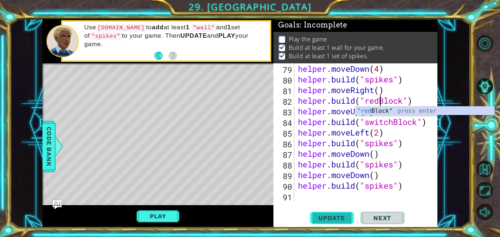
click at [318, 221] on span "Update" at bounding box center [331, 217] width 41 height 7
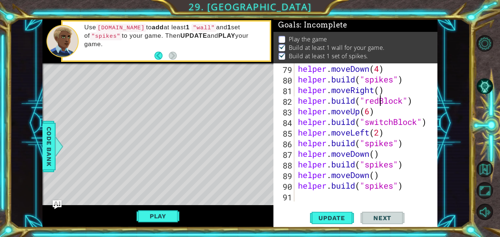
click at [427, 101] on div "helper . moveDown ( 4 ) helper . build ( "spikes" ) helper . moveRight ( ) help…" at bounding box center [367, 142] width 143 height 159
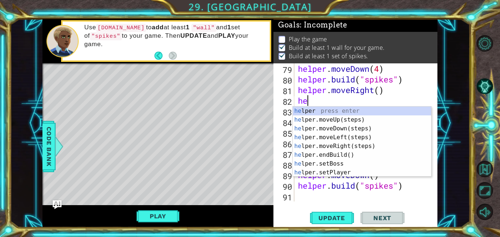
scroll to position [0, 0]
type textarea "h"
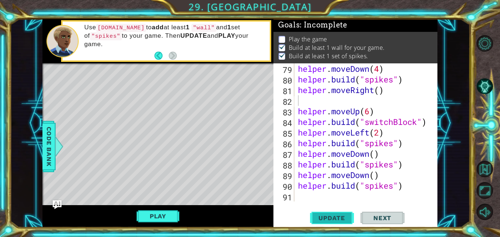
click at [337, 212] on button "Update" at bounding box center [332, 217] width 44 height 16
click at [426, 123] on div "helper . moveDown ( 4 ) helper . build ( "spikes" ) helper . moveRight ( ) help…" at bounding box center [367, 142] width 143 height 159
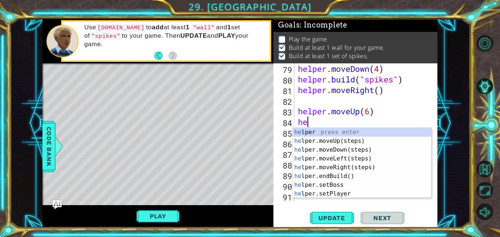
type textarea "h"
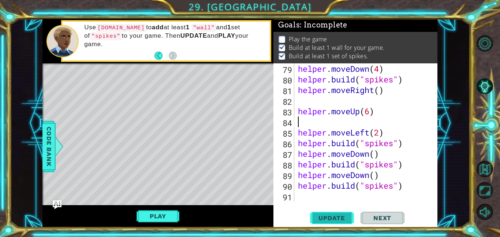
click at [330, 225] on button "Update" at bounding box center [332, 217] width 44 height 16
click at [337, 211] on button "Update" at bounding box center [332, 217] width 44 height 16
click at [330, 217] on span "Update" at bounding box center [331, 217] width 41 height 7
click at [320, 206] on div "79 80 81 82 83 84 85 86 87 88 89 90 91 helper . moveDown ( 4 ) helper . build (…" at bounding box center [355, 145] width 164 height 164
click at [313, 191] on div "helper . moveDown ( 4 ) helper . build ( "spikes" ) helper . moveRight ( ) help…" at bounding box center [367, 142] width 143 height 159
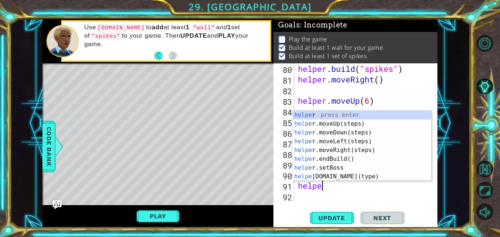
scroll to position [0, 1]
type textarea "helper"
click at [352, 132] on div "helper press enter helper .moveUp(steps) press enter helper .moveDown(steps) pr…" at bounding box center [362, 154] width 138 height 88
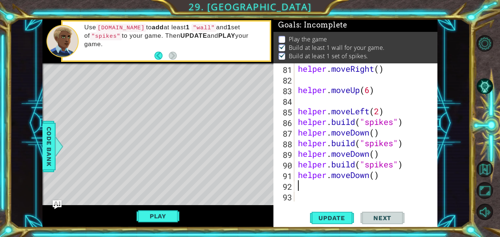
scroll to position [880, 0]
click at [334, 215] on span "Update" at bounding box center [331, 217] width 41 height 7
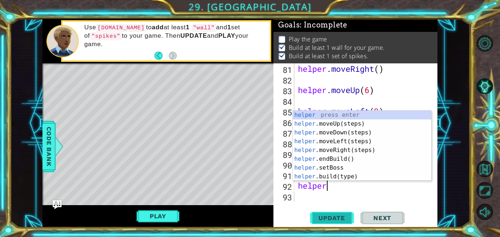
scroll to position [0, 1]
click at [356, 177] on div "helper press enter helper .moveUp(steps) press enter helper .moveDown(steps) pr…" at bounding box center [362, 154] width 138 height 88
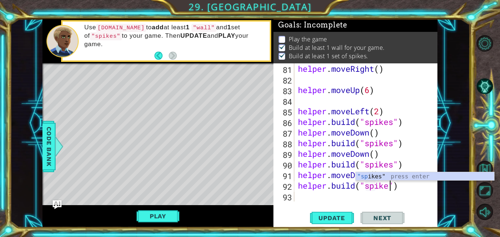
scroll to position [0, 4]
type textarea "[DOMAIN_NAME]("spikes")"
click at [346, 215] on span "Update" at bounding box center [331, 217] width 41 height 7
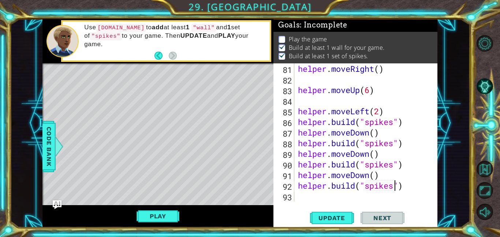
click at [324, 194] on div "helper . moveRight ( ) helper . moveUp ( 6 ) helper . moveLeft ( 2 ) helper . b…" at bounding box center [367, 142] width 143 height 159
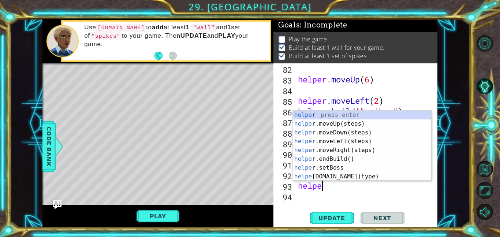
scroll to position [0, 1]
type textarea "helper"
click at [346, 129] on div "helper press enter helper .moveUp(steps) press enter helper .moveDown(steps) pr…" at bounding box center [362, 154] width 138 height 88
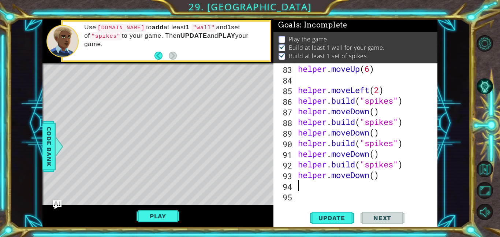
scroll to position [902, 0]
click at [375, 174] on div "helper . moveUp ( 6 ) helper . moveLeft ( 2 ) helper . build ( "spikes" ) helpe…" at bounding box center [367, 142] width 143 height 159
click at [331, 222] on button "Update" at bounding box center [332, 217] width 44 height 16
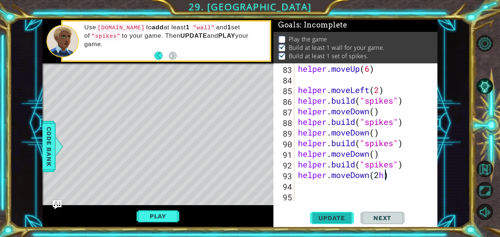
type textarea "helper.moveDown(2)"
click at [302, 183] on div "helper . moveUp ( 6 ) helper . moveLeft ( 2 ) helper . build ( "spikes" ) helpe…" at bounding box center [367, 142] width 143 height 159
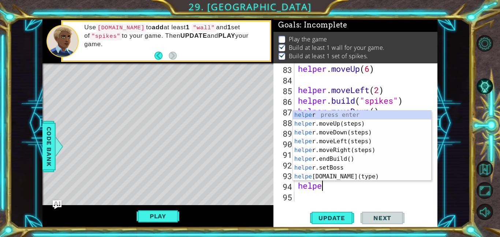
scroll to position [0, 1]
click at [330, 175] on div "helper press enter helper .moveUp(steps) press enter helper .moveDown(steps) pr…" at bounding box center [362, 154] width 138 height 88
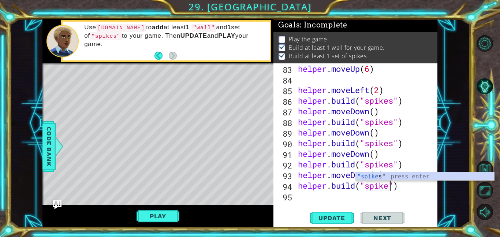
scroll to position [0, 4]
type textarea "[DOMAIN_NAME]("spikes")"
click at [330, 226] on div "[DOMAIN_NAME]("spikes") 83 84 85 86 87 88 89 90 91 92 93 94 95 helper . moveUp …" at bounding box center [355, 145] width 164 height 164
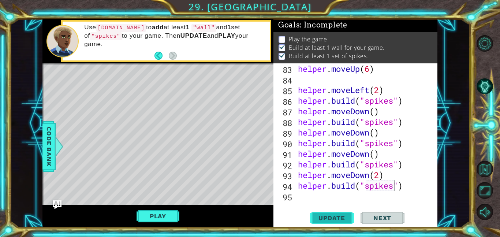
click at [328, 224] on button "Update" at bounding box center [332, 217] width 44 height 16
click at [316, 201] on div "helper . moveUp ( 6 ) helper . moveLeft ( 2 ) helper . build ( "spikes" ) helpe…" at bounding box center [367, 142] width 143 height 159
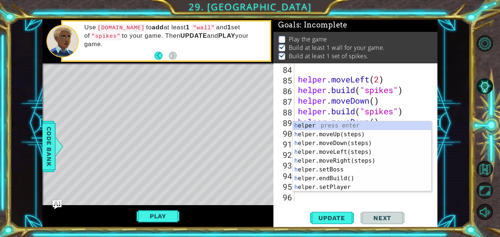
scroll to position [912, 0]
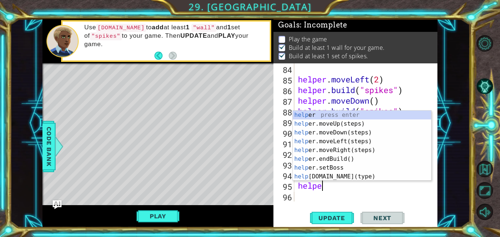
type textarea "helper"
click at [352, 147] on div "helper press enter helper .moveUp(steps) press enter helper .moveDown(steps) pr…" at bounding box center [362, 154] width 138 height 88
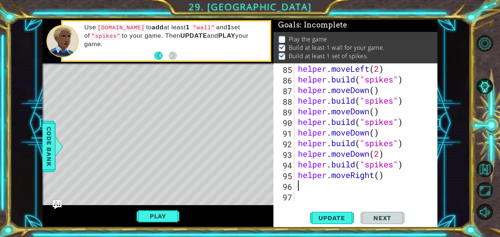
scroll to position [923, 0]
click at [383, 174] on div "helper . moveLeft ( 2 ) helper . build ( "spikes" ) helper . moveDown ( ) helpe…" at bounding box center [367, 142] width 143 height 159
click at [382, 175] on div "helper . moveLeft ( 2 ) helper . build ( "spikes" ) helper . moveDown ( ) helpe…" at bounding box center [367, 142] width 143 height 159
click at [335, 212] on button "Update" at bounding box center [332, 217] width 44 height 16
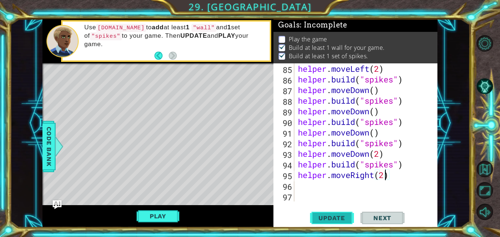
click at [339, 214] on span "Update" at bounding box center [331, 217] width 41 height 7
click at [333, 215] on span "Update" at bounding box center [331, 217] width 41 height 7
type textarea "helper.moveRight(1)"
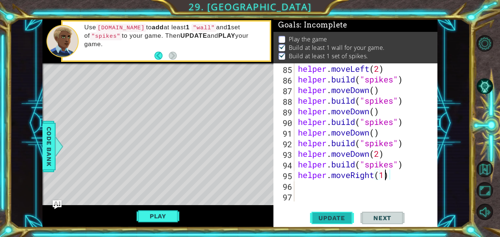
scroll to position [0, 4]
click at [313, 186] on div "helper . moveLeft ( 2 ) helper . build ( "spikes" ) helper . moveDown ( ) helpe…" at bounding box center [367, 142] width 143 height 159
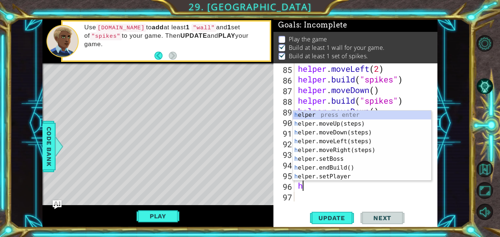
type textarea "helper"
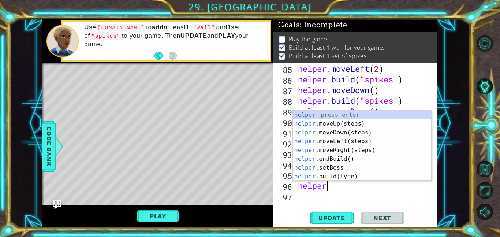
scroll to position [0, 1]
click at [345, 126] on div "helper press enter helper .moveUp(steps) press enter helper .moveDown(steps) pr…" at bounding box center [362, 154] width 138 height 88
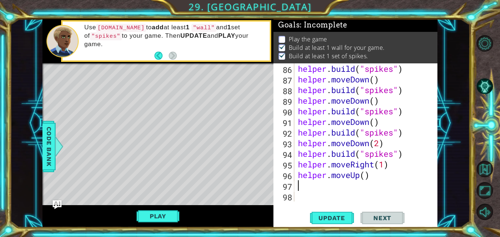
scroll to position [934, 0]
click at [320, 222] on button "Update" at bounding box center [332, 217] width 44 height 16
click at [370, 177] on div "helper . build ( "spikes" ) helper . moveDown ( ) helper . build ( "spikes" ) h…" at bounding box center [367, 142] width 143 height 159
type textarea "h"
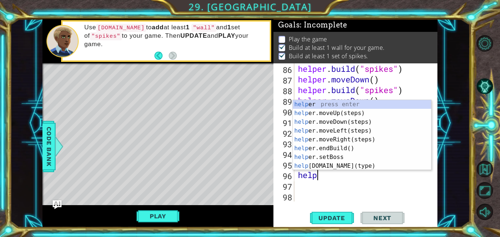
scroll to position [0, 1]
click at [366, 167] on div "helper press enter helper .moveUp(steps) press enter helper .moveDown(steps) pr…" at bounding box center [362, 144] width 138 height 88
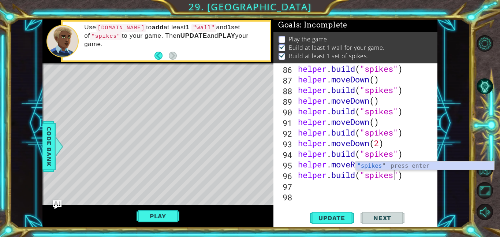
scroll to position [0, 4]
click at [324, 226] on div "[DOMAIN_NAME]("spikes") 86 87 88 89 90 91 92 93 94 95 96 97 98 helper . build (…" at bounding box center [355, 145] width 164 height 164
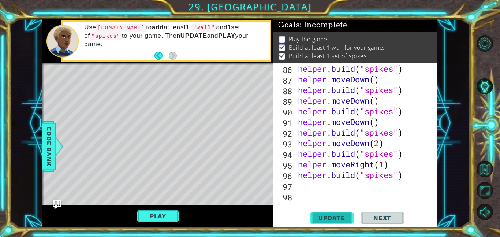
click at [323, 215] on span "Update" at bounding box center [331, 217] width 41 height 7
type textarea "[DOMAIN_NAME]("spikes")"
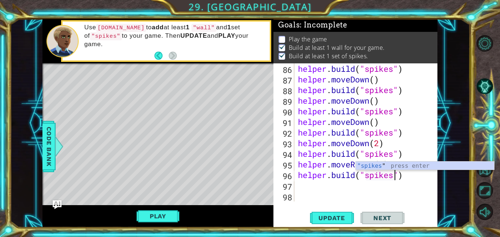
click at [302, 194] on div "helper . build ( "spikes" ) helper . moveDown ( ) helper . build ( "spikes" ) h…" at bounding box center [367, 142] width 143 height 159
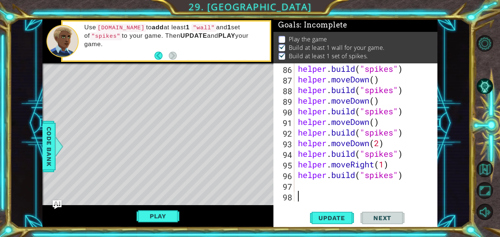
scroll to position [0, 0]
click at [304, 191] on div "helper . build ( "spikes" ) helper . moveDown ( ) helper . build ( "spikes" ) h…" at bounding box center [367, 142] width 143 height 159
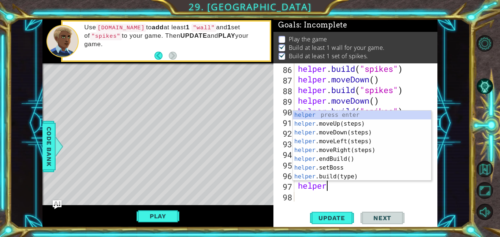
scroll to position [0, 1]
click at [331, 124] on div "helper press enter helper .moveUp(steps) press enter helper .moveDown(steps) pr…" at bounding box center [362, 154] width 138 height 88
click at [331, 124] on div "helper . build ( "spikes" ) helper . moveDown ( ) helper . build ( "spikes" ) h…" at bounding box center [367, 142] width 143 height 159
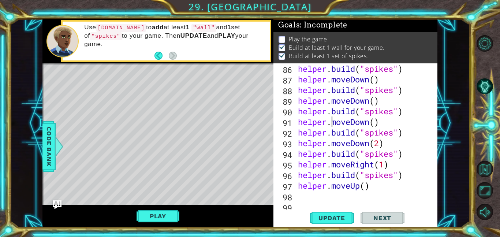
scroll to position [0, 0]
click at [364, 184] on div "helper . build ( "spikes" ) helper . moveDown ( ) helper . build ( "spikes" ) h…" at bounding box center [367, 142] width 143 height 159
type textarea "helper.moveUp(2)"
click at [341, 218] on span "Update" at bounding box center [331, 217] width 41 height 7
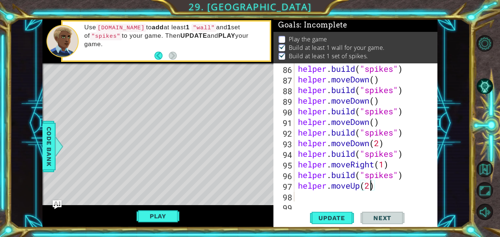
click at [314, 197] on div "helper . build ( "spikes" ) helper . moveDown ( ) helper . build ( "spikes" ) h…" at bounding box center [367, 142] width 143 height 159
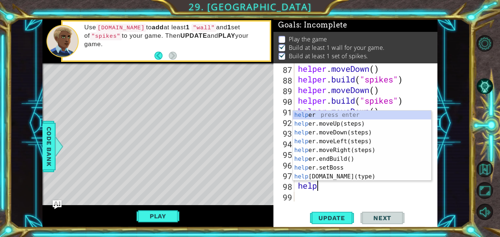
scroll to position [0, 1]
click at [332, 173] on div "helper press enter helper .moveUp(steps) press enter helper .moveDown(steps) pr…" at bounding box center [362, 154] width 138 height 88
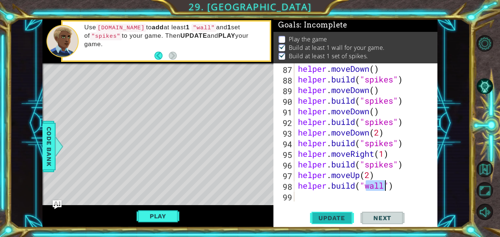
type textarea "[DOMAIN_NAME]("wall")"
click at [332, 221] on button "Update" at bounding box center [332, 217] width 44 height 16
click at [328, 196] on div "helper . moveDown ( ) helper . build ( "spikes" ) helper . moveDown ( ) helper …" at bounding box center [367, 142] width 143 height 159
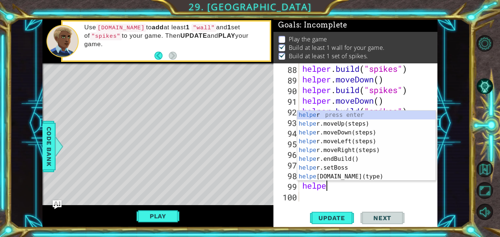
type textarea "helper"
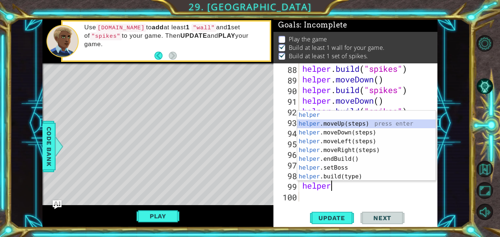
click at [382, 126] on div "helper press enter helper .moveUp(steps) press enter helper .moveDown(steps) pr…" at bounding box center [366, 154] width 138 height 88
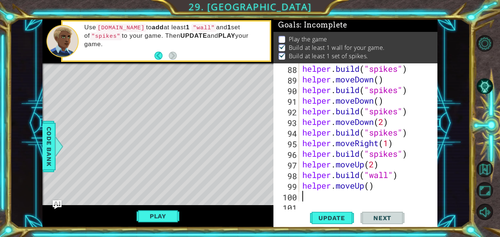
scroll to position [976, 0]
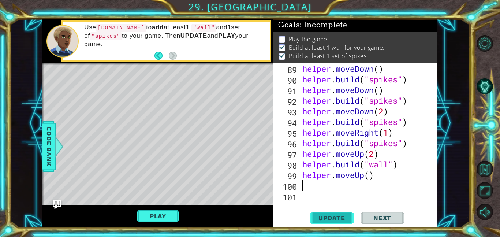
click at [325, 216] on span "Update" at bounding box center [331, 217] width 41 height 7
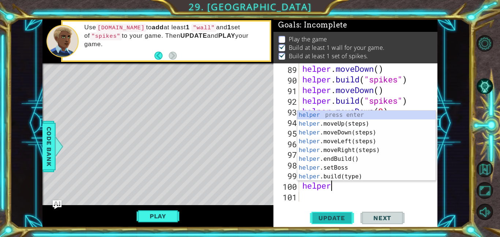
scroll to position [0, 1]
click at [343, 175] on div "helper press enter helper .moveUp(steps) press enter helper .moveDown(steps) pr…" at bounding box center [366, 154] width 138 height 88
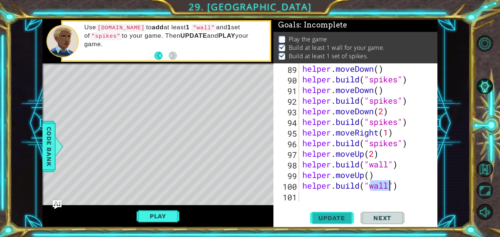
type textarea "[DOMAIN_NAME]("wall")"
click at [327, 221] on span "Update" at bounding box center [331, 217] width 41 height 7
click at [315, 196] on div "helper . moveDown ( ) helper . build ( "spikes" ) helper . moveDown ( ) helper …" at bounding box center [370, 142] width 138 height 159
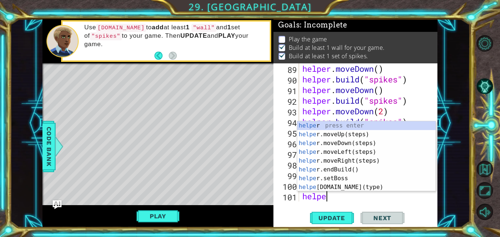
click at [350, 185] on div "helpe r press enter helpe [PERSON_NAME]moveUp(steps) press enter helpe r.moveDo…" at bounding box center [366, 165] width 138 height 88
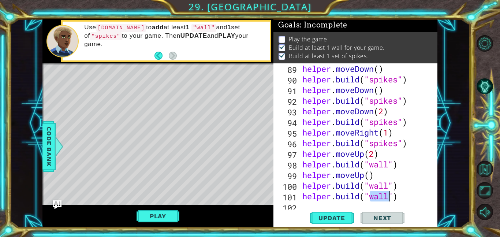
scroll to position [987, 0]
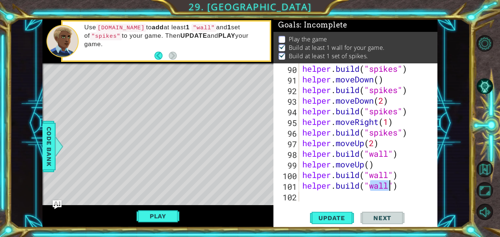
click at [404, 186] on div "helper . build ( "spikes" ) helper . moveDown ( ) helper . build ( "spikes" ) h…" at bounding box center [370, 142] width 138 height 159
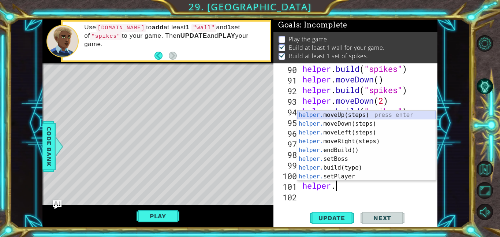
click at [371, 118] on div "helper. moveUp(steps) press enter helper. moveDown(steps) press enter helper. m…" at bounding box center [366, 154] width 138 height 88
click at [370, 117] on div "helper . build ( "spikes" ) helper . moveDown ( ) helper . build ( "spikes" ) h…" at bounding box center [370, 142] width 138 height 159
click at [328, 112] on div "helper . build ( "spikes" ) helper . moveDown ( ) helper . build ( "spikes" ) h…" at bounding box center [370, 142] width 138 height 159
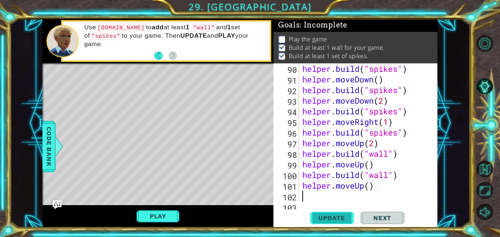
click at [348, 210] on button "Update" at bounding box center [332, 217] width 44 height 16
click at [342, 216] on span "Update" at bounding box center [331, 217] width 41 height 7
click at [324, 217] on span "Update" at bounding box center [331, 217] width 41 height 7
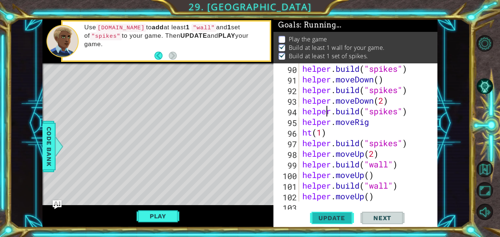
scroll to position [0, 0]
click at [330, 211] on button "Update" at bounding box center [332, 217] width 44 height 16
click at [372, 194] on div "helper . build ( "spikes" ) helper . moveDown ( ) helper . build ( "spikes" ) h…" at bounding box center [370, 142] width 138 height 159
click at [371, 195] on div "helper . build ( "spikes" ) helper . moveDown ( ) helper . build ( "spikes" ) h…" at bounding box center [370, 142] width 138 height 159
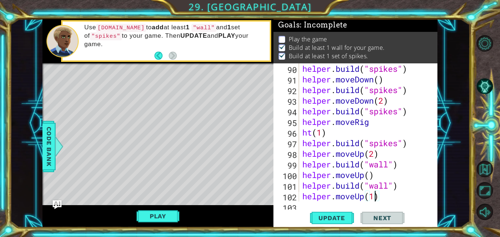
click at [388, 199] on div "helper . build ( "spikes" ) helper . moveDown ( ) helper . build ( "spikes" ) h…" at bounding box center [370, 142] width 138 height 159
type textarea "h"
click at [332, 132] on div "helper . build ( "spikes" ) helper . moveDown ( ) helper . build ( "spikes" ) h…" at bounding box center [370, 142] width 138 height 159
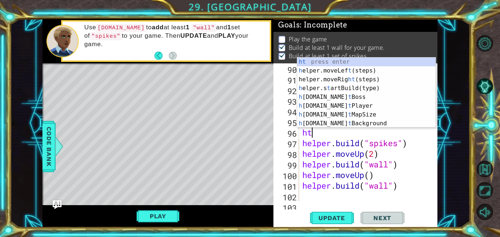
type textarea "h"
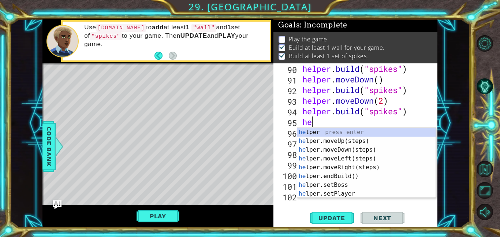
type textarea "h"
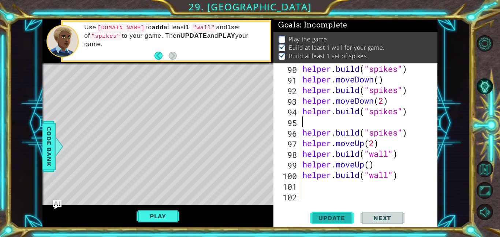
click at [344, 222] on button "Update" at bounding box center [332, 217] width 44 height 16
click at [391, 174] on div "helper . build ( "spikes" ) helper . moveDown ( ) helper . build ( "spikes" ) h…" at bounding box center [370, 142] width 138 height 159
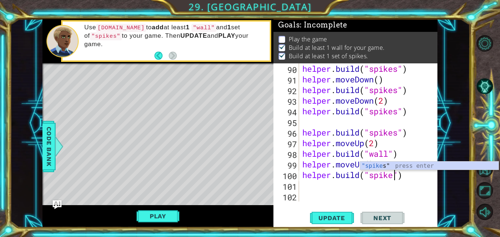
scroll to position [0, 4]
click at [388, 148] on div "helper . build ( "spikes" ) helper . moveDown ( ) helper . build ( "spikes" ) h…" at bounding box center [370, 142] width 138 height 159
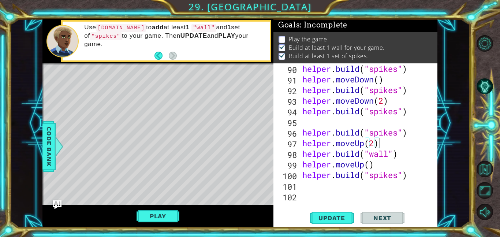
click at [392, 155] on div "helper . build ( "spikes" ) helper . moveDown ( ) helper . build ( "spikes" ) h…" at bounding box center [370, 142] width 138 height 159
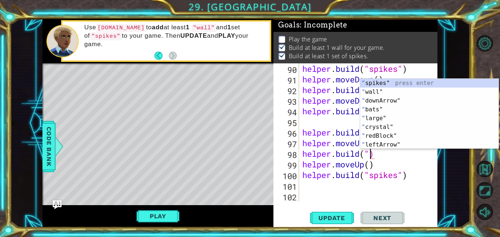
scroll to position [0, 3]
click at [394, 153] on div "helper . build ( "spikes" ) helper . moveDown ( ) helper . build ( "spikes" ) h…" at bounding box center [370, 142] width 138 height 159
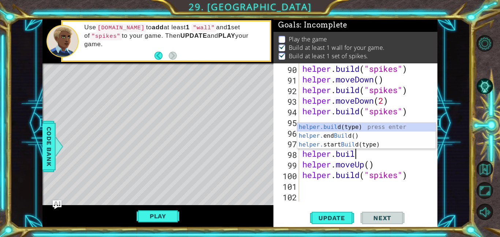
scroll to position [0, 2]
click at [363, 127] on div "helper.buil d(type) press enter helper. end Buil d() press enter helper. start …" at bounding box center [366, 145] width 138 height 44
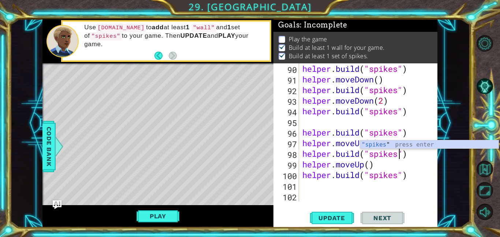
scroll to position [0, 4]
click at [342, 217] on span "Update" at bounding box center [331, 217] width 41 height 7
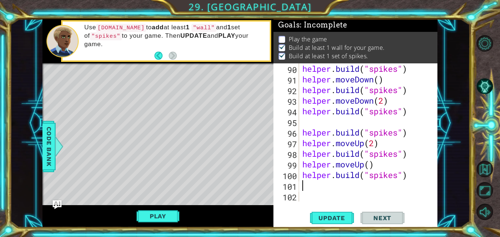
click at [313, 191] on div "helper . build ( "spikes" ) helper . moveDown ( ) helper . build ( "spikes" ) h…" at bounding box center [370, 142] width 138 height 159
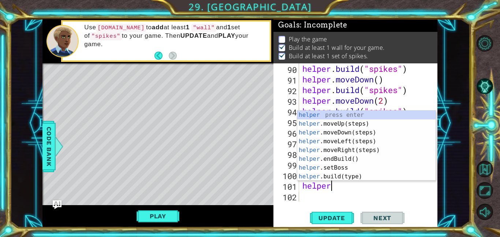
scroll to position [0, 1]
click at [353, 151] on div "helper press enter helper .moveUp(steps) press enter helper .moveDown(steps) pr…" at bounding box center [366, 154] width 138 height 88
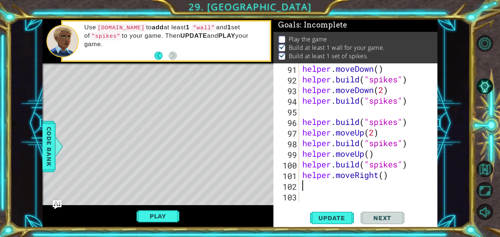
scroll to position [997, 0]
click at [336, 215] on span "Update" at bounding box center [331, 217] width 41 height 7
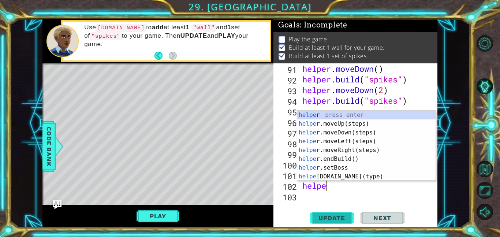
scroll to position [0, 1]
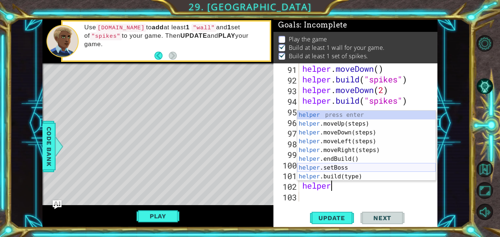
click at [351, 172] on div "helper press enter helper .moveUp(steps) press enter helper .moveDown(steps) pr…" at bounding box center [366, 154] width 138 height 88
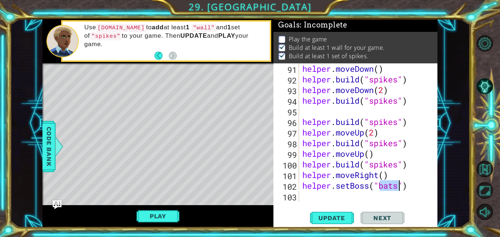
click at [412, 184] on div "helper . moveDown ( ) helper . build ( "spikes" ) helper . moveDown ( 2 ) helpe…" at bounding box center [370, 142] width 138 height 159
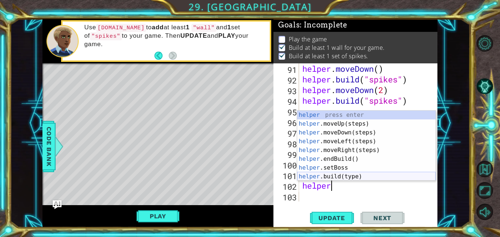
click at [341, 173] on div "helper press enter helper .moveUp(steps) press enter helper .moveDown(steps) pr…" at bounding box center [366, 154] width 138 height 88
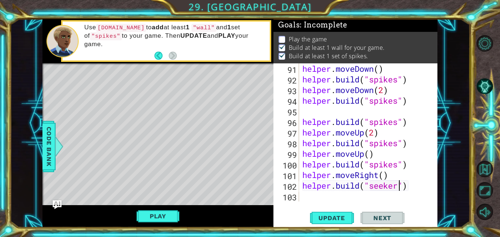
scroll to position [0, 4]
click at [317, 216] on span "Update" at bounding box center [331, 217] width 41 height 7
click at [318, 199] on div "helper . moveDown ( ) helper . build ( "spikes" ) helper . moveDown ( 2 ) helpe…" at bounding box center [370, 142] width 138 height 159
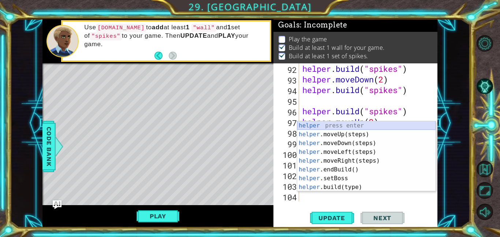
scroll to position [1008, 0]
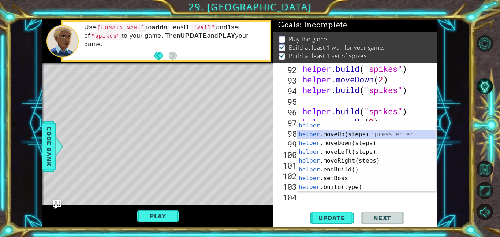
click at [334, 132] on div "helper press enter helper .moveUp(steps) press enter helper .moveDown(steps) pr…" at bounding box center [366, 165] width 138 height 88
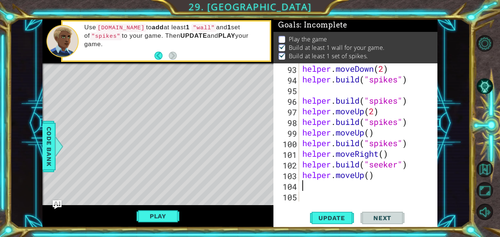
scroll to position [1018, 0]
click at [336, 221] on span "Update" at bounding box center [331, 217] width 41 height 7
click at [362, 173] on div "helper . moveDown ( 2 ) helper . build ( "spikes" ) helper . build ( "spikes" )…" at bounding box center [370, 142] width 138 height 159
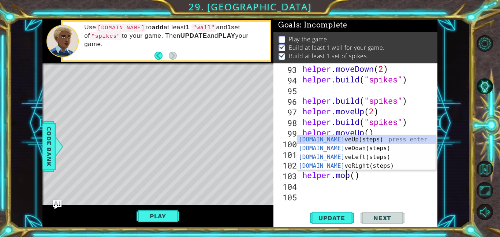
click at [352, 176] on div "helper . moveDown ( 2 ) helper . build ( "spikes" ) helper . build ( "spikes" )…" at bounding box center [370, 142] width 138 height 159
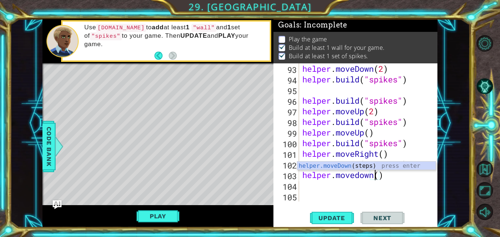
scroll to position [0, 3]
click at [358, 176] on div "helper . moveDown ( 2 ) helper . build ( "spikes" ) helper . build ( "spikes" )…" at bounding box center [370, 142] width 138 height 159
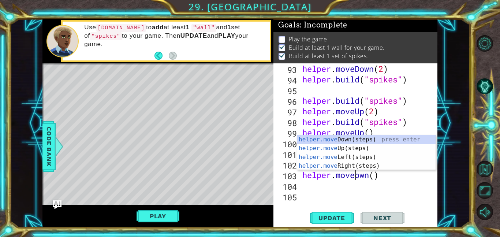
scroll to position [0, 3]
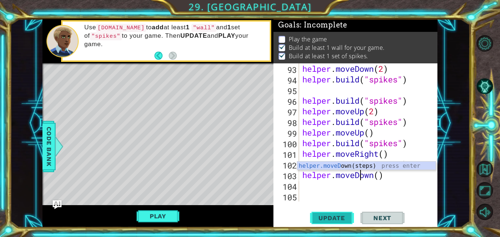
click at [334, 215] on span "Update" at bounding box center [331, 217] width 41 height 7
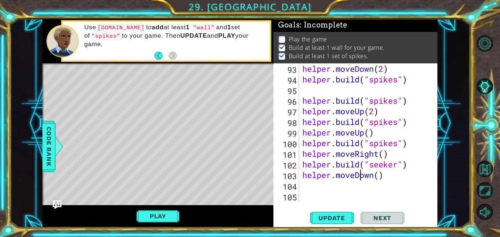
click at [379, 173] on div "helper . moveDown ( 2 ) helper . build ( "spikes" ) helper . build ( "spikes" )…" at bounding box center [370, 142] width 138 height 159
click at [323, 212] on button "Update" at bounding box center [332, 217] width 44 height 16
click at [326, 191] on div "helper . moveDown ( 2 ) helper . build ( "spikes" ) helper . build ( "spikes" )…" at bounding box center [370, 142] width 138 height 159
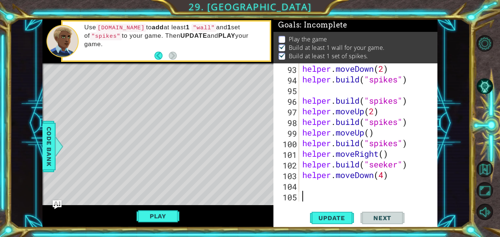
click at [319, 181] on div "helper . moveDown ( 2 ) helper . build ( "spikes" ) helper . build ( "spikes" )…" at bounding box center [370, 142] width 138 height 159
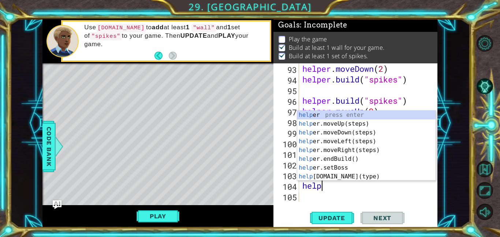
scroll to position [0, 1]
click at [350, 173] on div "helper press enter helper .moveUp(steps) press enter helper .moveDown(steps) pr…" at bounding box center [366, 154] width 138 height 88
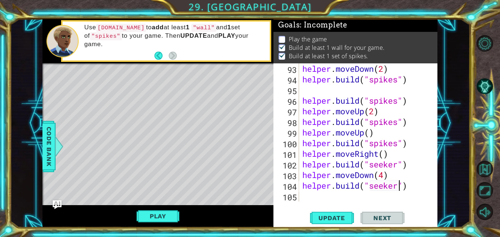
scroll to position [0, 4]
click at [341, 211] on button "Update" at bounding box center [332, 217] width 44 height 16
click at [194, 149] on div "Level Map" at bounding box center [211, 170] width 338 height 215
click at [326, 195] on div "helper . moveDown ( 2 ) helper . build ( "spikes" ) helper . build ( "spikes" )…" at bounding box center [370, 142] width 138 height 159
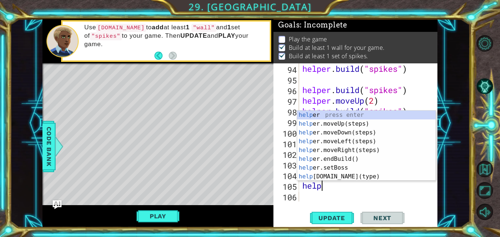
scroll to position [0, 1]
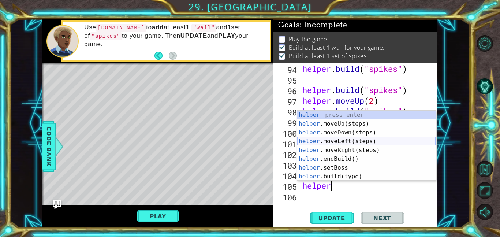
click at [344, 141] on div "helper press enter helper .moveUp(steps) press enter helper .moveDown(steps) pr…" at bounding box center [366, 154] width 138 height 88
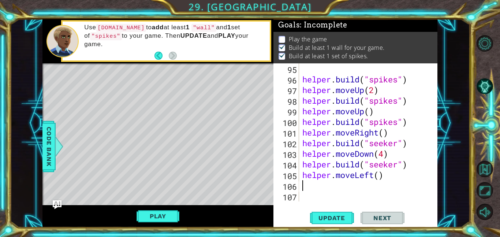
scroll to position [1040, 0]
click at [331, 216] on span "Update" at bounding box center [331, 217] width 41 height 7
click at [383, 179] on div "helper . build ( "spikes" ) helper . moveUp ( 2 ) helper . build ( "spikes" ) h…" at bounding box center [370, 142] width 138 height 159
click at [382, 178] on div "helper . build ( "spikes" ) helper . moveUp ( 2 ) helper . build ( "spikes" ) h…" at bounding box center [370, 142] width 138 height 159
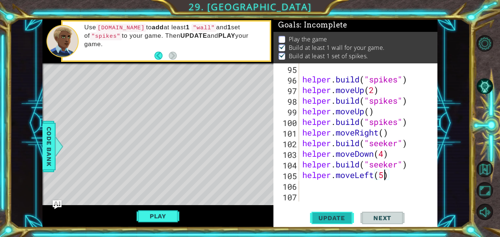
click at [341, 212] on button "Update" at bounding box center [332, 217] width 44 height 16
click at [308, 182] on div "helper . build ( "spikes" ) helper . moveUp ( 2 ) helper . build ( "spikes" ) h…" at bounding box center [370, 142] width 138 height 159
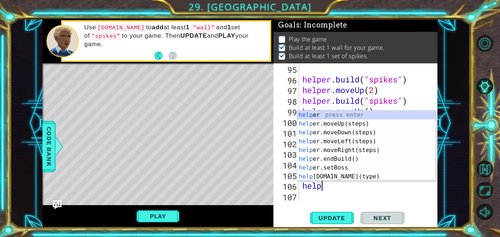
scroll to position [0, 1]
click at [344, 195] on div "helper . build ( "spikes" ) helper . moveUp ( 2 ) helper . build ( "spikes" ) h…" at bounding box center [370, 142] width 138 height 159
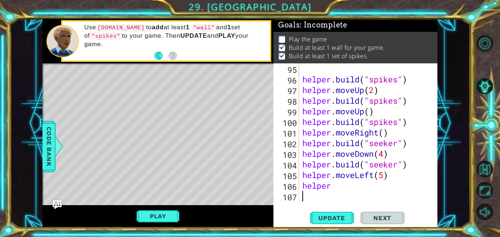
scroll to position [0, 0]
click at [338, 192] on div "helper . build ( "spikes" ) helper . moveUp ( 2 ) helper . build ( "spikes" ) h…" at bounding box center [370, 142] width 138 height 159
click at [341, 185] on div "helper . build ( "spikes" ) helper . moveUp ( 2 ) helper . build ( "spikes" ) h…" at bounding box center [370, 142] width 138 height 159
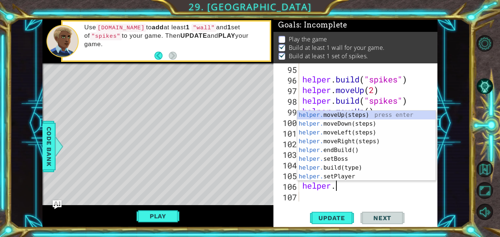
scroll to position [0, 1]
click at [341, 116] on div "helper. moveUp(steps) press enter helper. moveDown(steps) press enter helper. m…" at bounding box center [366, 154] width 138 height 88
click at [341, 116] on div "helper . build ( "spikes" ) helper . moveUp ( 2 ) helper . build ( "spikes" ) h…" at bounding box center [370, 142] width 138 height 159
click at [406, 114] on div "helper . build ( "spikes" ) helper . moveUp ( 2 ) helper . build ( "spikes" ) h…" at bounding box center [370, 142] width 138 height 159
click at [315, 214] on span "Update" at bounding box center [331, 217] width 41 height 7
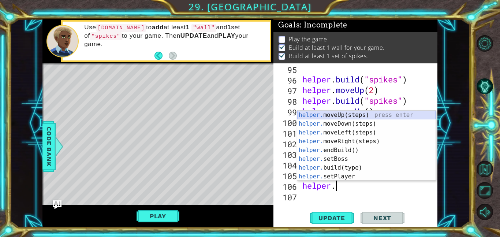
click at [317, 215] on span "Update" at bounding box center [331, 217] width 41 height 7
click at [321, 216] on span "Update" at bounding box center [331, 217] width 41 height 7
click at [379, 203] on div "95 96 97 98 99 100 101 102 103 104 105 106 107 helper . build ( "spikes" ) help…" at bounding box center [355, 145] width 164 height 164
click at [369, 191] on div "helper . build ( "spikes" ) helper . moveUp ( 2 ) helper . build ( "spikes" ) h…" at bounding box center [370, 142] width 138 height 159
click at [376, 177] on div "helper . build ( "spikes" ) helper . moveUp ( 2 ) helper . build ( "spikes" ) h…" at bounding box center [370, 142] width 138 height 159
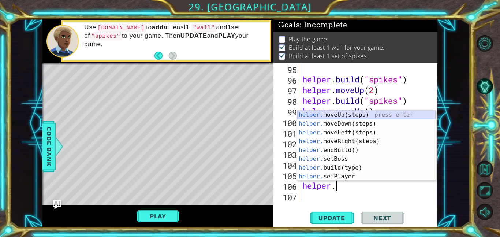
click at [370, 187] on div "helper . build ( "spikes" ) helper . moveUp ( 2 ) helper . build ( "spikes" ) h…" at bounding box center [370, 142] width 138 height 159
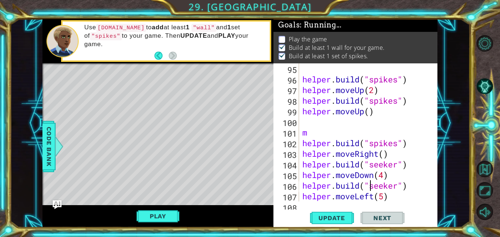
scroll to position [0, 0]
click at [349, 214] on span "Update" at bounding box center [331, 217] width 41 height 7
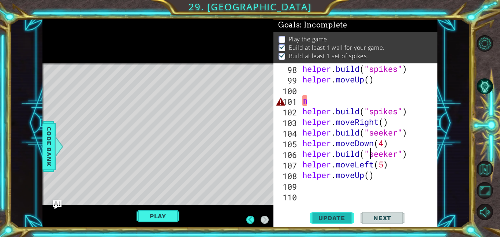
click at [388, 195] on div "helper . build ( "spikes" ) helper . moveUp ( ) m helper . build ( "spikes" ) h…" at bounding box center [370, 142] width 138 height 159
click at [380, 198] on div "helper . build ( "spikes" ) helper . moveUp ( ) m helper . build ( "spikes" ) h…" at bounding box center [370, 142] width 138 height 159
click at [387, 197] on div "helper . build ( "spikes" ) helper . moveUp ( ) m helper . build ( "spikes" ) h…" at bounding box center [370, 142] width 138 height 159
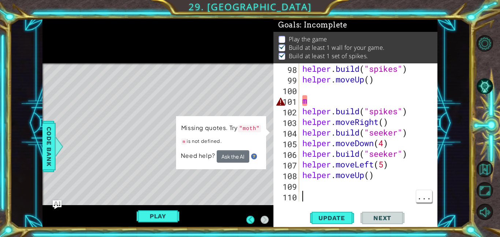
scroll to position [1071, 0]
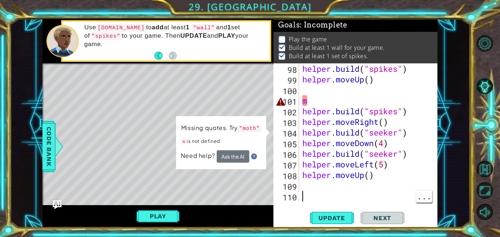
click at [348, 93] on div "helper . build ( "spikes" ) helper . moveUp ( ) m helper . build ( "spikes" ) h…" at bounding box center [370, 142] width 138 height 159
click at [342, 104] on div "helper . build ( "spikes" ) helper . moveUp ( ) m helper . build ( "spikes" ) h…" at bounding box center [370, 142] width 138 height 159
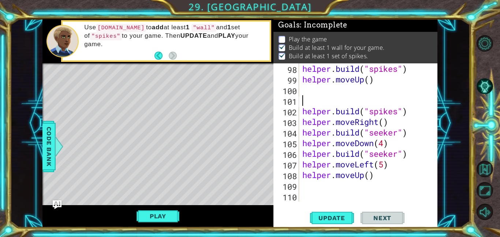
click at [385, 168] on div "helper . build ( "spikes" ) helper . moveUp ( ) helper . build ( "spikes" ) hel…" at bounding box center [370, 142] width 138 height 159
click at [337, 217] on span "Update" at bounding box center [331, 217] width 41 height 7
click at [337, 220] on span "Update" at bounding box center [331, 217] width 41 height 7
click at [335, 222] on button "Update" at bounding box center [332, 217] width 44 height 16
click at [337, 212] on button "Update" at bounding box center [332, 217] width 44 height 16
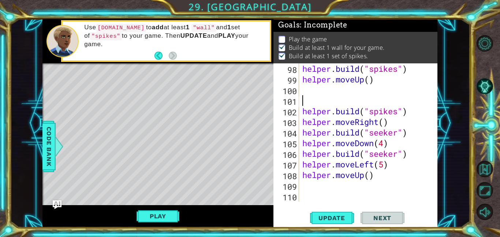
click at [337, 212] on button "Update" at bounding box center [332, 217] width 44 height 16
click at [375, 164] on div "helper . build ( "spikes" ) helper . moveUp ( ) helper . build ( "spikes" ) hel…" at bounding box center [370, 142] width 138 height 159
click at [387, 167] on div "helper . build ( "spikes" ) helper . moveUp ( ) helper . build ( "spikes" ) hel…" at bounding box center [370, 142] width 138 height 159
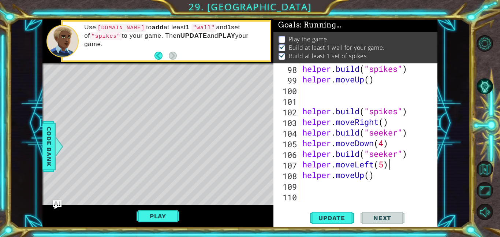
click at [388, 166] on div "helper . build ( "spikes" ) helper . moveUp ( ) helper . build ( "spikes" ) hel…" at bounding box center [370, 142] width 138 height 159
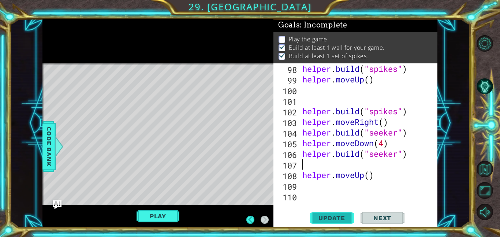
click at [332, 215] on span "Update" at bounding box center [331, 217] width 41 height 7
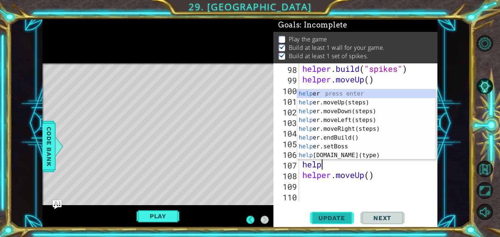
scroll to position [0, 1]
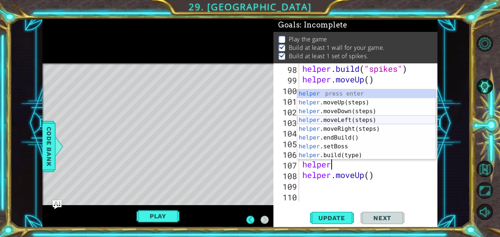
click at [379, 120] on div "helper press enter helper .moveUp(steps) press enter helper .moveDown(steps) pr…" at bounding box center [366, 133] width 138 height 88
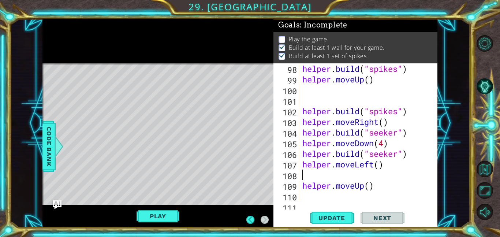
scroll to position [0, 0]
click at [379, 181] on div "helper . build ( "spikes" ) helper . moveUp ( ) helper . build ( "spikes" ) hel…" at bounding box center [370, 142] width 138 height 159
click at [320, 98] on div "helper . build ( "spikes" ) helper . moveUp ( ) helper . build ( "spikes" ) hel…" at bounding box center [370, 142] width 138 height 159
click at [318, 95] on div "helper . build ( "spikes" ) helper . moveUp ( ) helper . build ( "spikes" ) hel…" at bounding box center [370, 142] width 138 height 159
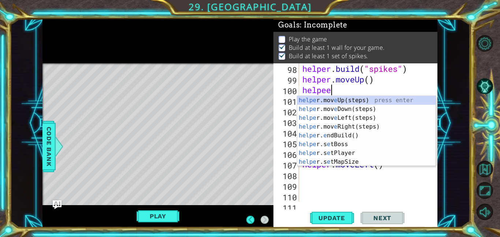
scroll to position [0, 1]
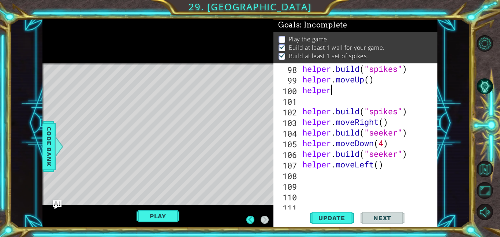
click at [397, 94] on div "helper . build ( "spikes" ) helper . moveUp ( ) helper helper . build ( "spikes…" at bounding box center [370, 142] width 138 height 159
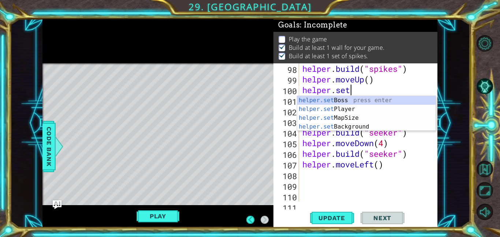
scroll to position [0, 2]
click at [357, 110] on div "helper.set Boss press enter helper.set Player press enter helper.set MapSize pr…" at bounding box center [366, 122] width 138 height 53
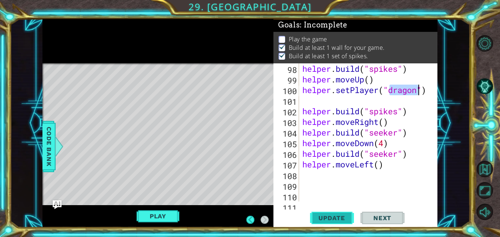
click at [340, 217] on span "Update" at bounding box center [331, 217] width 41 height 7
click at [342, 177] on div "helper . build ( "spikes" ) helper . moveUp ( ) helper . setPlayer ( "dragon" )…" at bounding box center [370, 142] width 138 height 159
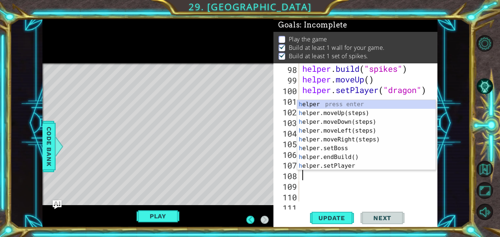
scroll to position [0, 0]
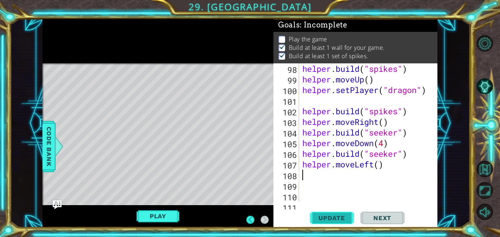
click at [327, 217] on span "Update" at bounding box center [331, 217] width 41 height 7
click at [175, 213] on button "Play" at bounding box center [157, 216] width 43 height 14
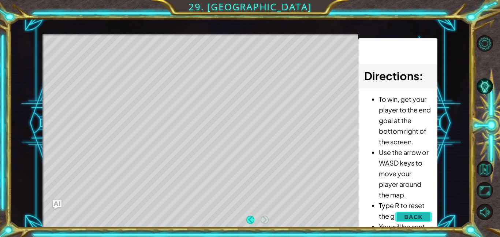
click at [414, 210] on button "Back" at bounding box center [413, 216] width 37 height 15
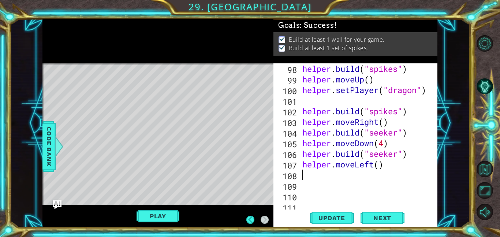
click at [324, 176] on div "helper . build ( "spikes" ) helper . moveUp ( ) helper . setPlayer ( "dragon" )…" at bounding box center [370, 142] width 138 height 159
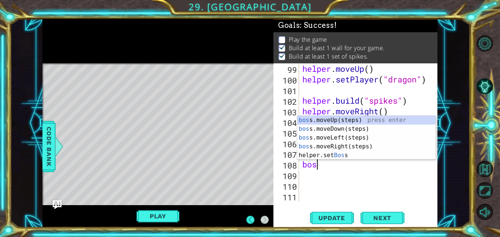
scroll to position [0, 0]
click at [352, 121] on div "boss .moveUp(steps) press enter boss .moveDown(steps) press enter boss .moveLef…" at bounding box center [366, 146] width 138 height 61
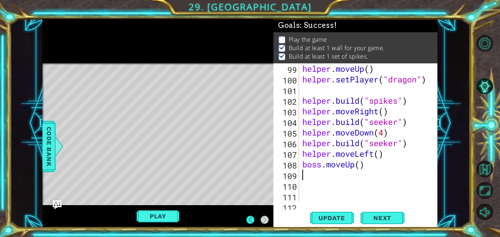
scroll to position [0, 0]
click at [360, 164] on div "helper . moveUp ( ) helper . setPlayer ( "dragon" ) helper . build ( "spikes" )…" at bounding box center [370, 142] width 138 height 159
click at [333, 184] on div "helper . moveUp ( ) helper . setPlayer ( "dragon" ) helper . build ( "spikes" )…" at bounding box center [370, 142] width 138 height 159
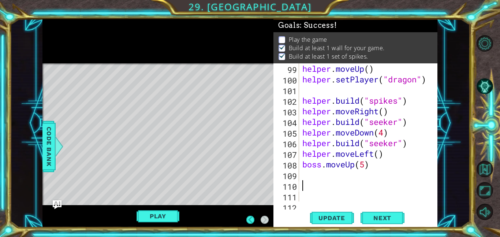
click at [320, 177] on div "helper . moveUp ( ) helper . setPlayer ( "dragon" ) helper . build ( "spikes" )…" at bounding box center [370, 142] width 138 height 159
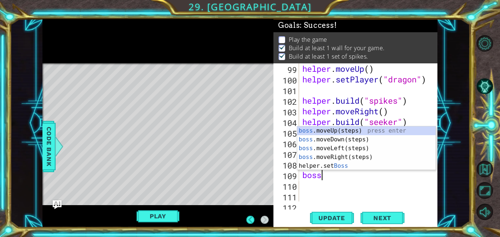
scroll to position [0, 0]
click at [347, 134] on div "boss .moveUp(steps) press enter boss .moveDown(steps) press enter boss .moveLef…" at bounding box center [366, 156] width 138 height 61
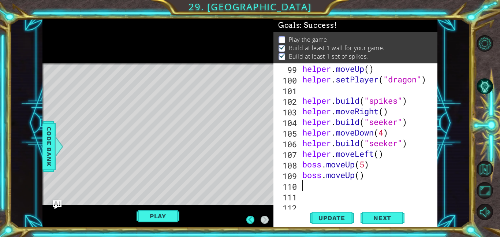
scroll to position [0, 0]
click at [347, 138] on div "helper . moveUp ( ) helper . setPlayer ( "dragon" ) helper . build ( "spikes" )…" at bounding box center [370, 142] width 138 height 159
click at [372, 174] on div "helper . moveUp ( ) helper . setPlayer ( "dragon" ) helper . build ( "spikes" )…" at bounding box center [370, 142] width 138 height 159
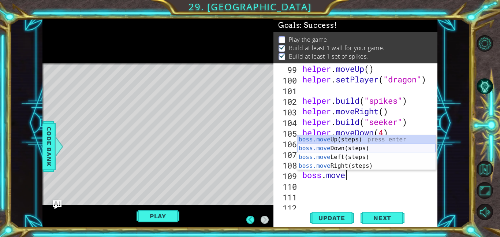
click at [374, 149] on div "boss.move Up(steps) press enter boss.move Down(steps) press enter boss.move Lef…" at bounding box center [366, 161] width 138 height 53
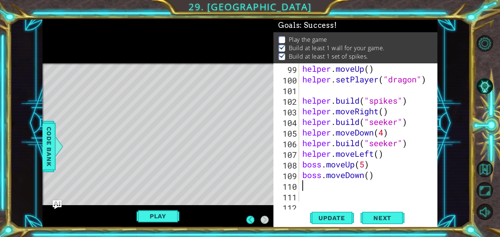
click at [365, 165] on div "helper . moveUp ( ) helper . setPlayer ( "dragon" ) helper . build ( "spikes" )…" at bounding box center [370, 142] width 138 height 159
click at [334, 196] on div "helper . moveUp ( ) helper . setPlayer ( "dragon" ) helper . build ( "spikes" )…" at bounding box center [370, 142] width 138 height 159
click at [373, 176] on div "helper . moveUp ( ) helper . setPlayer ( "dragon" ) helper . build ( "spikes" )…" at bounding box center [370, 142] width 138 height 159
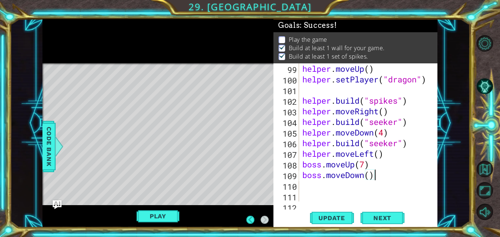
click at [369, 176] on div "helper . moveUp ( ) helper . setPlayer ( "dragon" ) helper . build ( "spikes" )…" at bounding box center [370, 142] width 138 height 159
click at [346, 196] on div "helper . moveUp ( ) helper . setPlayer ( "dragon" ) helper . build ( "spikes" )…" at bounding box center [370, 142] width 138 height 159
click at [305, 183] on div "helper . moveUp ( ) helper . setPlayer ( "dragon" ) helper . build ( "spikes" )…" at bounding box center [370, 142] width 138 height 159
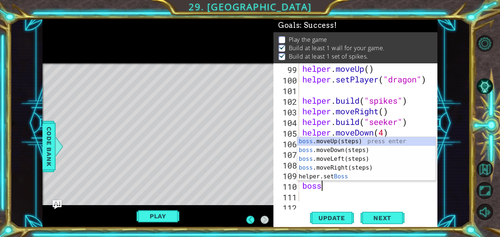
scroll to position [0, 0]
click at [330, 148] on div "boss .moveUp(steps) press enter boss .moveDown(steps) press enter boss .moveLef…" at bounding box center [366, 167] width 138 height 61
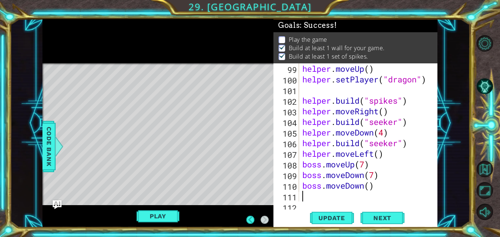
scroll to position [0, 0]
click at [366, 185] on div "helper . moveUp ( ) helper . setPlayer ( "dragon" ) helper . build ( "spikes" )…" at bounding box center [370, 142] width 138 height 159
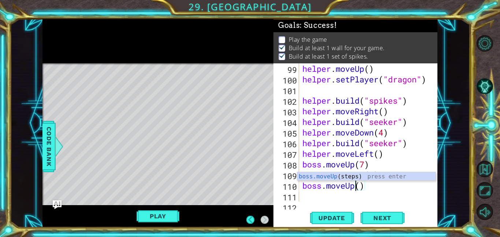
click at [362, 190] on div "helper . moveUp ( ) helper . setPlayer ( "dragon" ) helper . build ( "spikes" )…" at bounding box center [370, 142] width 138 height 159
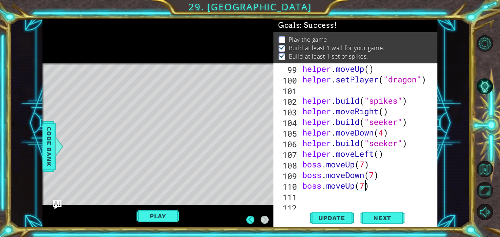
scroll to position [0, 3]
click at [307, 193] on div "helper . moveUp ( ) helper . setPlayer ( "dragon" ) helper . build ( "spikes" )…" at bounding box center [370, 142] width 138 height 159
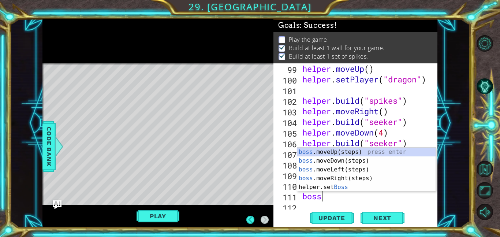
scroll to position [0, 0]
click at [335, 158] on div "boss .moveUp(steps) press enter boss .moveDown(steps) press enter boss .moveLef…" at bounding box center [366, 177] width 138 height 61
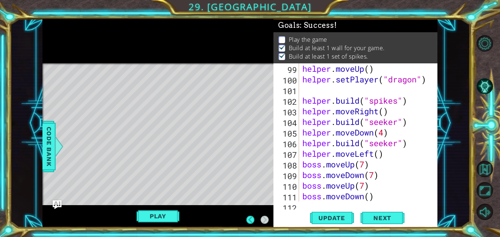
click at [337, 159] on div "helper . moveUp ( ) helper . setPlayer ( "dragon" ) helper . build ( "spikes" )…" at bounding box center [370, 142] width 138 height 159
click at [373, 199] on div "helper . moveUp ( ) helper . setPlayer ( "dragon" ) helper . build ( "spikes" )…" at bounding box center [370, 142] width 138 height 159
click at [371, 198] on div "helper . moveUp ( ) helper . setPlayer ( "dragon" ) helper . build ( "spikes" )…" at bounding box center [370, 142] width 138 height 159
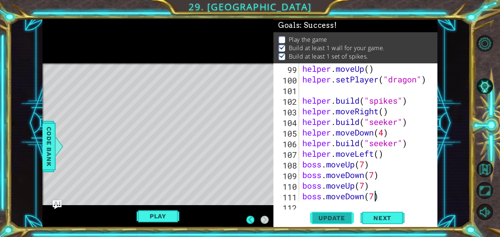
click at [349, 219] on span "Update" at bounding box center [331, 217] width 41 height 7
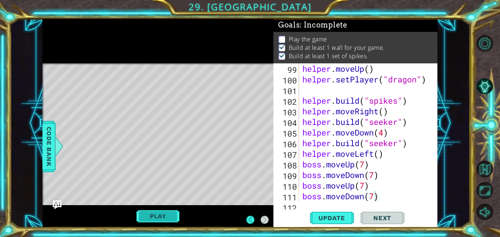
click at [166, 217] on button "Play" at bounding box center [157, 216] width 43 height 14
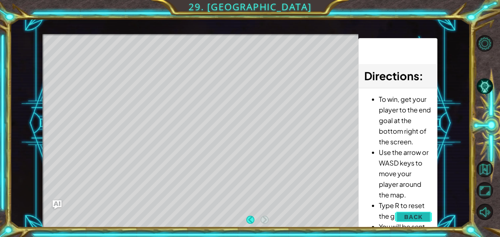
click at [411, 213] on span "Back" at bounding box center [413, 216] width 19 height 7
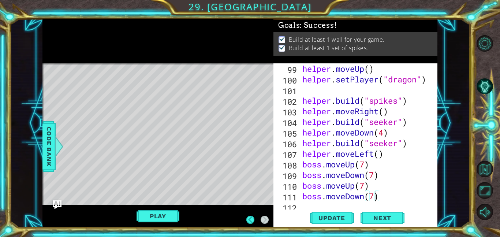
scroll to position [0, 0]
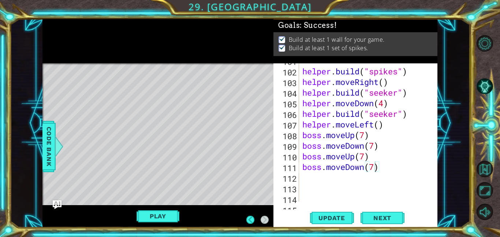
click at [319, 202] on div "boss.moveDown(7) 101 102 103 104 105 106 107 108 109 110 111 112 113 114 115 he…" at bounding box center [355, 145] width 164 height 164
click at [315, 194] on div "helper . build ( "spikes" ) helper . moveRight ( ) helper . build ( "seeker" ) …" at bounding box center [370, 134] width 138 height 159
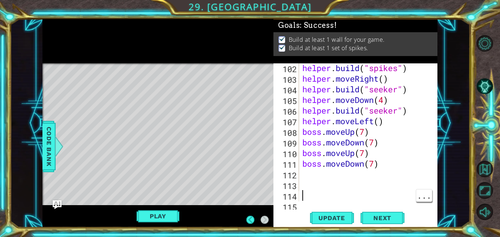
click at [317, 177] on div "helper . build ( "spikes" ) helper . moveRight ( ) helper . build ( "seeker" ) …" at bounding box center [370, 142] width 138 height 159
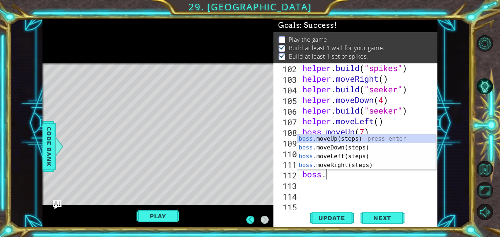
scroll to position [0, 1]
click at [342, 136] on div "boss. moveUp(steps) press enter boss. moveDown(steps) press enter boss. moveLef…" at bounding box center [366, 160] width 138 height 53
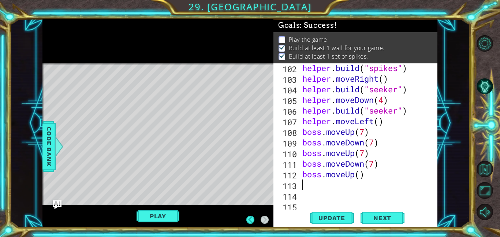
scroll to position [0, 0]
click at [361, 177] on div "helper . build ( "spikes" ) helper . moveRight ( ) helper . build ( "seeker" ) …" at bounding box center [370, 142] width 138 height 159
click at [326, 190] on div "helper . build ( "spikes" ) helper . moveRight ( ) helper . build ( "seeker" ) …" at bounding box center [370, 142] width 138 height 159
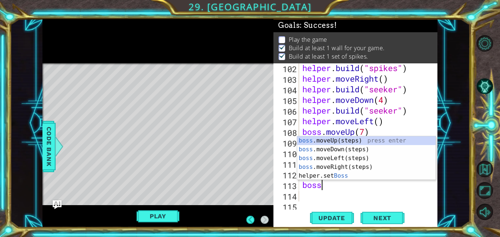
scroll to position [0, 0]
click at [360, 170] on div "helper . build ( "spikes" ) helper . moveRight ( ) helper . build ( "seeker" ) …" at bounding box center [370, 142] width 138 height 159
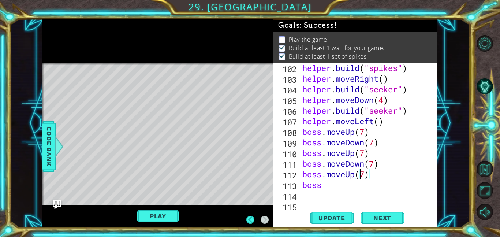
click at [331, 189] on div "helper . build ( "spikes" ) helper . moveRight ( ) helper . build ( "seeker" ) …" at bounding box center [370, 142] width 138 height 159
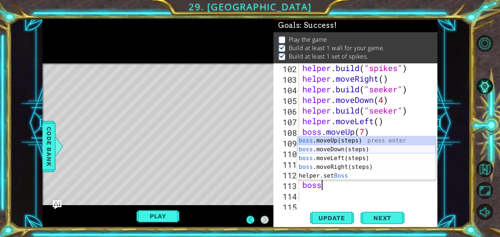
click at [323, 146] on div "boss .moveUp(steps) press enter boss .moveDown(steps) press enter boss .moveLef…" at bounding box center [366, 166] width 138 height 61
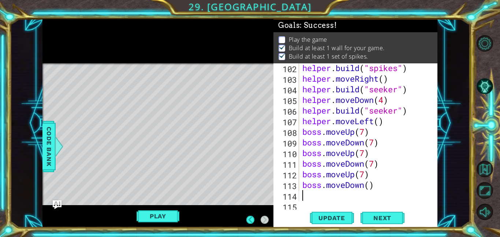
scroll to position [0, 0]
click at [368, 187] on div "helper . build ( "spikes" ) helper . moveRight ( ) helper . build ( "seeker" ) …" at bounding box center [370, 142] width 138 height 159
click at [337, 221] on span "Update" at bounding box center [331, 217] width 41 height 7
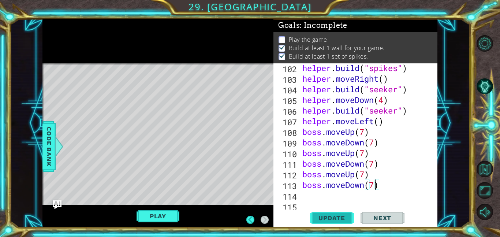
scroll to position [0, 0]
click at [282, 170] on div "112" at bounding box center [287, 175] width 24 height 11
click at [317, 195] on div "helper . build ( "spikes" ) helper . moveRight ( ) helper . build ( "seeker" ) …" at bounding box center [370, 142] width 138 height 159
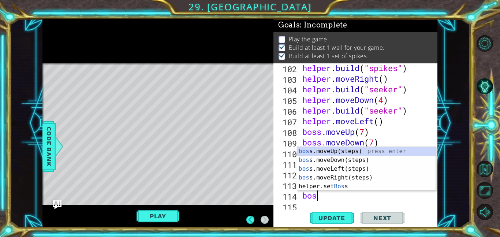
scroll to position [0, 0]
click at [336, 153] on div "boss .moveUp(steps) press enter boss .moveDown(steps) press enter boss .moveLef…" at bounding box center [366, 177] width 138 height 61
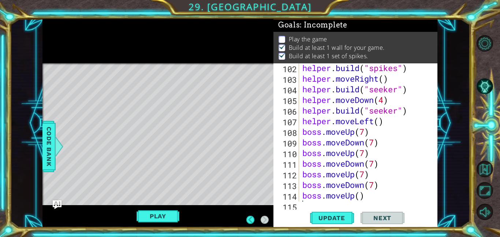
scroll to position [0, 0]
click at [360, 196] on div "helper . build ( "spikes" ) helper . moveRight ( ) helper . build ( "seeker" ) …" at bounding box center [370, 142] width 138 height 159
click at [349, 210] on button "Update" at bounding box center [332, 217] width 44 height 16
click at [308, 202] on div "boss.moveUp(7) 102 103 104 105 106 107 108 109 110 111 112 113 114 115 116 help…" at bounding box center [355, 145] width 164 height 164
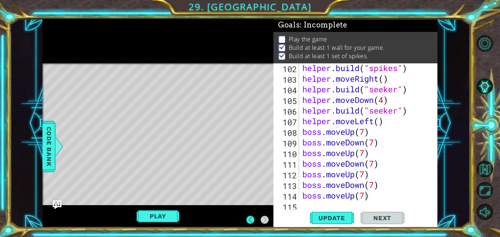
click at [307, 202] on div "boss.moveUp(7) 102 103 104 105 106 107 108 109 110 111 112 113 114 115 116 help…" at bounding box center [355, 145] width 164 height 164
click at [305, 205] on div "boss.moveUp(7) 102 103 104 105 106 107 108 109 110 111 112 113 114 115 116 help…" at bounding box center [355, 145] width 164 height 164
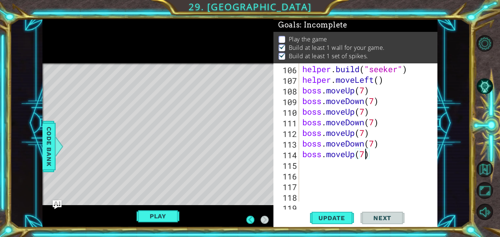
scroll to position [1167, 0]
click at [319, 153] on div "helper . moveDown ( 4 ) helper . build ( "seeker" ) helper . moveLeft ( ) boss …" at bounding box center [370, 132] width 138 height 159
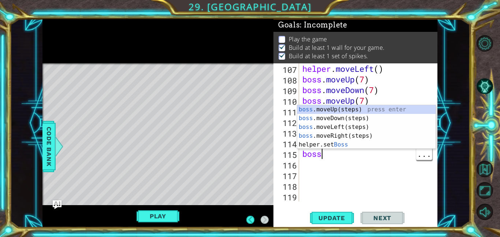
scroll to position [0, 0]
click at [335, 159] on div "helper . moveLeft ( ) boss . moveUp ( 7 ) boss . moveDown ( 7 ) boss . moveUp (…" at bounding box center [370, 142] width 138 height 159
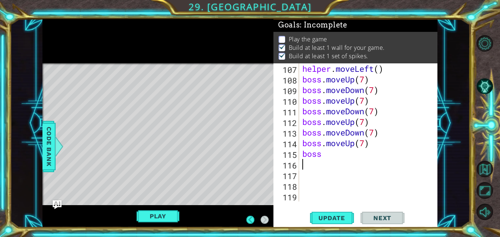
scroll to position [0, 0]
click at [330, 145] on div "helper . moveLeft ( ) boss . moveUp ( 7 ) boss . moveDown ( 7 ) boss . moveUp (…" at bounding box center [370, 142] width 138 height 159
click at [329, 152] on div "helper . moveLeft ( ) boss . moveUp ( 7 ) boss . moveDown ( 7 ) boss . moveUp (…" at bounding box center [370, 142] width 138 height 159
